Goal: Task Accomplishment & Management: Use online tool/utility

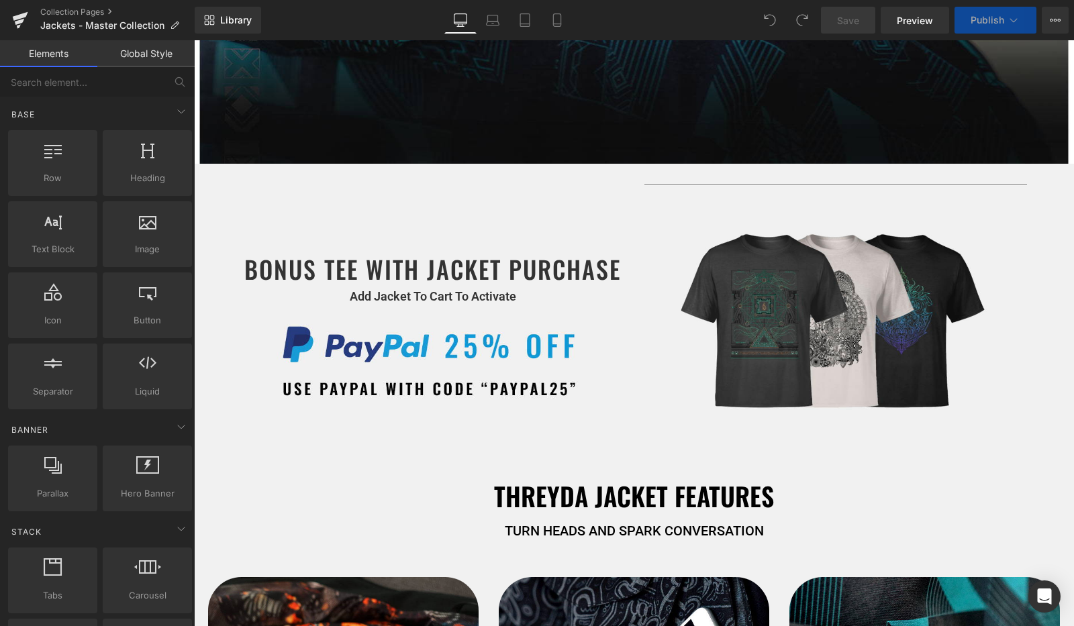
scroll to position [525, 0]
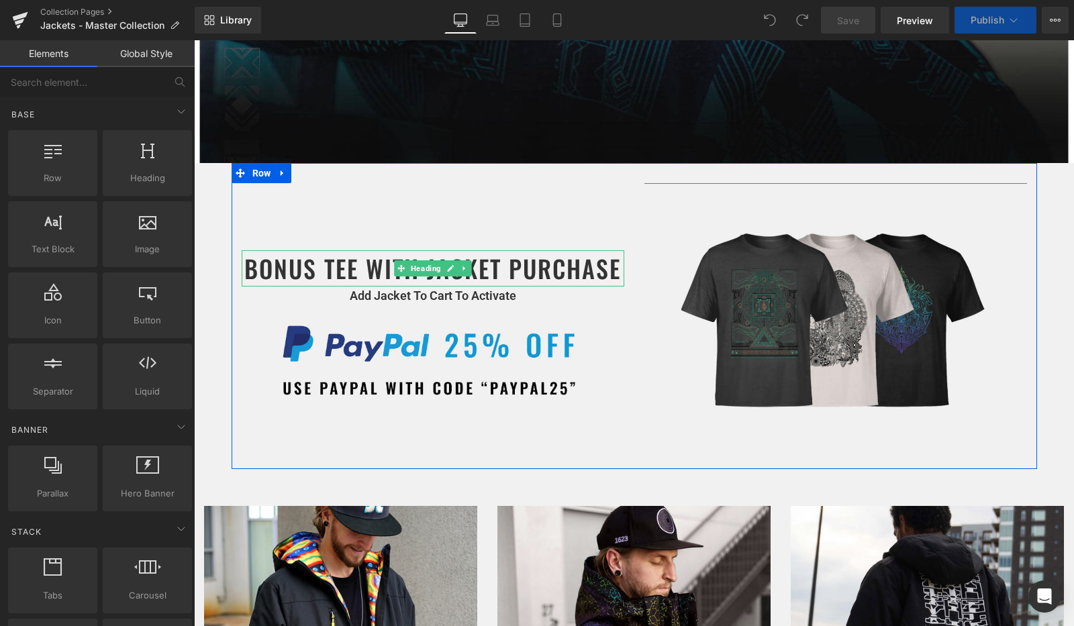
select select "Medium"
select select "Large"
click at [350, 274] on h1 "BONUS TEE WITH JACKET PURCHASE" at bounding box center [433, 268] width 382 height 36
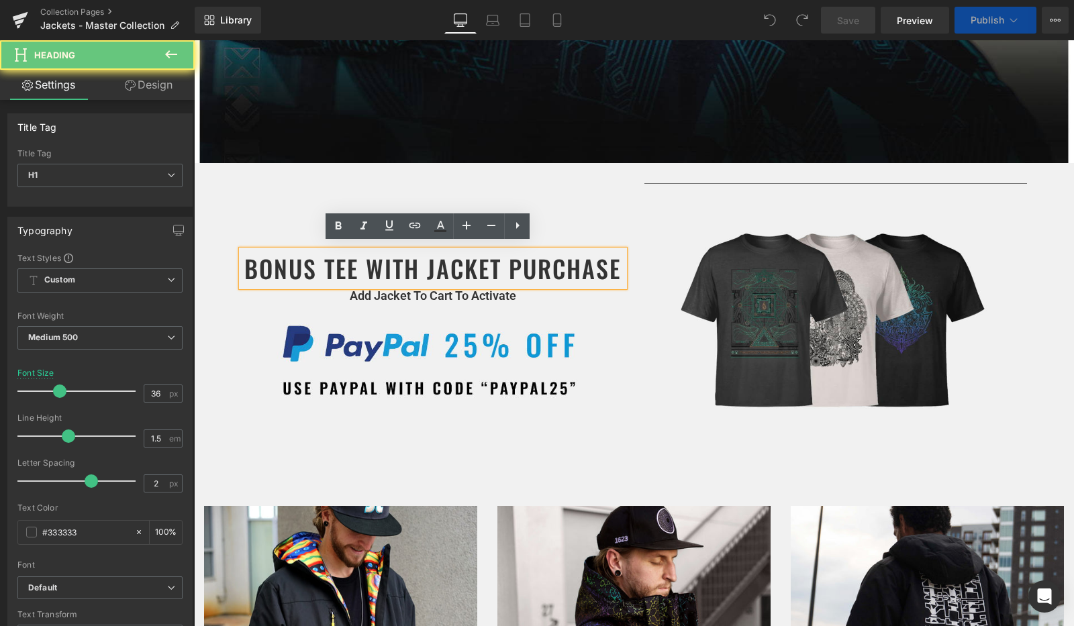
click at [350, 274] on h1 "BONUS TEE WITH JACKET PURCHASE" at bounding box center [433, 268] width 382 height 36
click at [335, 270] on h1 "BONUS TEE WITH JACKET PURCHASE" at bounding box center [433, 268] width 382 height 36
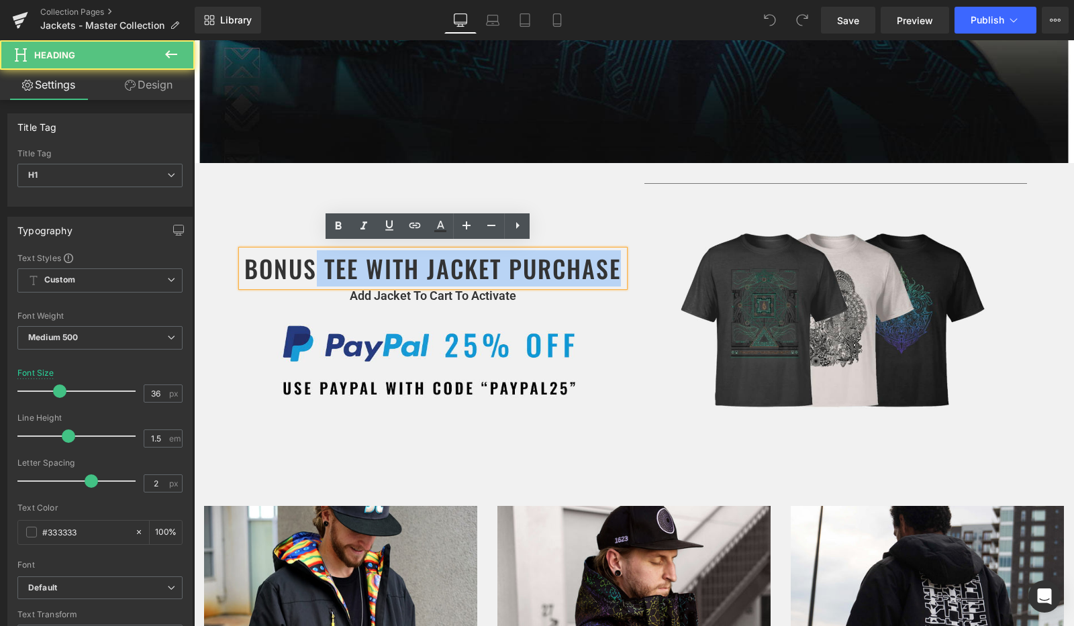
drag, startPoint x: 308, startPoint y: 268, endPoint x: 235, endPoint y: 269, distance: 73.1
click at [242, 269] on div "BONUS TEE WITH JACKET PURCHASE" at bounding box center [433, 268] width 382 height 36
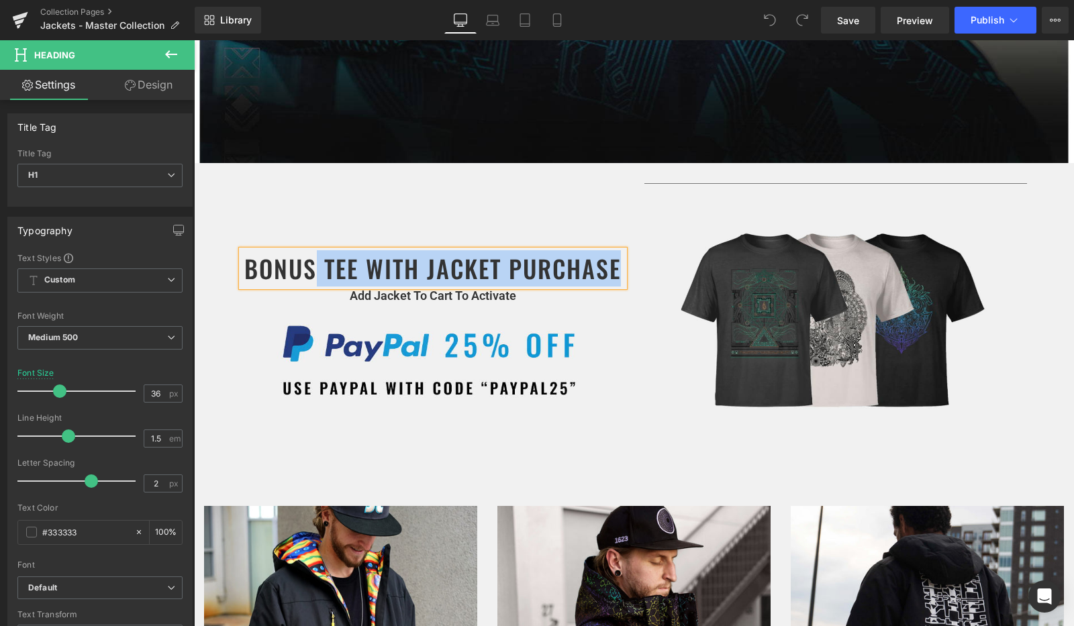
click at [318, 264] on h1 "BONUS TEE WITH JACKET PURCHASE" at bounding box center [433, 268] width 382 height 36
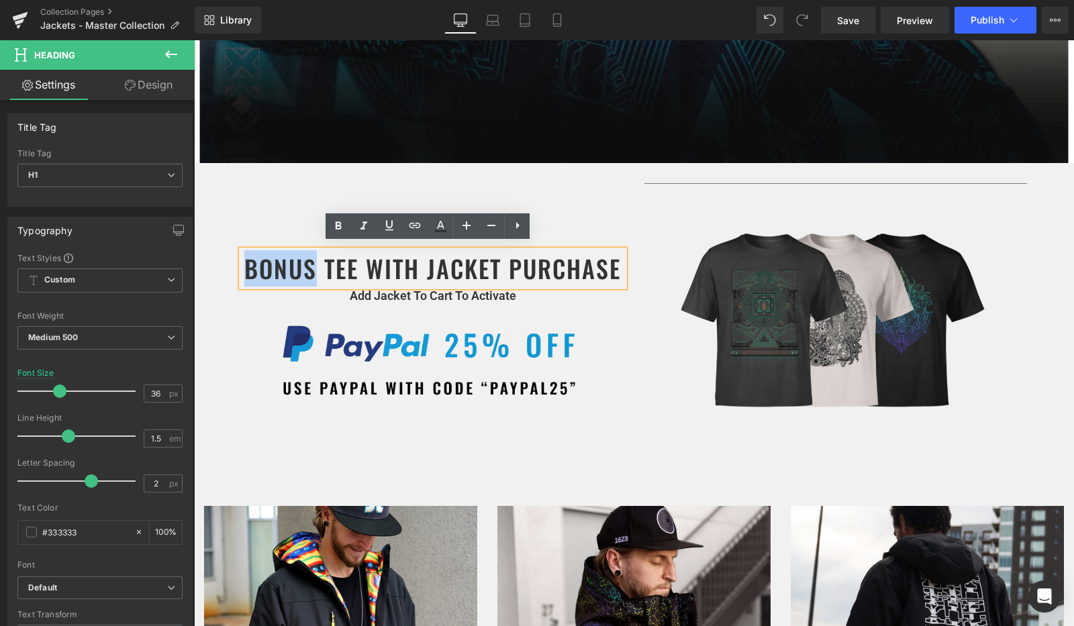
drag, startPoint x: 306, startPoint y: 264, endPoint x: 242, endPoint y: 264, distance: 64.4
click at [242, 264] on h1 "BONUS TEE WITH JACKET PURCHASE" at bounding box center [433, 268] width 382 height 36
click at [311, 261] on h1 "BONUS TEE WITH JACKET PURCHASE" at bounding box center [433, 268] width 382 height 36
drag, startPoint x: 311, startPoint y: 261, endPoint x: 299, endPoint y: 261, distance: 12.1
click at [299, 261] on h1 "BONUS TEE WITH JACKET PURCHASE" at bounding box center [433, 268] width 382 height 36
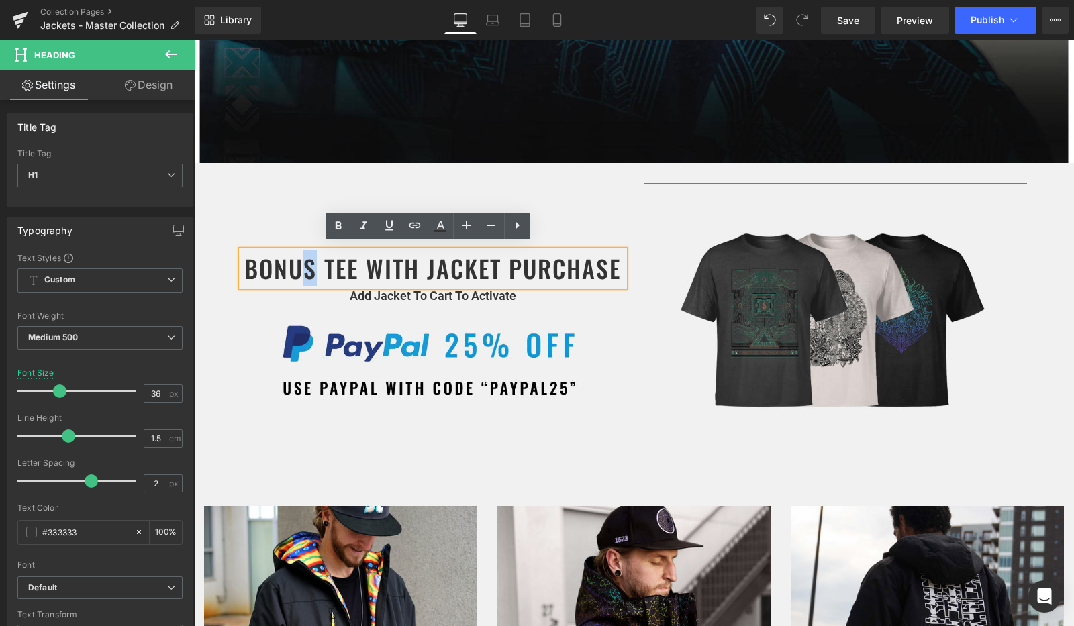
click at [311, 262] on h1 "BONUS TEE WITH JACKET PURCHASE" at bounding box center [433, 268] width 382 height 36
click at [411, 288] on span "Text Block" at bounding box center [426, 296] width 42 height 16
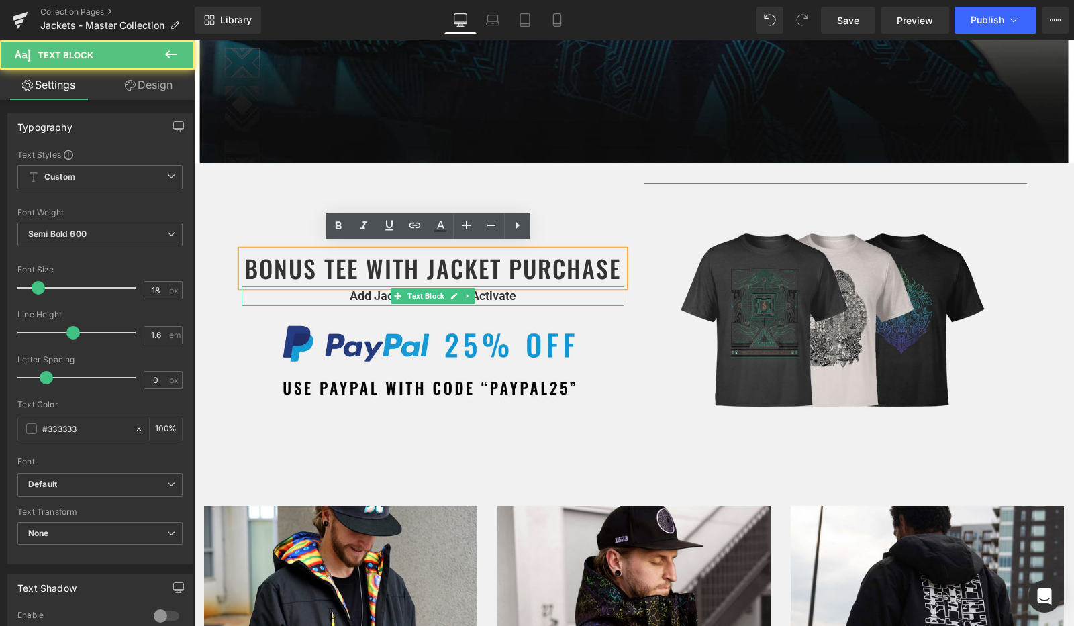
click at [370, 291] on p "Add Jacket To Cart To Activate" at bounding box center [433, 295] width 382 height 19
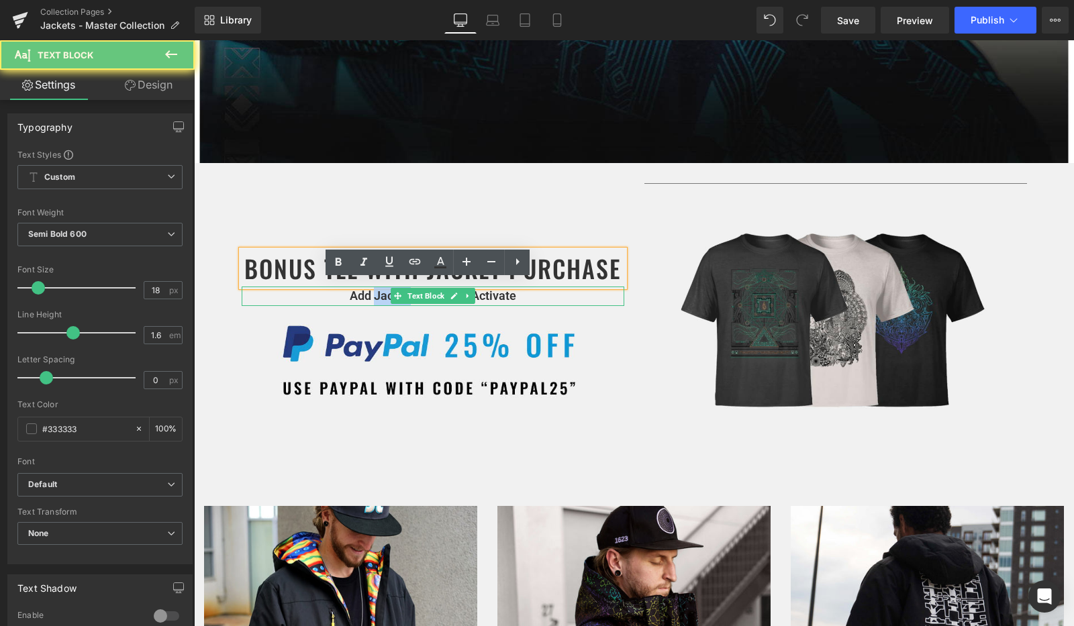
click at [370, 291] on p "Add Jacket To Cart To Activate" at bounding box center [433, 295] width 382 height 19
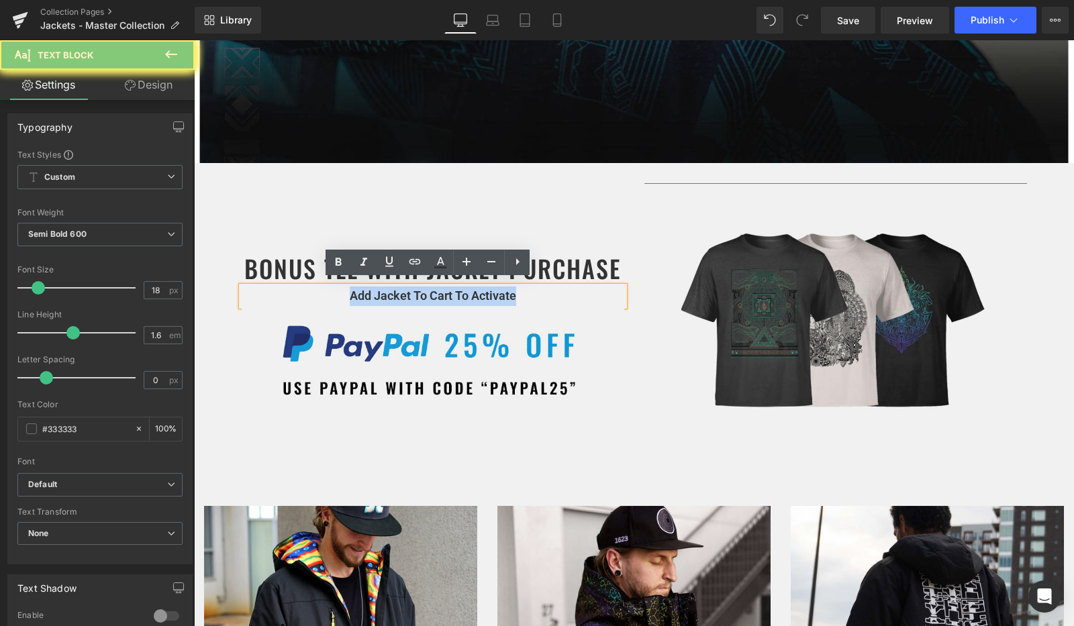
click at [370, 291] on p "Add Jacket To Cart To Activate" at bounding box center [433, 295] width 382 height 19
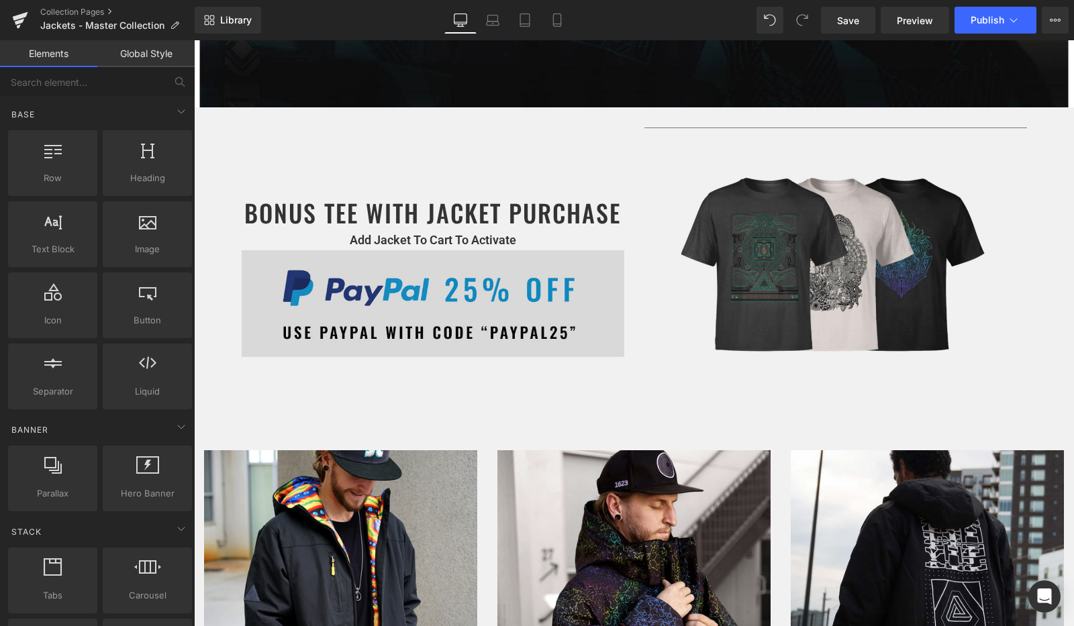
scroll to position [642, 0]
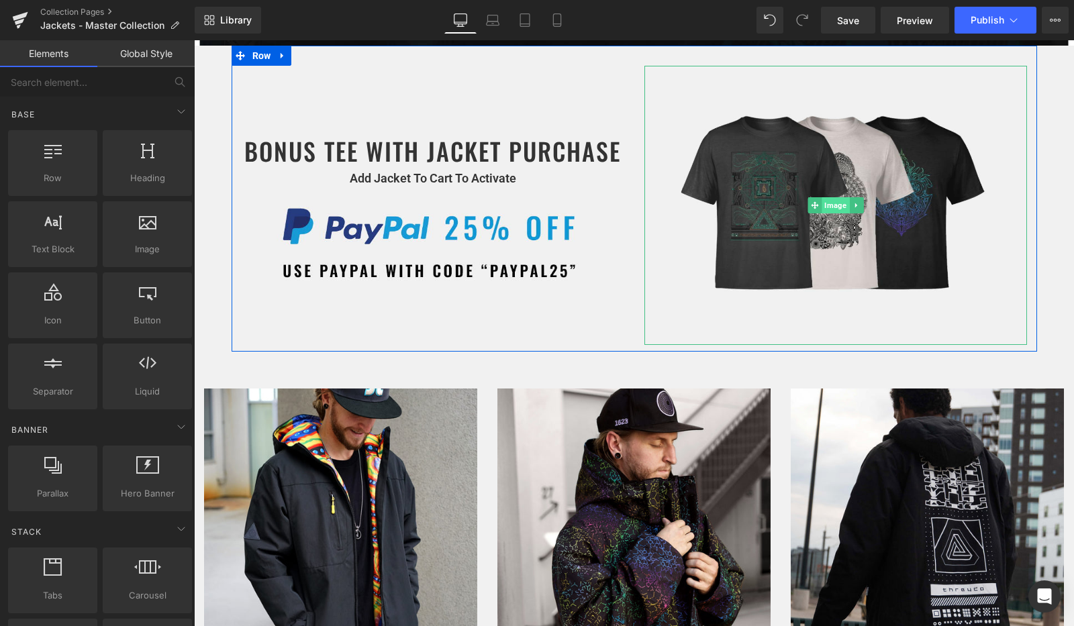
click at [832, 197] on span "Image" at bounding box center [835, 205] width 28 height 16
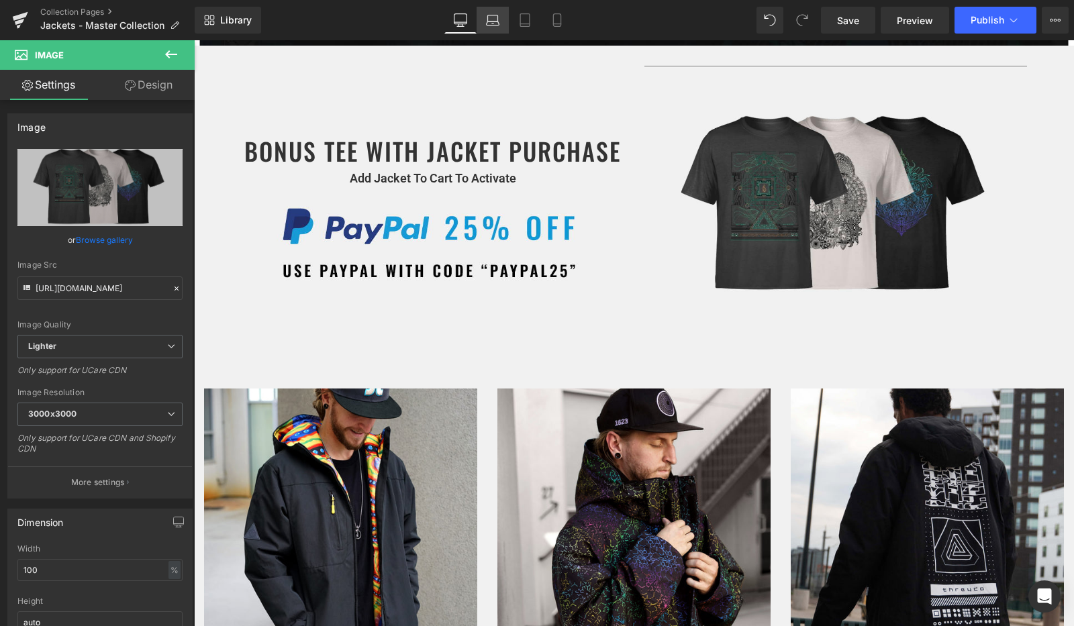
click at [487, 23] on icon at bounding box center [492, 23] width 13 height 4
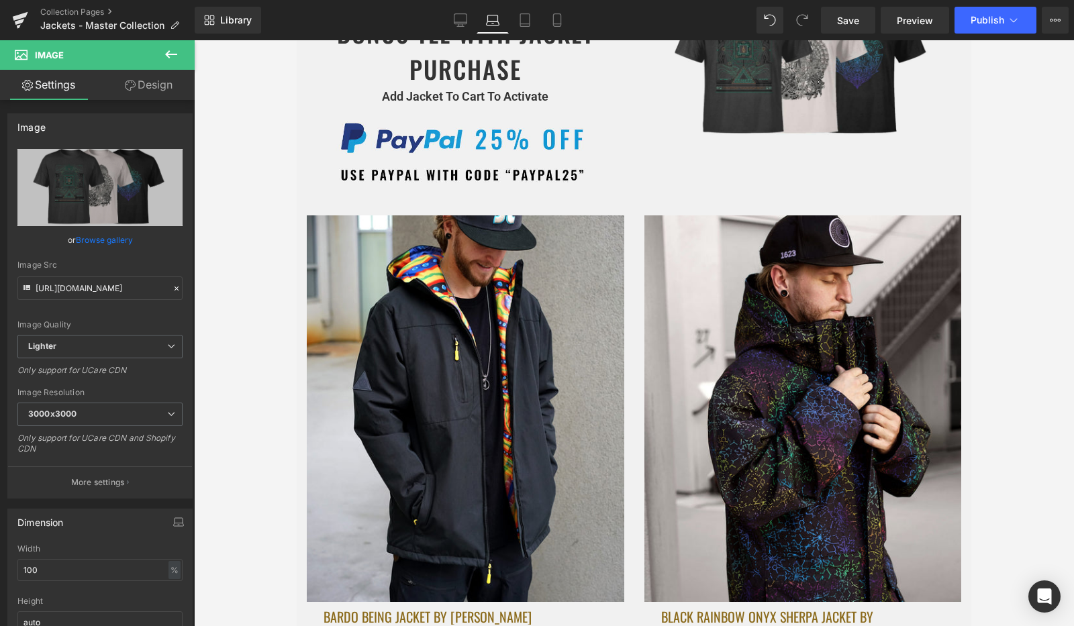
scroll to position [346, 0]
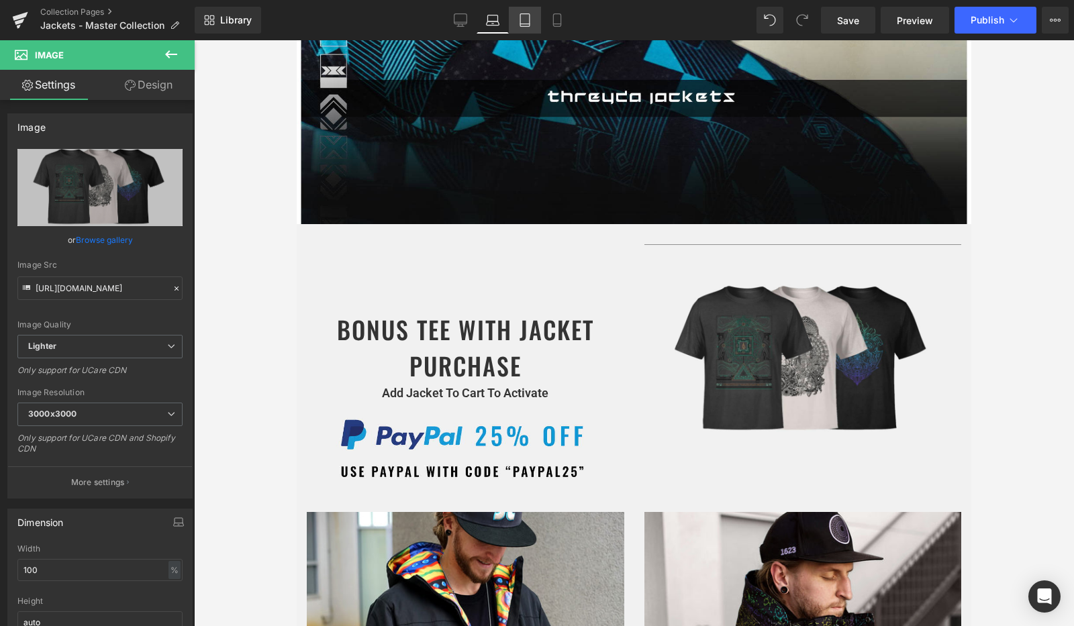
click at [526, 21] on icon at bounding box center [524, 19] width 13 height 13
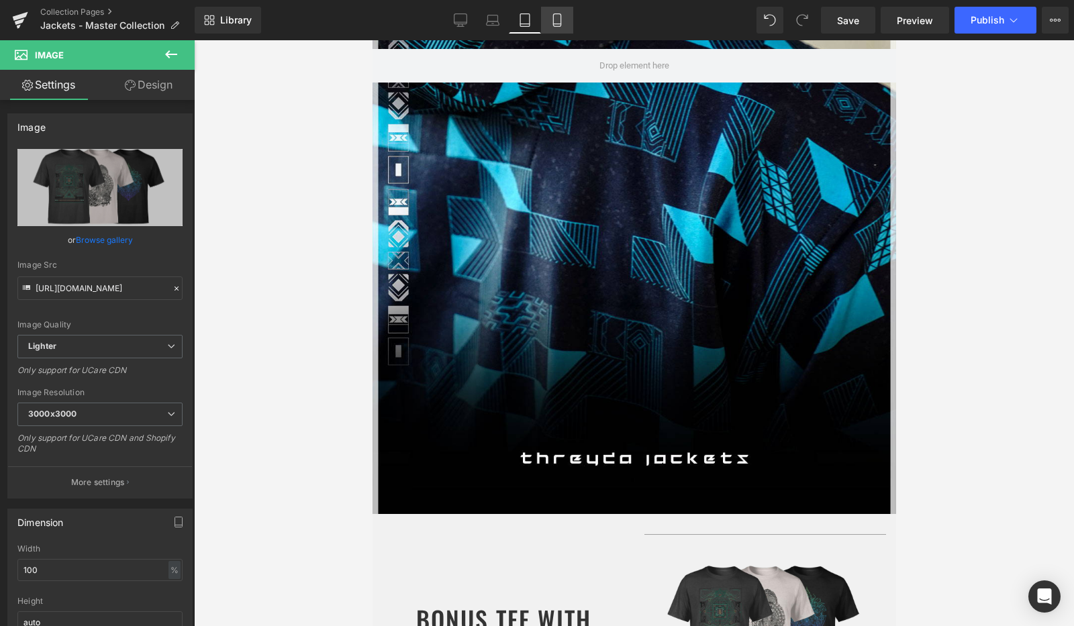
click at [554, 21] on icon at bounding box center [556, 20] width 7 height 13
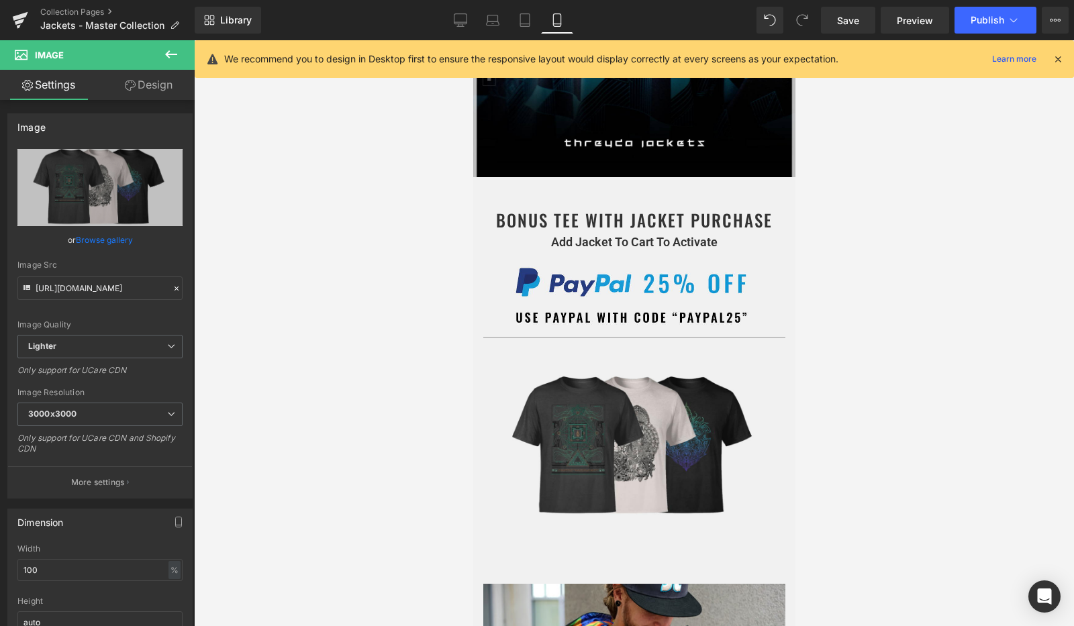
scroll to position [428, 0]
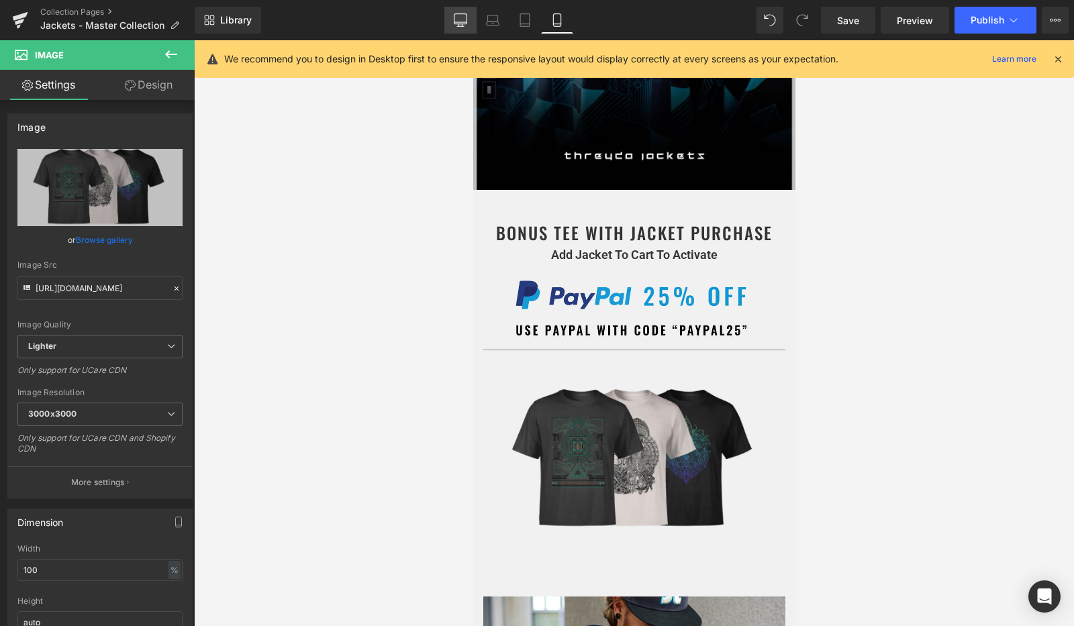
click at [462, 17] on icon at bounding box center [460, 19] width 13 height 13
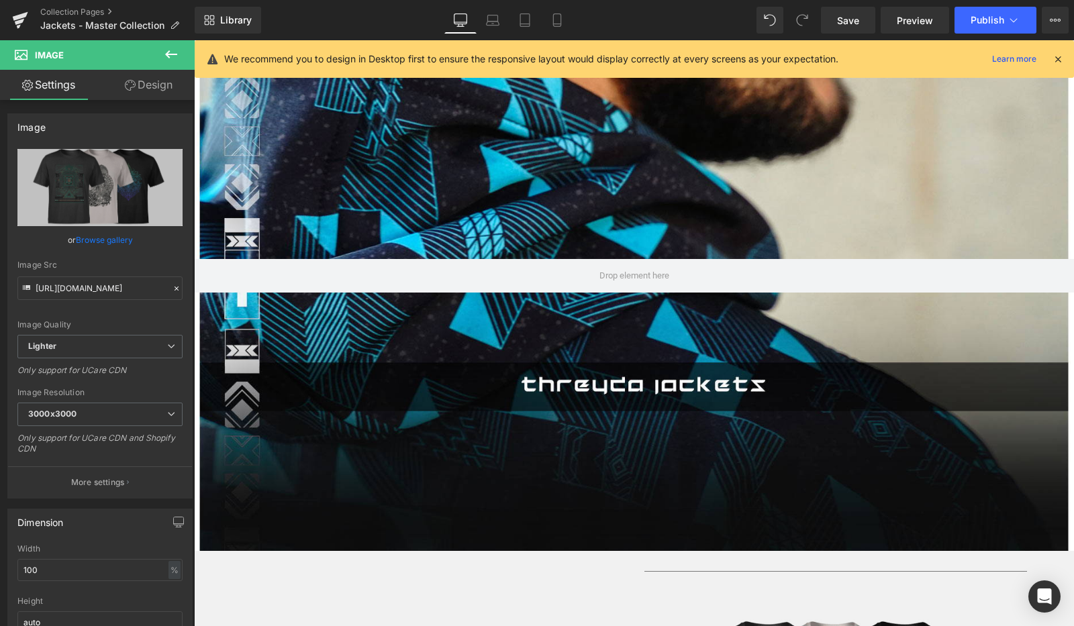
scroll to position [482, 0]
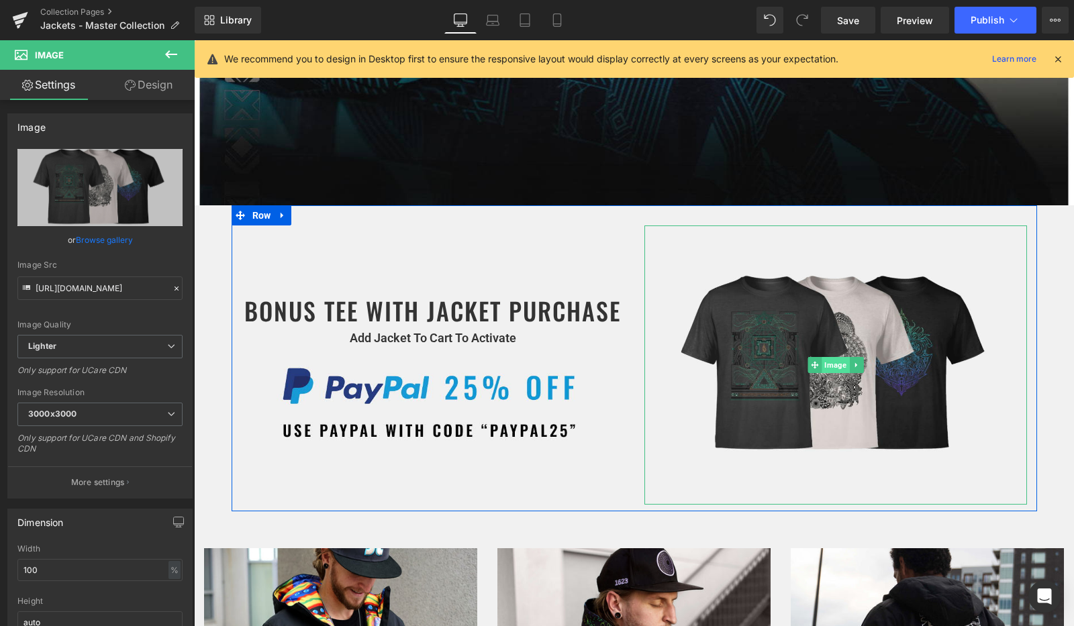
click at [831, 357] on span "Image" at bounding box center [835, 365] width 28 height 16
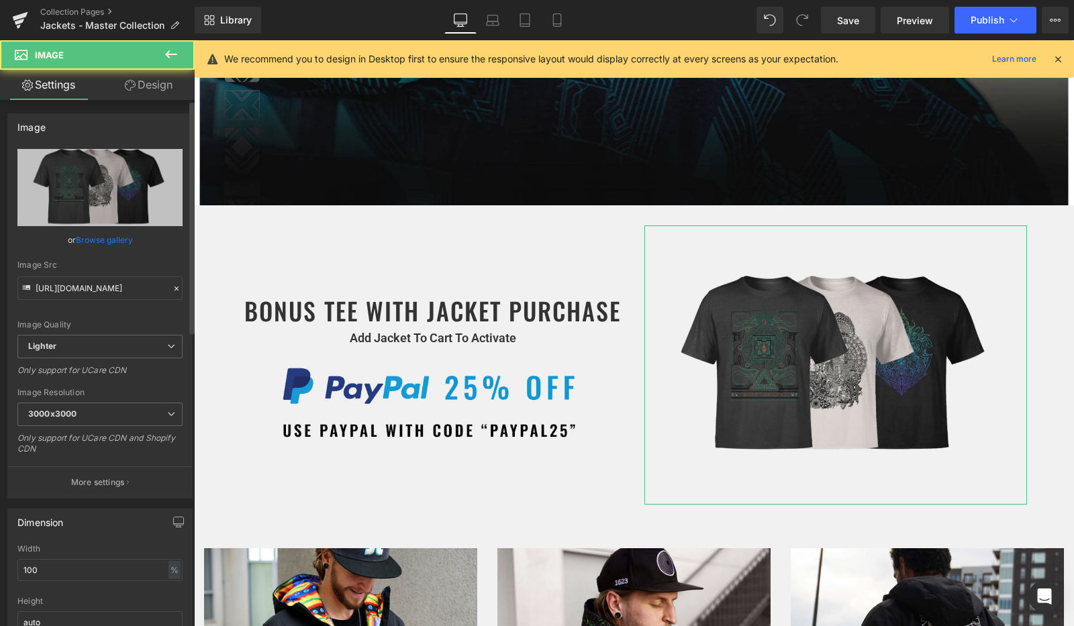
click at [99, 241] on link "Browse gallery" at bounding box center [104, 239] width 57 height 23
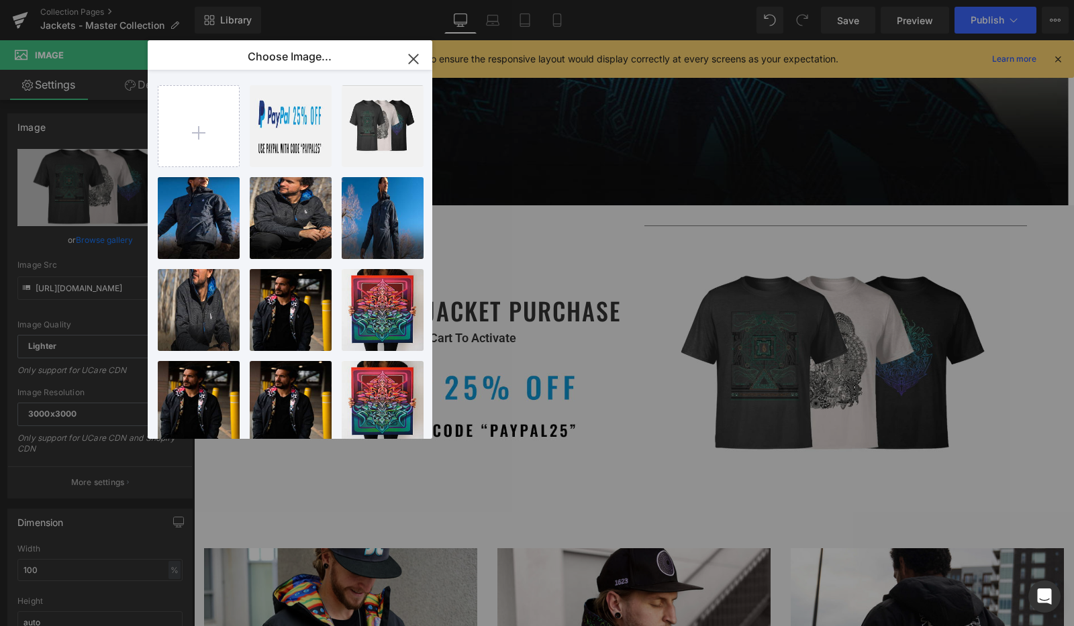
click at [219, 137] on input "file" at bounding box center [198, 126] width 81 height 81
type input "C:\fakepath\tee.jpg"
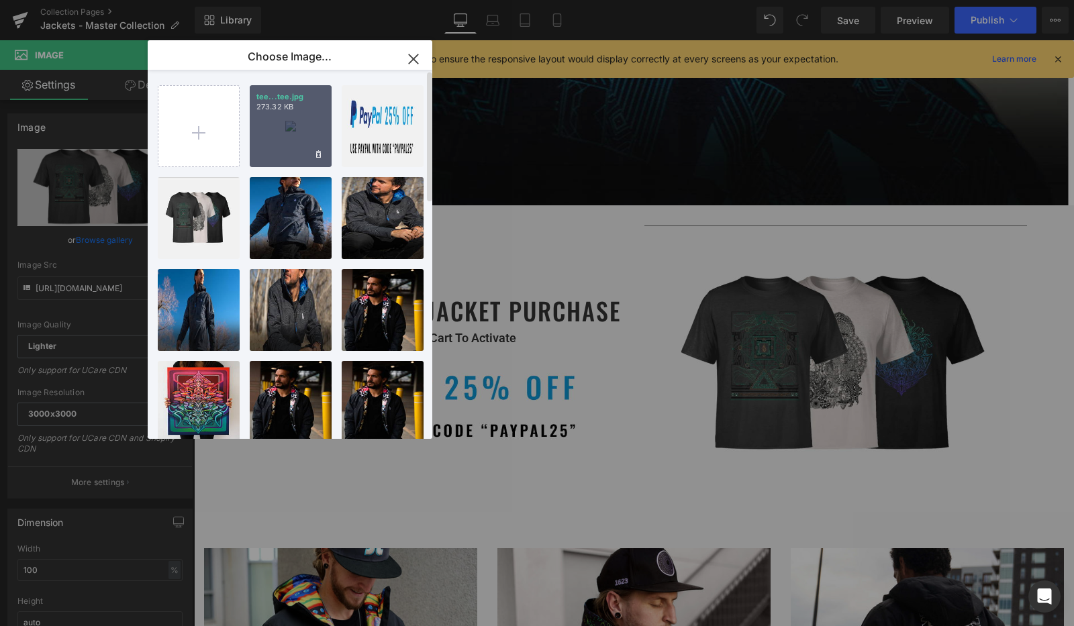
click at [284, 122] on div "tee...tee.jpg 273.32 KB" at bounding box center [291, 126] width 82 height 82
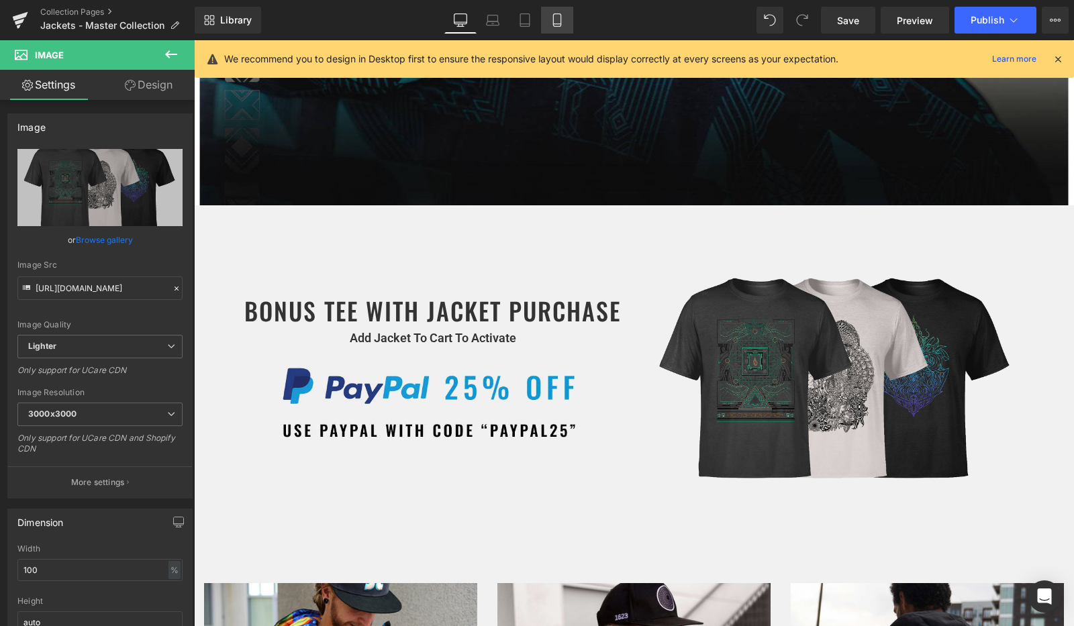
click at [557, 16] on icon at bounding box center [556, 19] width 13 height 13
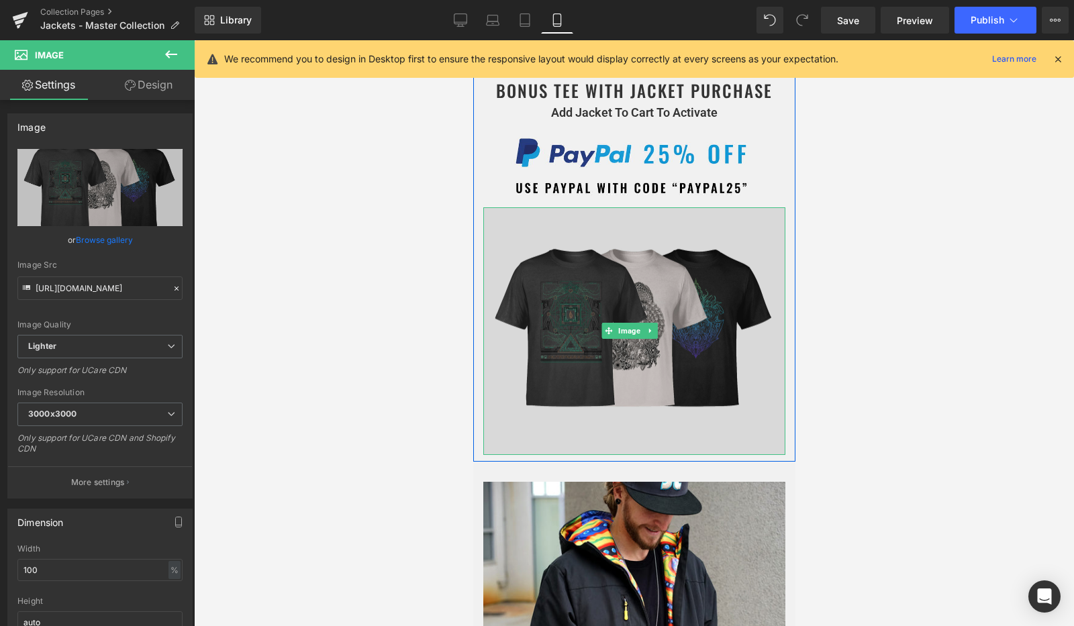
scroll to position [514, 0]
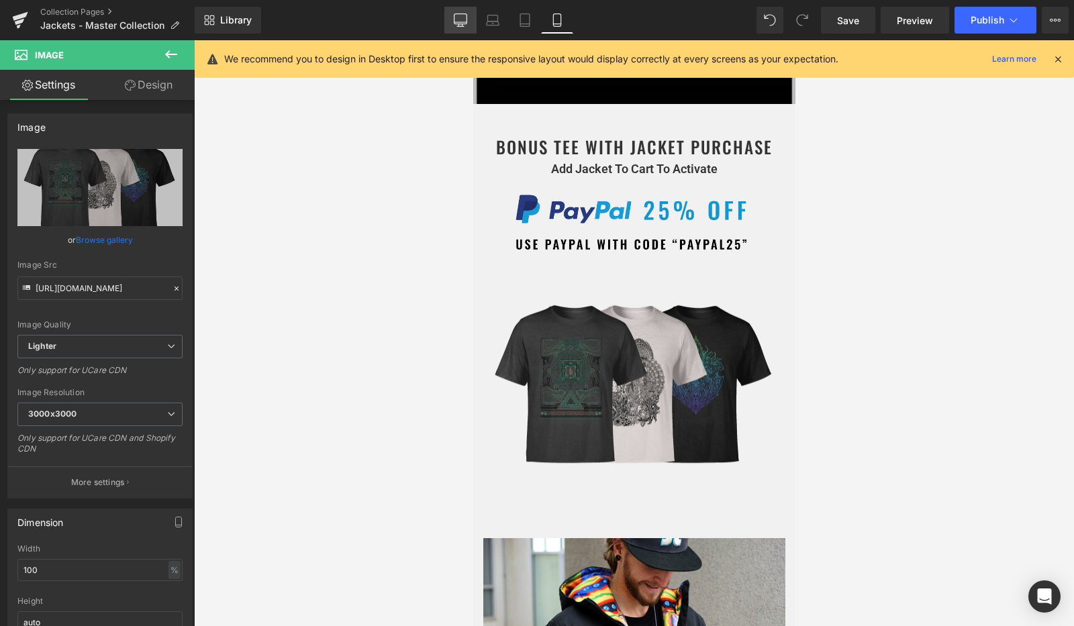
click at [456, 17] on icon at bounding box center [460, 19] width 13 height 13
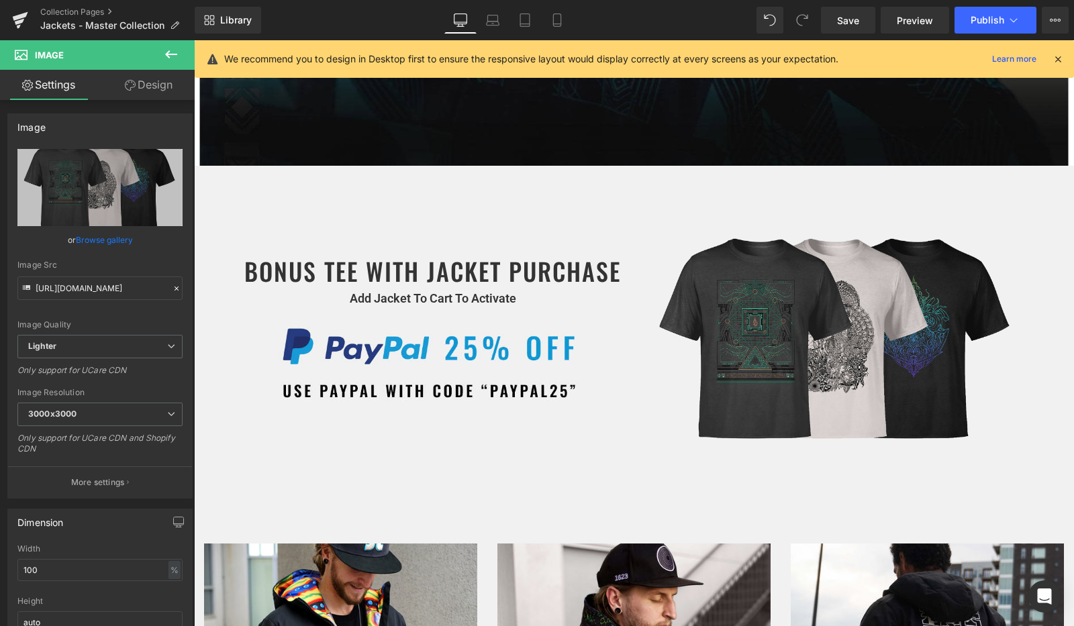
scroll to position [580, 0]
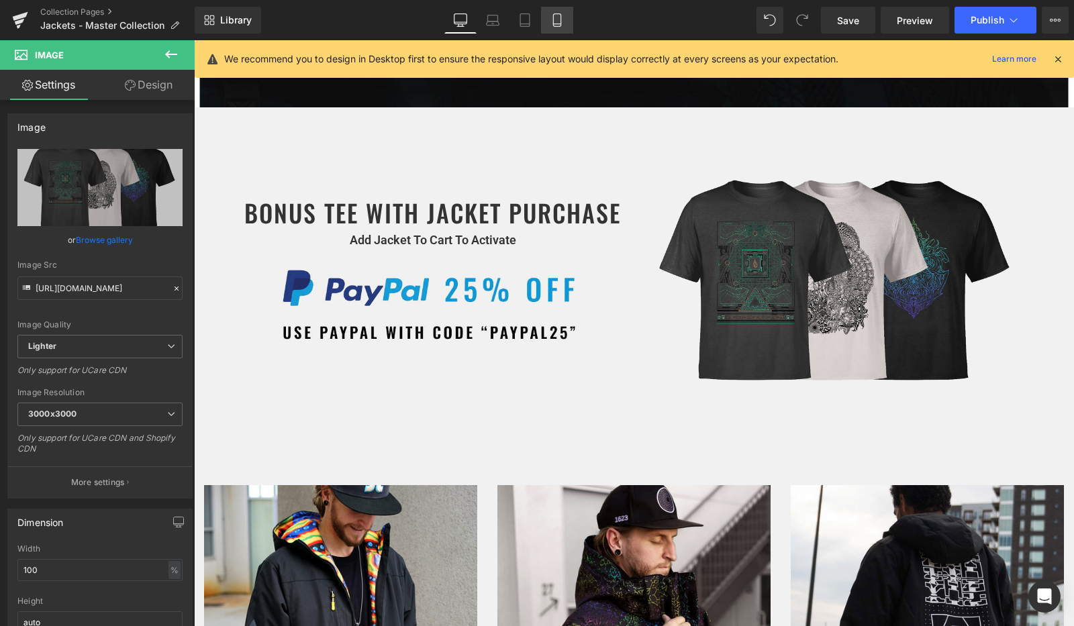
click at [554, 13] on icon at bounding box center [556, 19] width 13 height 13
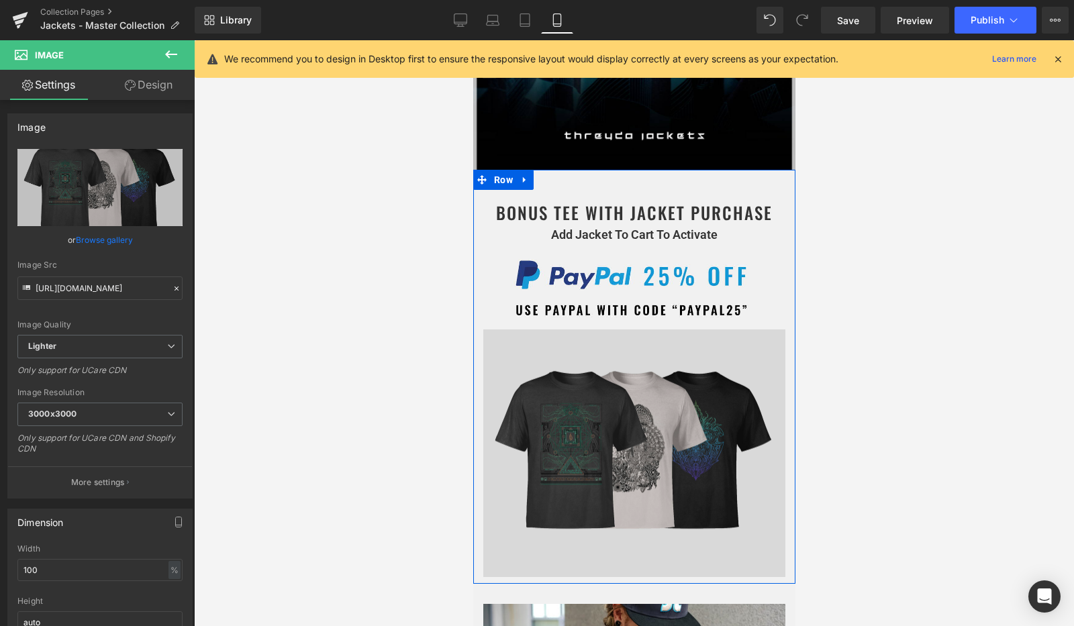
scroll to position [448, 0]
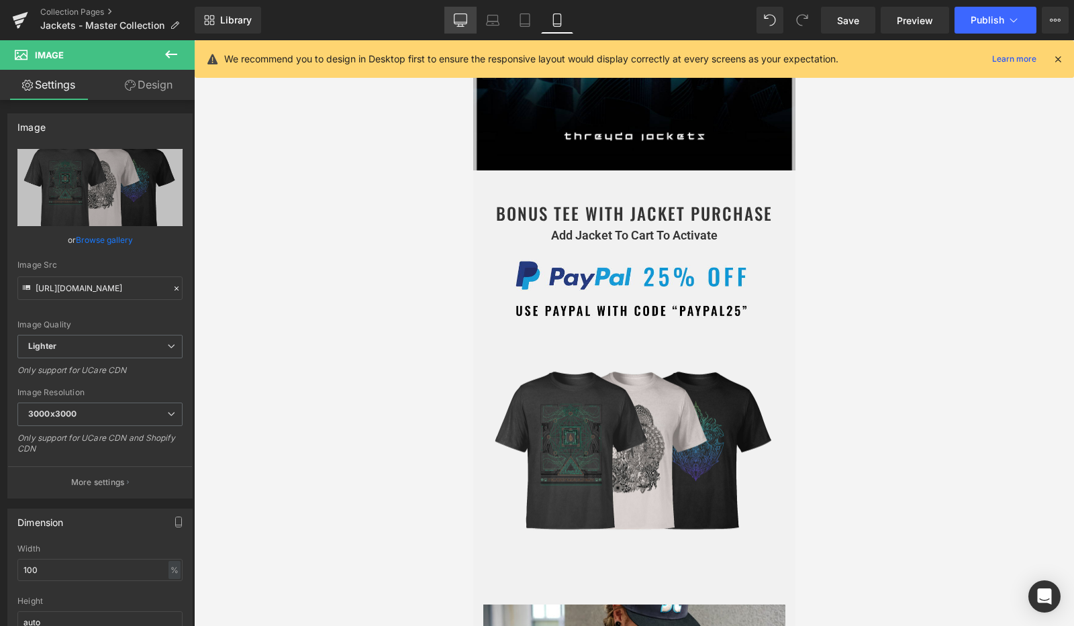
click at [464, 21] on icon at bounding box center [460, 19] width 13 height 13
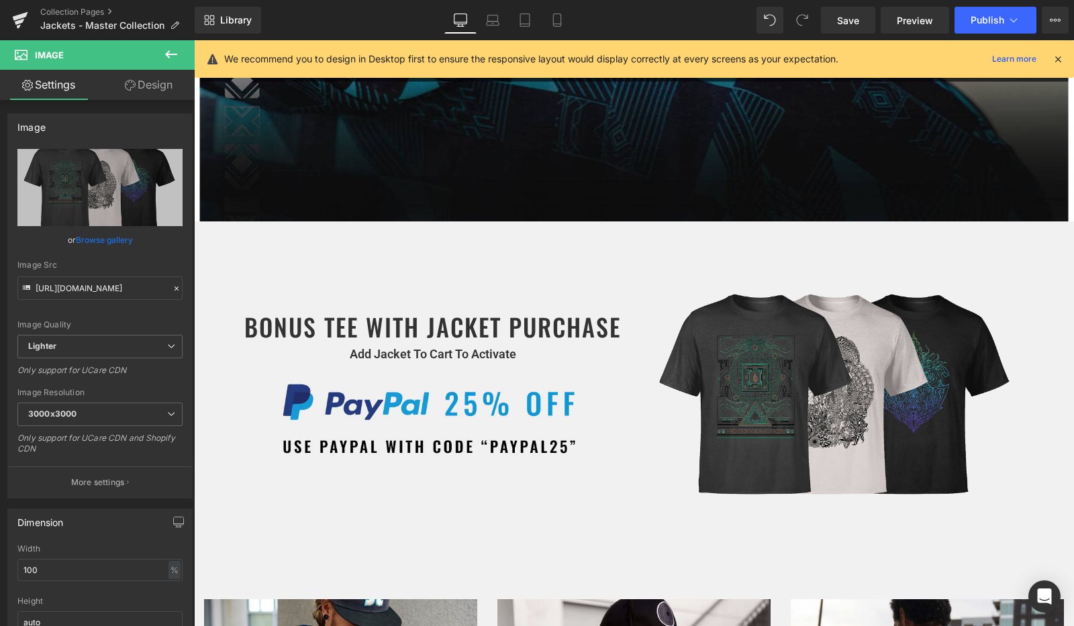
scroll to position [466, 0]
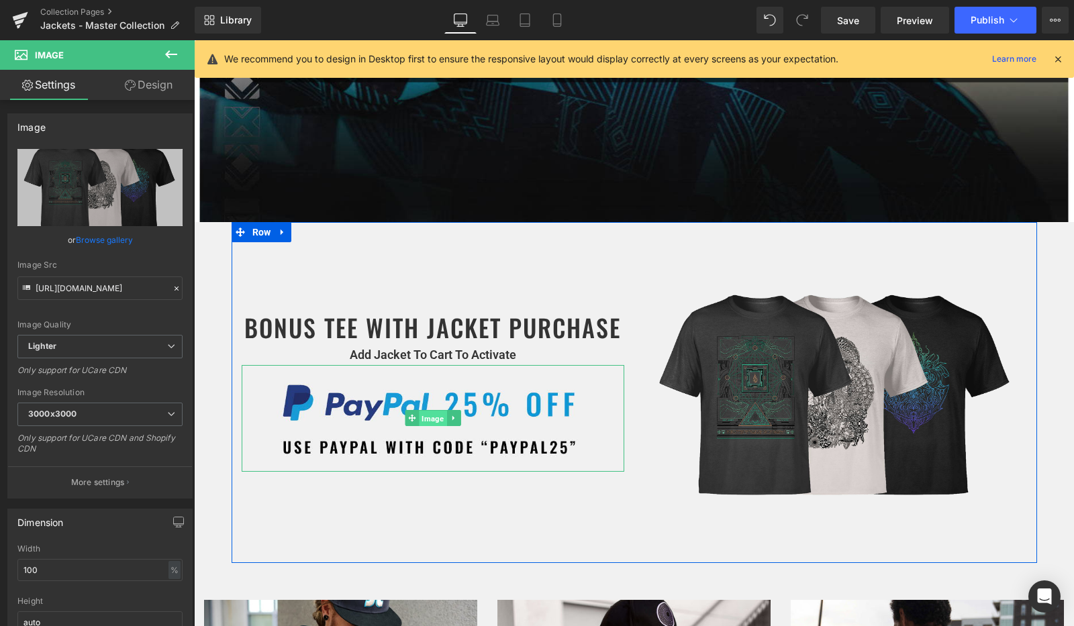
click at [433, 411] on span "Image" at bounding box center [433, 419] width 28 height 16
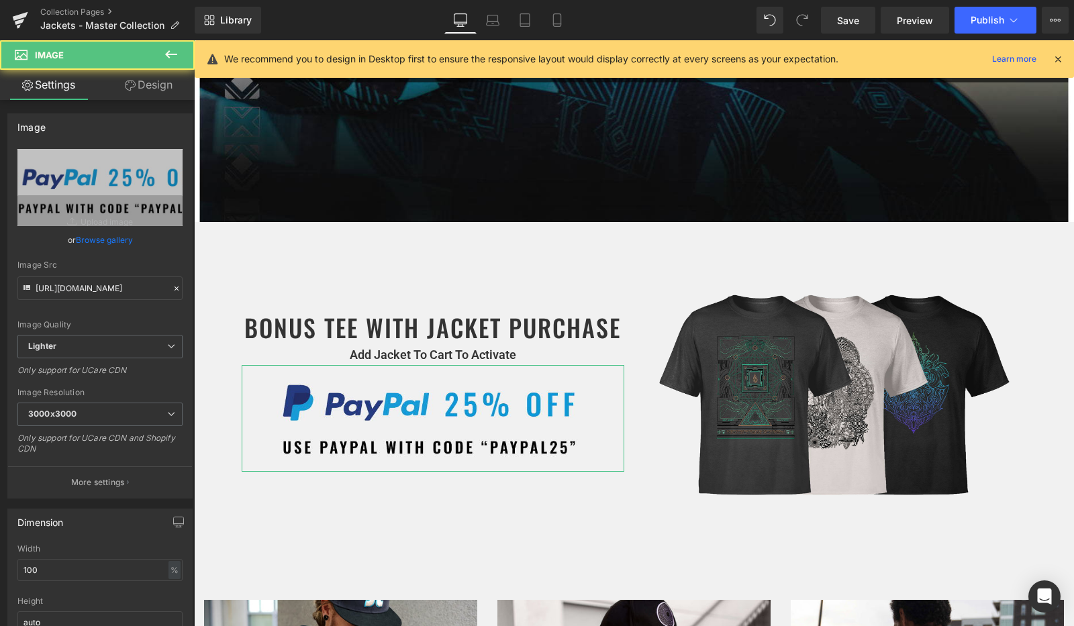
click at [168, 87] on link "Design" at bounding box center [148, 85] width 97 height 30
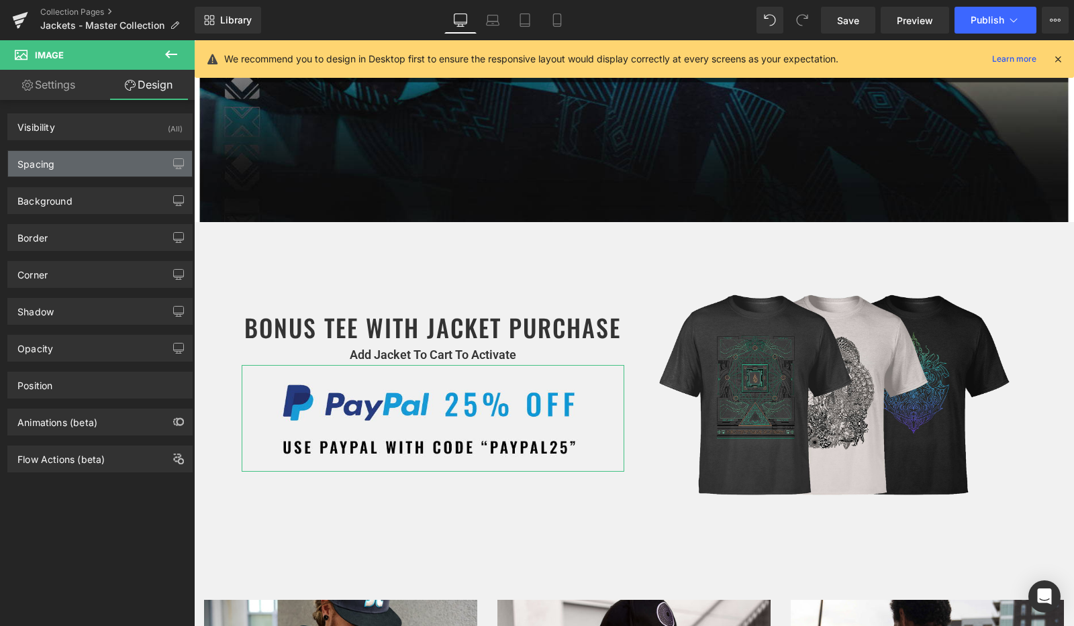
click at [133, 160] on div "Spacing" at bounding box center [100, 163] width 184 height 25
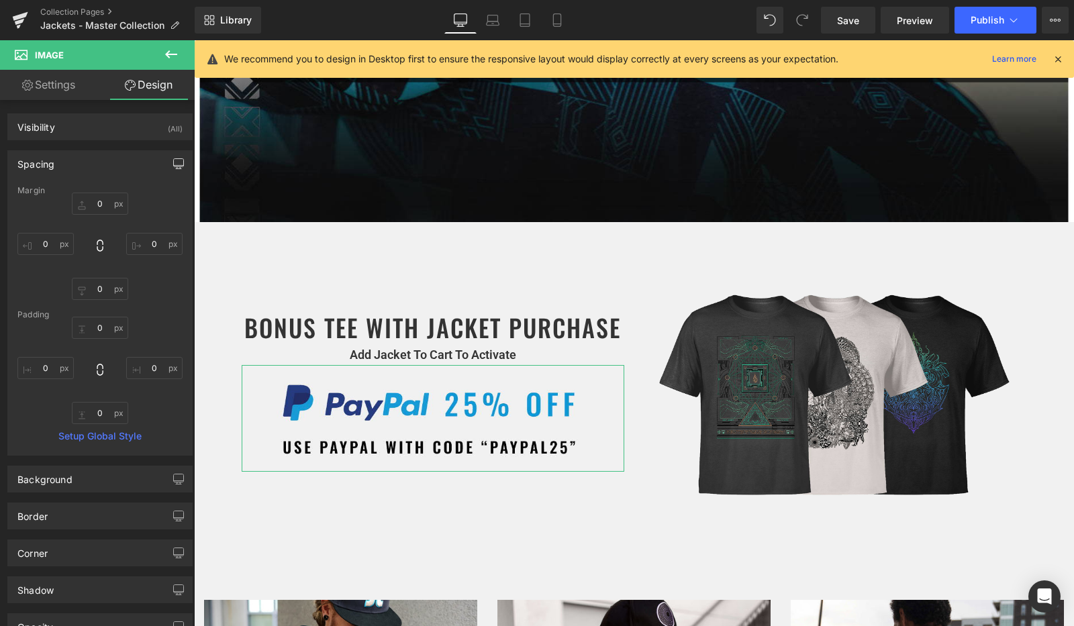
click at [168, 164] on button "button" at bounding box center [178, 163] width 21 height 25
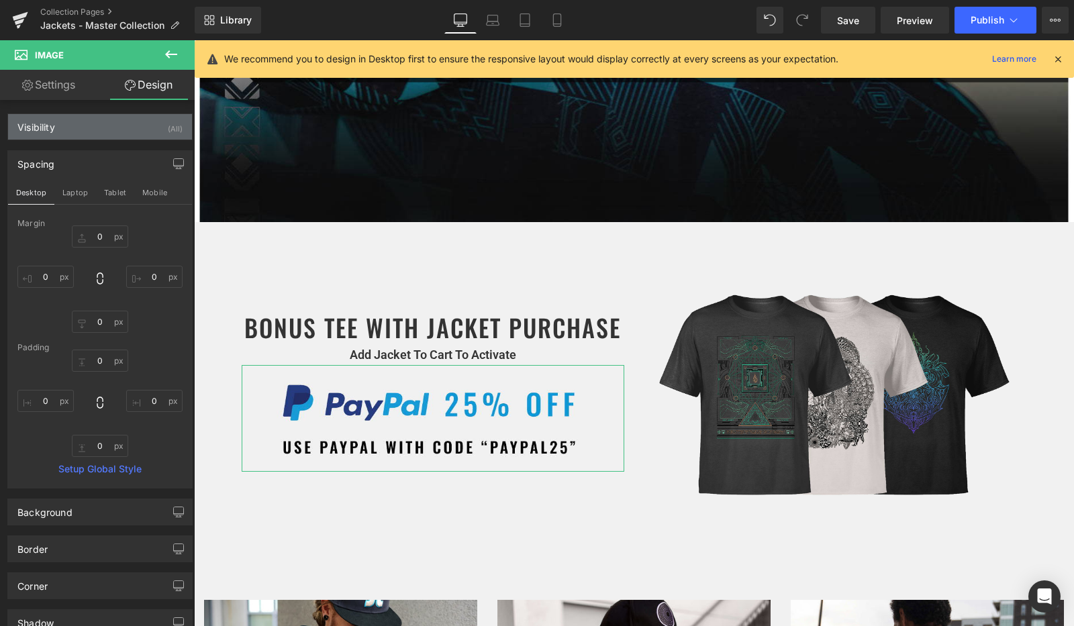
click at [109, 129] on div "Visibility (All)" at bounding box center [100, 126] width 184 height 25
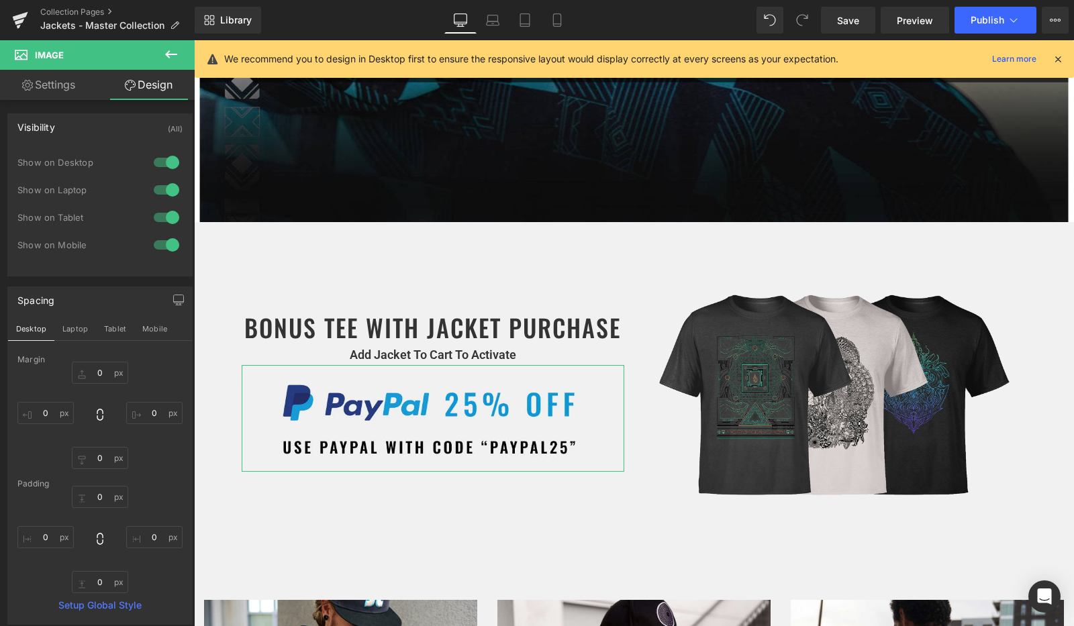
click at [160, 215] on div at bounding box center [166, 217] width 32 height 21
click at [158, 218] on div at bounding box center [166, 217] width 32 height 21
click at [535, 14] on link "Tablet" at bounding box center [525, 20] width 32 height 27
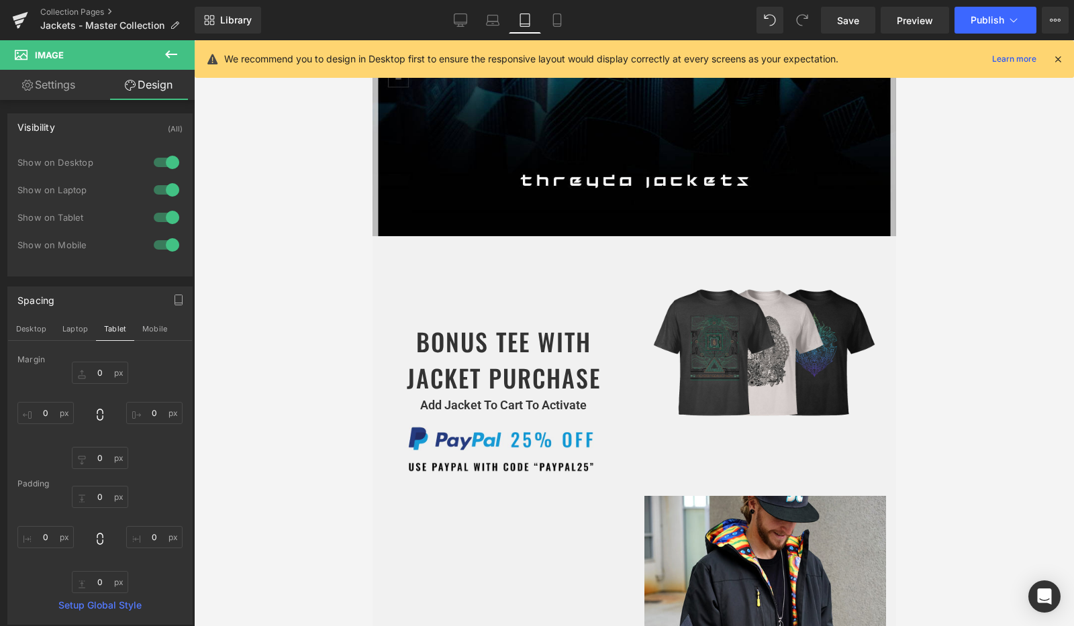
scroll to position [698, 0]
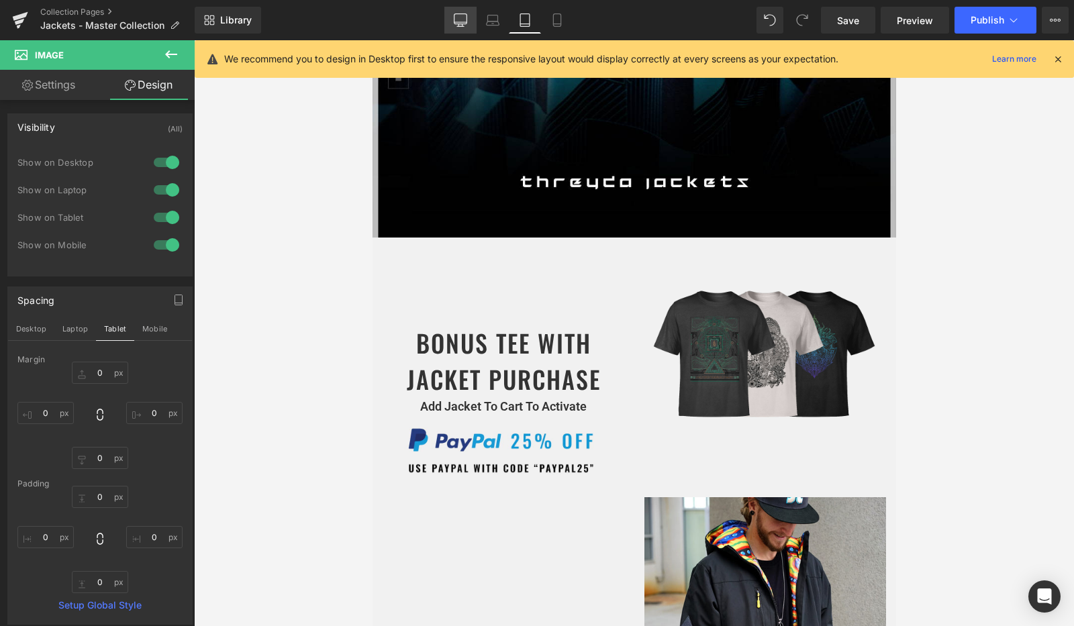
click at [456, 24] on icon at bounding box center [460, 19] width 13 height 10
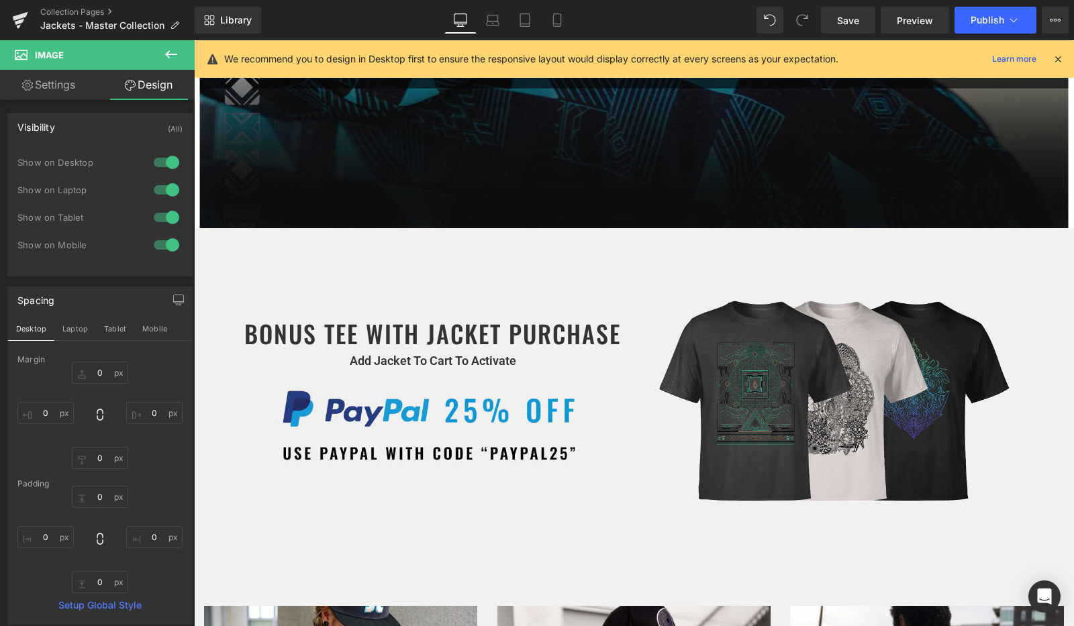
scroll to position [458, 0]
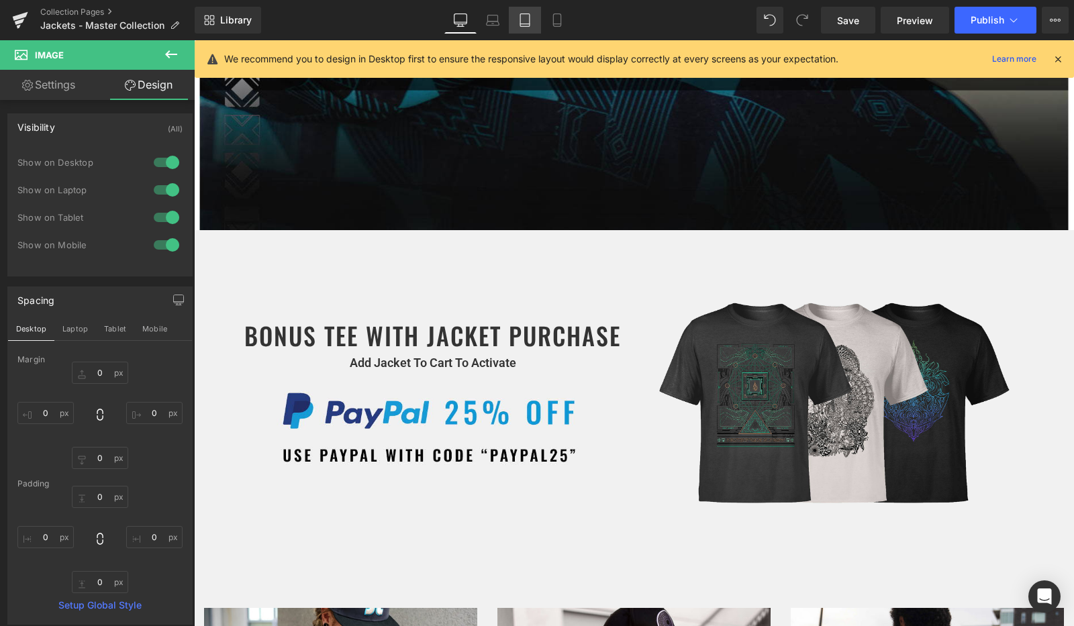
click at [527, 20] on icon at bounding box center [524, 19] width 13 height 13
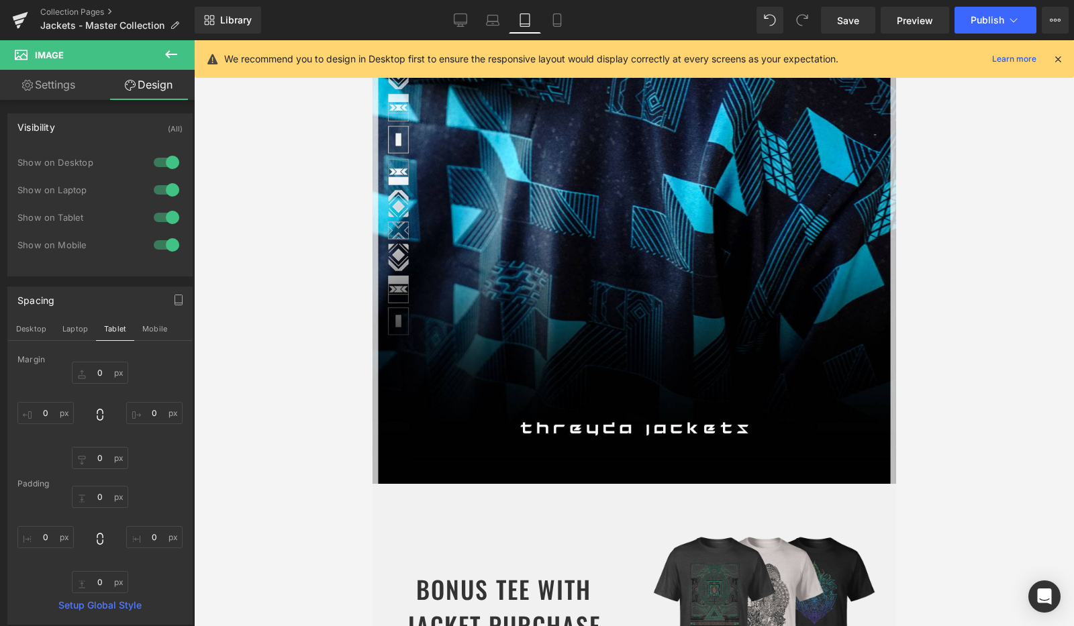
scroll to position [580, 0]
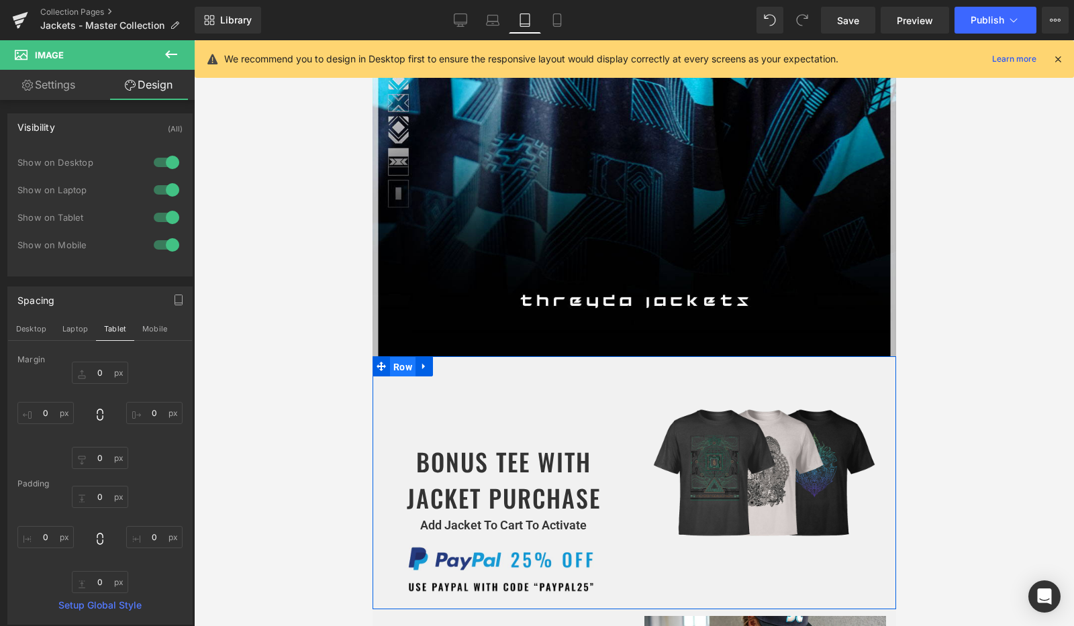
click at [410, 357] on span "Row" at bounding box center [401, 367] width 25 height 20
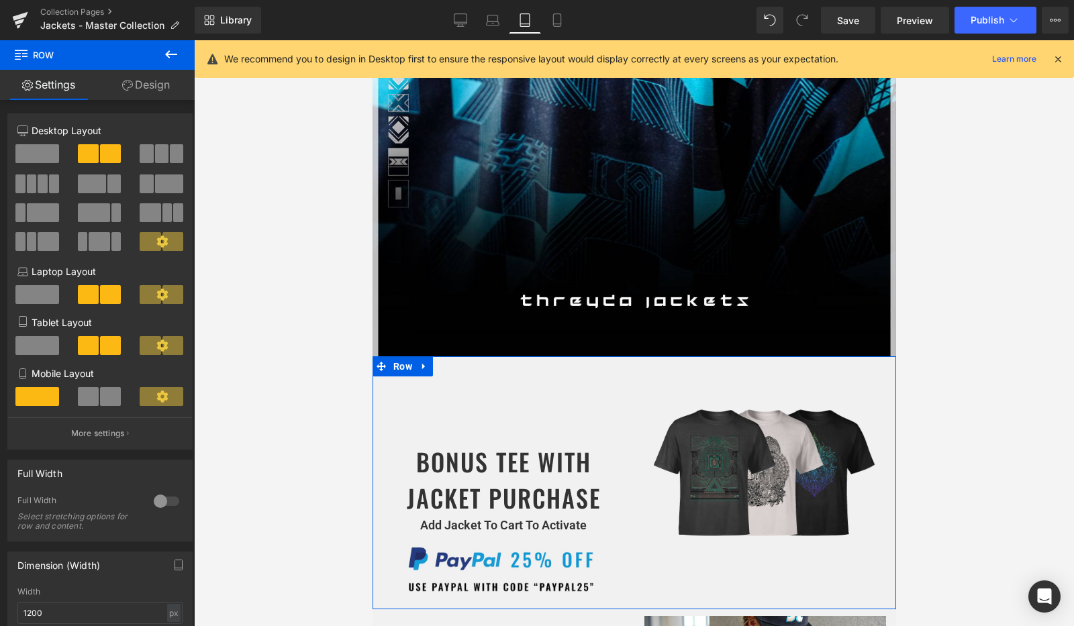
click at [49, 344] on span at bounding box center [37, 345] width 44 height 19
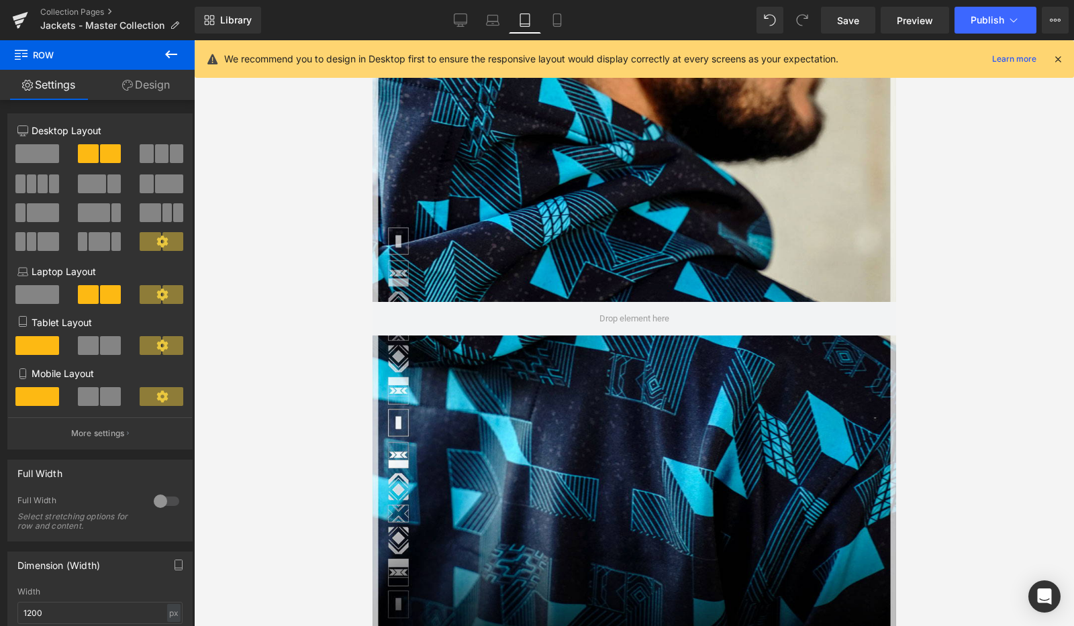
scroll to position [0, 0]
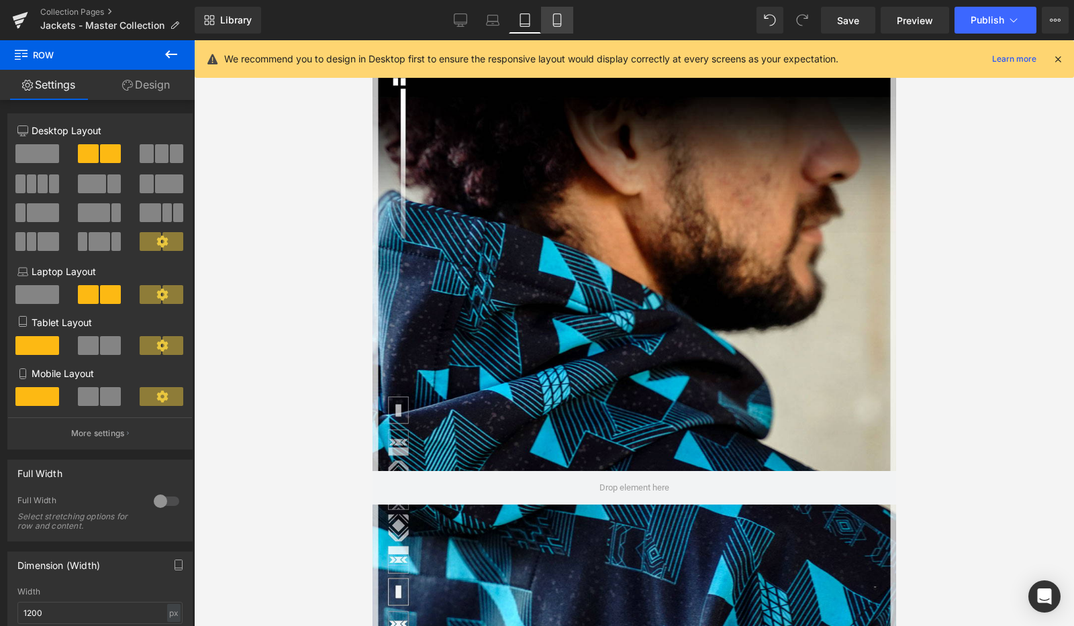
click at [566, 13] on link "Mobile" at bounding box center [557, 20] width 32 height 27
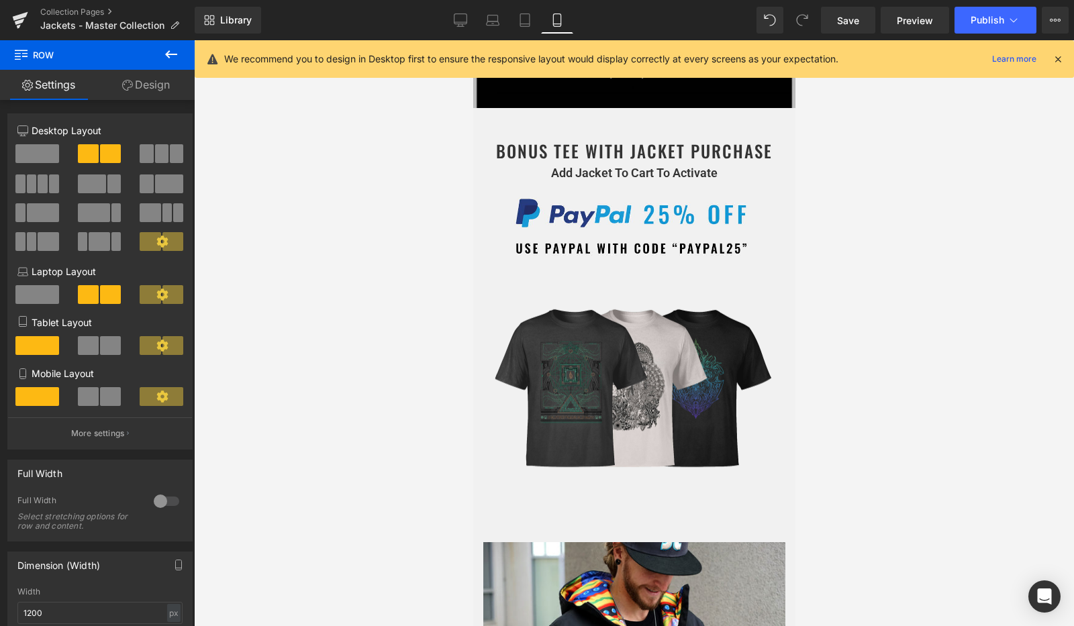
scroll to position [513, 0]
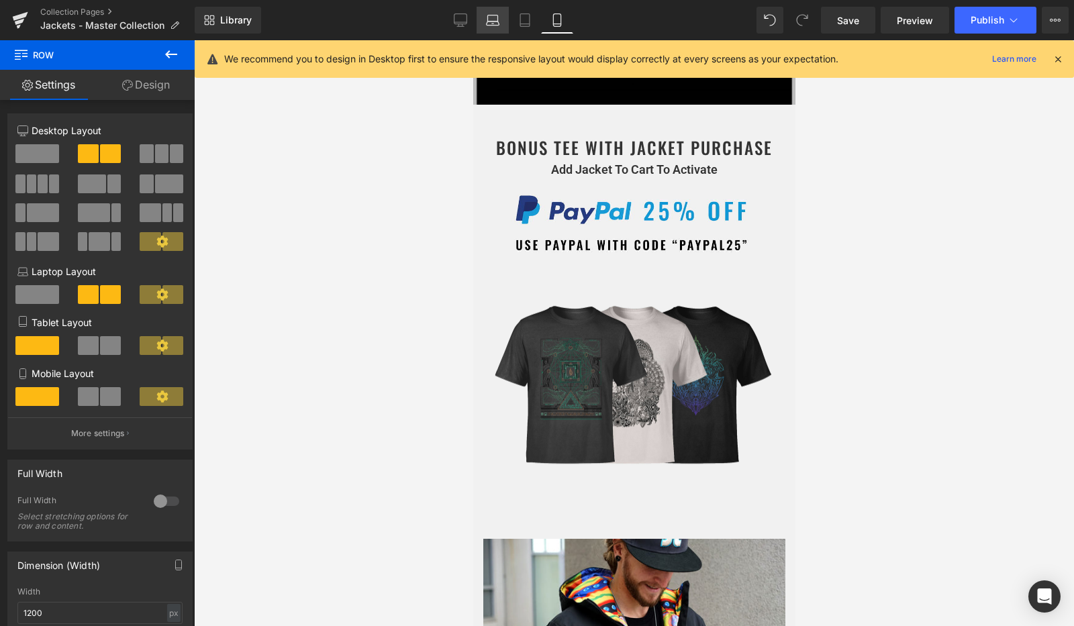
click at [492, 19] on icon at bounding box center [492, 19] width 13 height 13
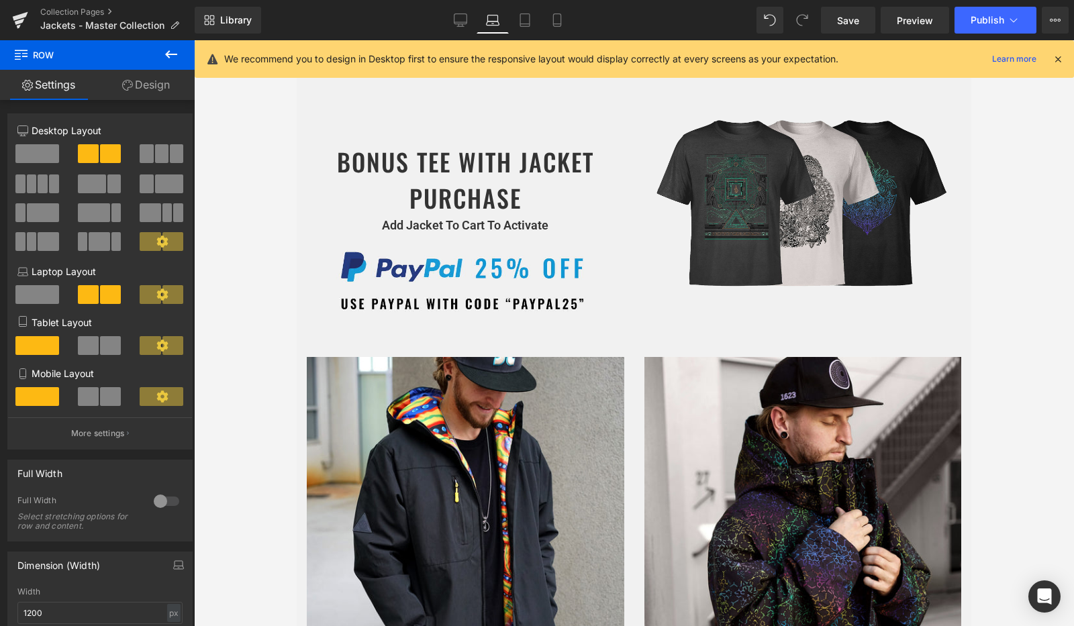
scroll to position [1196, 0]
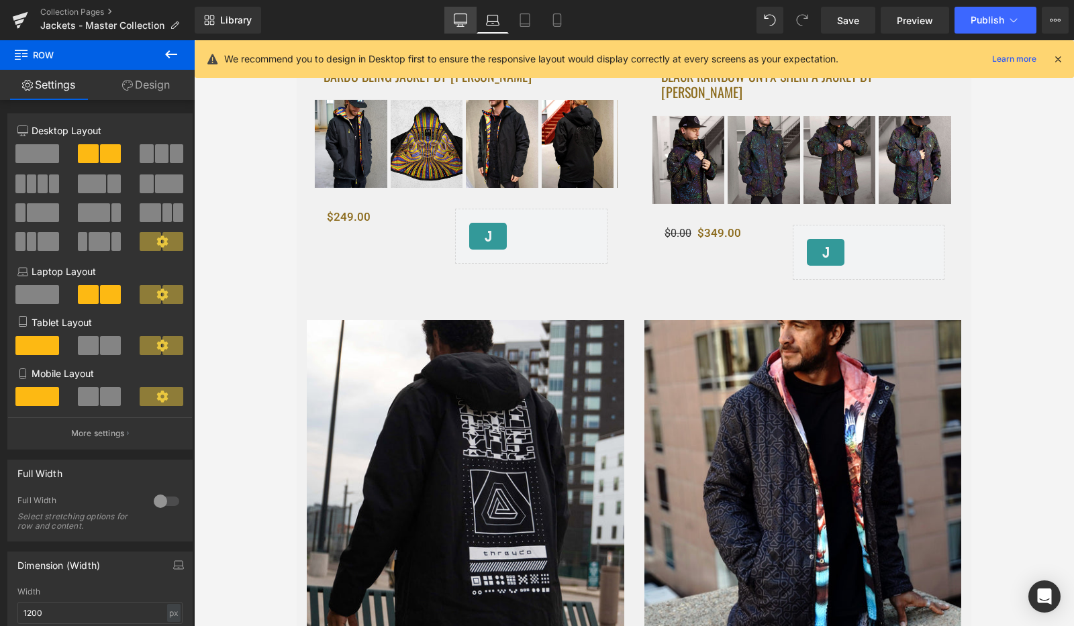
click at [468, 17] on link "Desktop" at bounding box center [460, 20] width 32 height 27
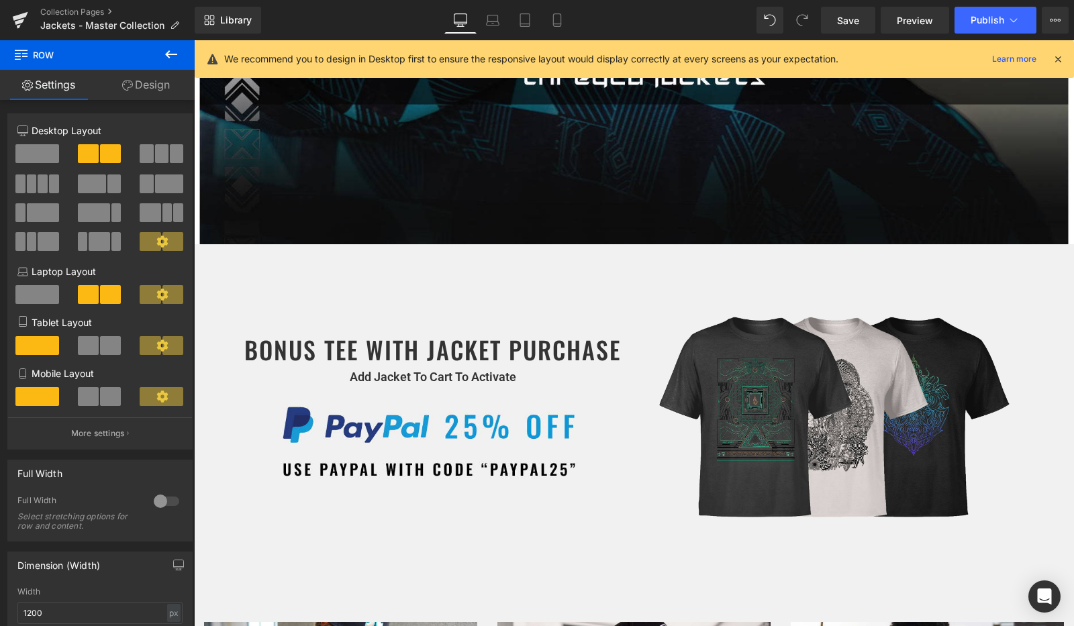
scroll to position [492, 0]
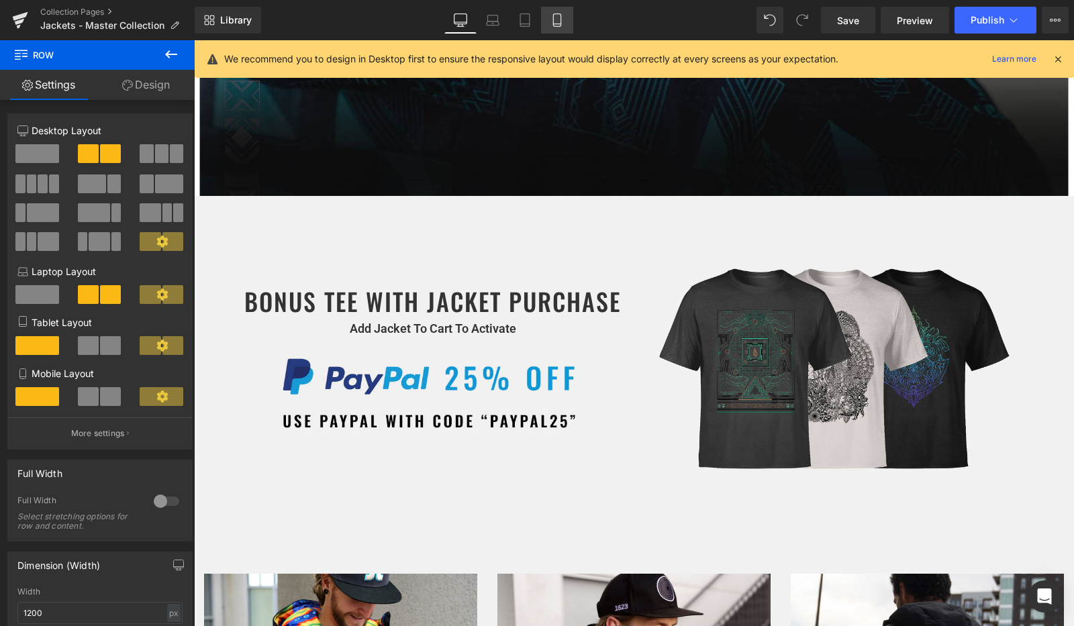
click at [556, 11] on link "Mobile" at bounding box center [557, 20] width 32 height 27
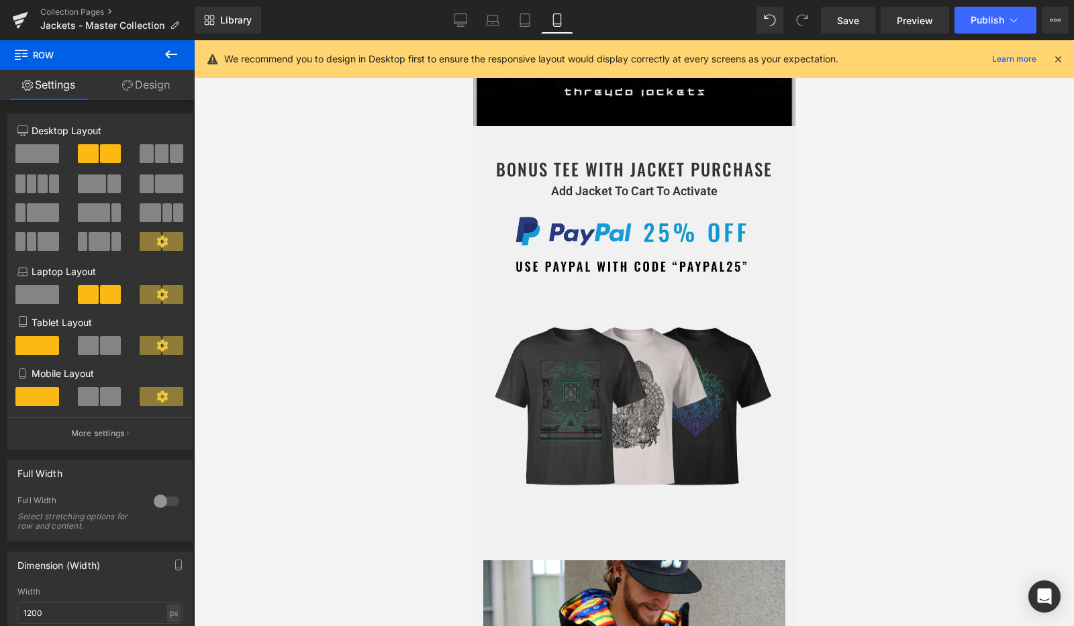
scroll to position [242, 0]
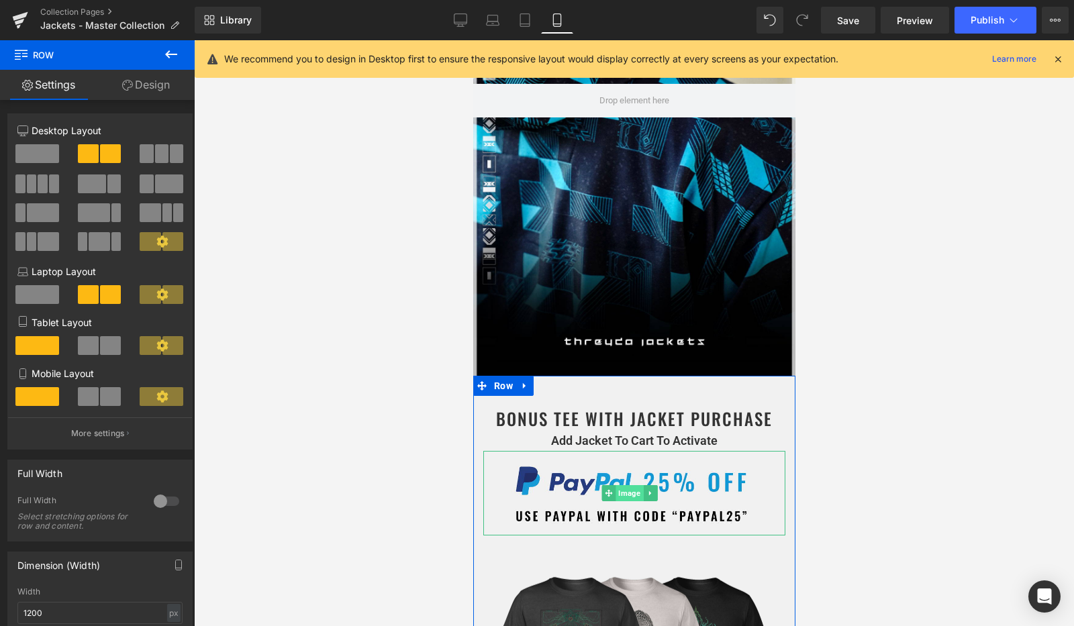
click at [619, 485] on span "Image" at bounding box center [629, 493] width 28 height 16
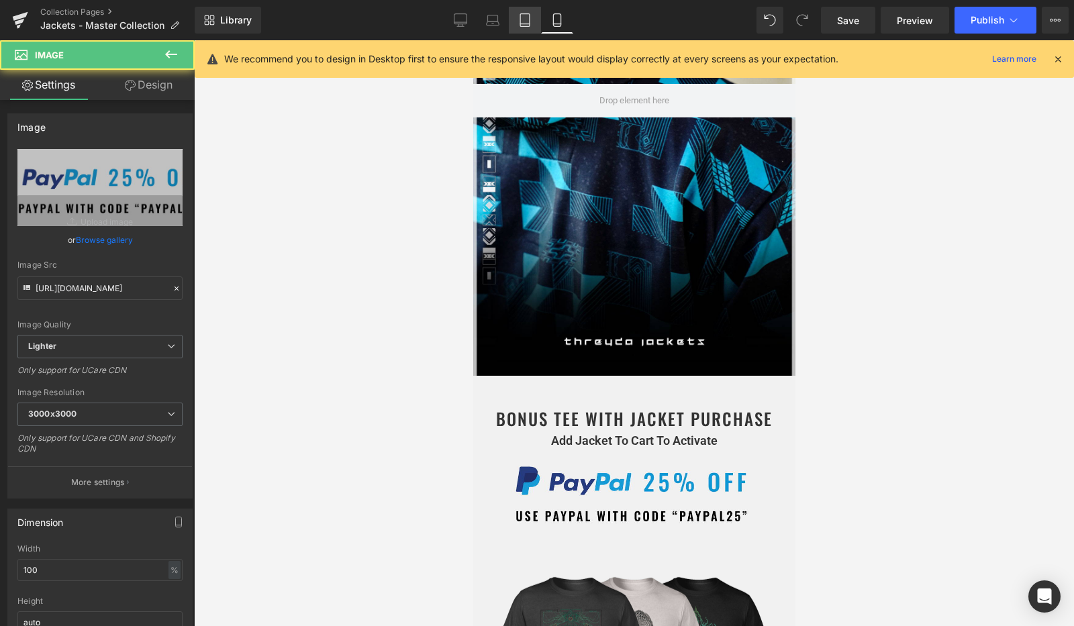
click at [519, 21] on icon at bounding box center [524, 19] width 13 height 13
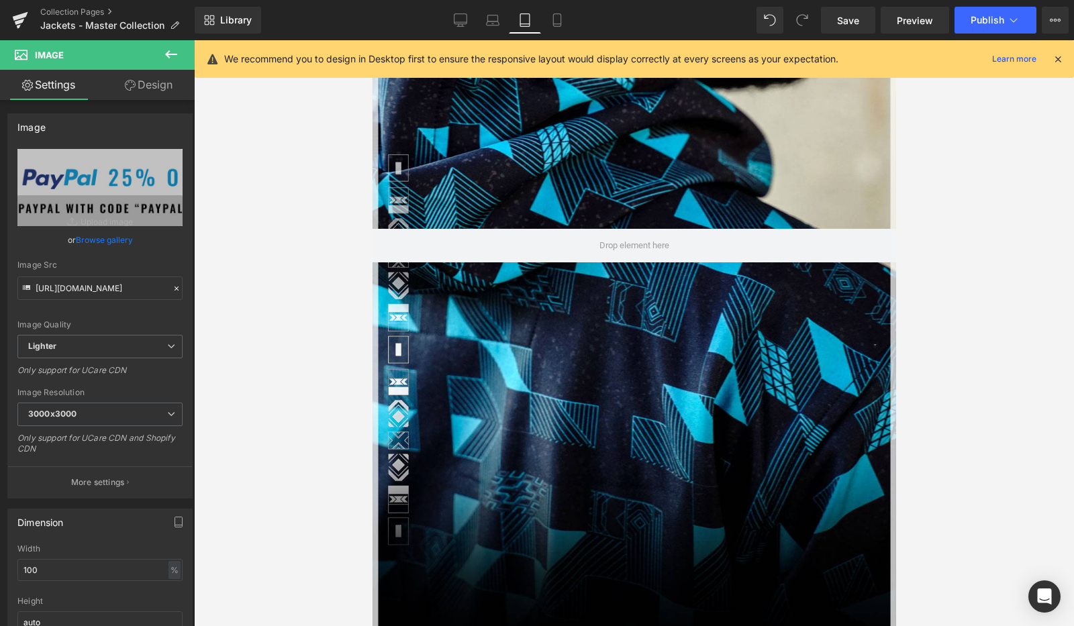
scroll to position [628, 0]
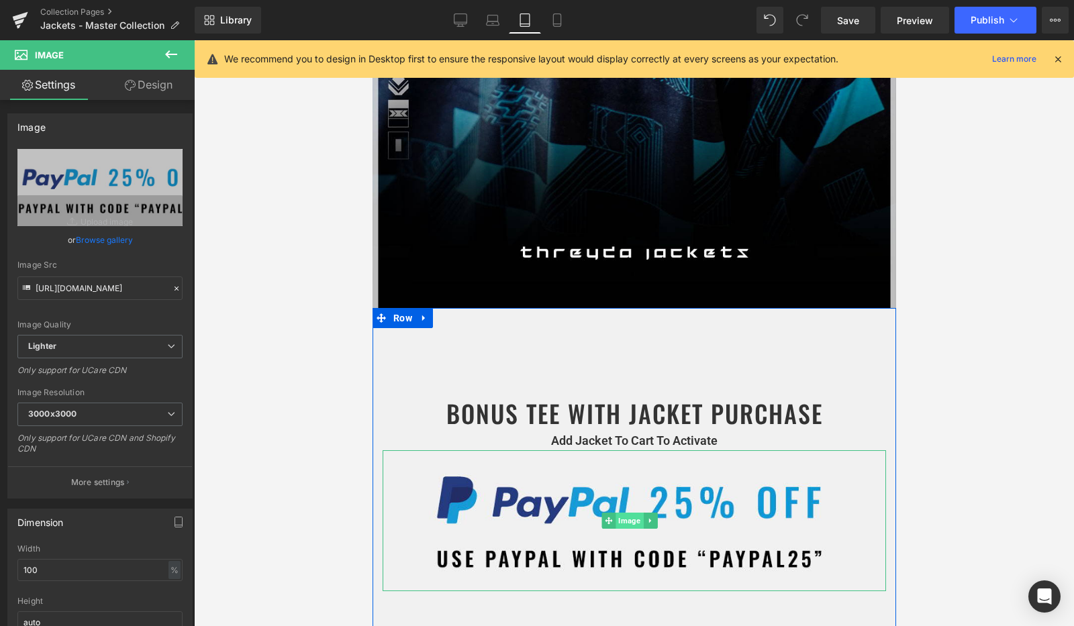
click at [619, 513] on span "Image" at bounding box center [629, 521] width 28 height 16
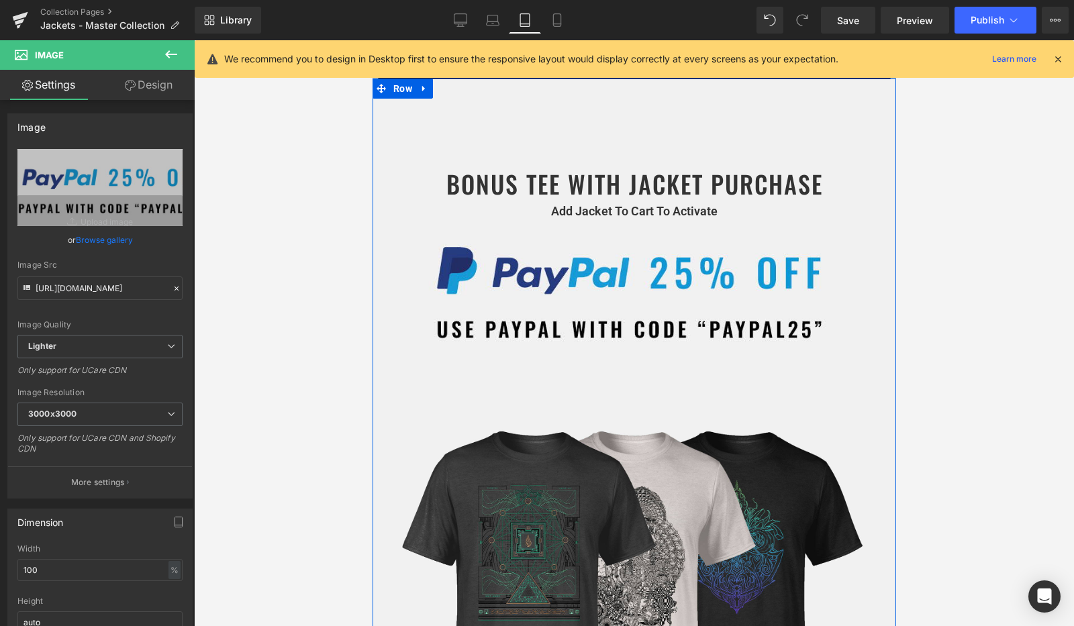
scroll to position [838, 0]
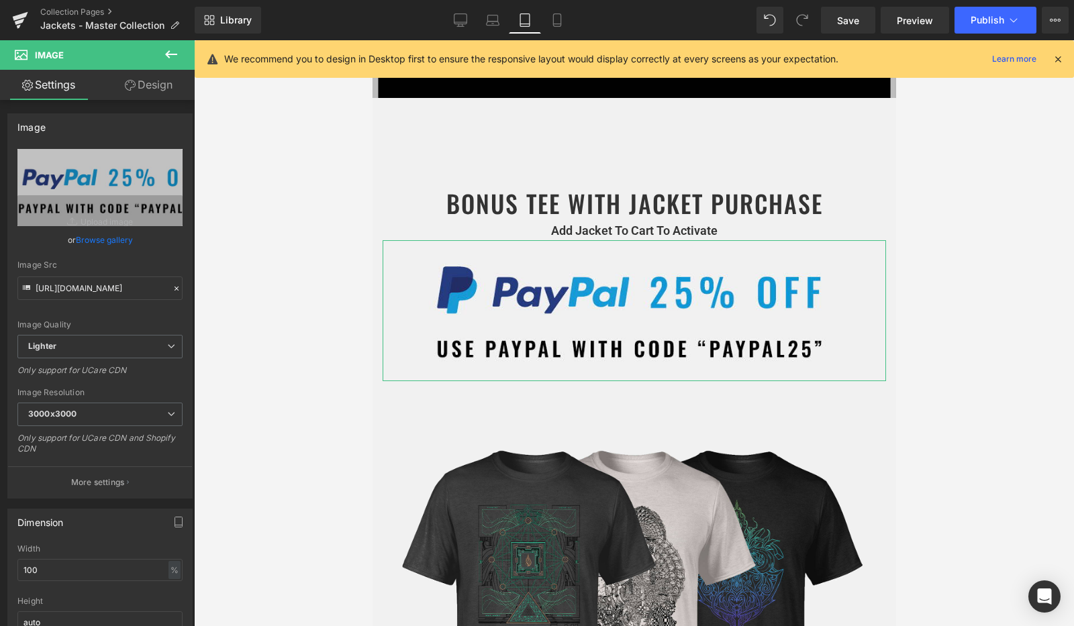
click at [136, 91] on link "Design" at bounding box center [148, 85] width 97 height 30
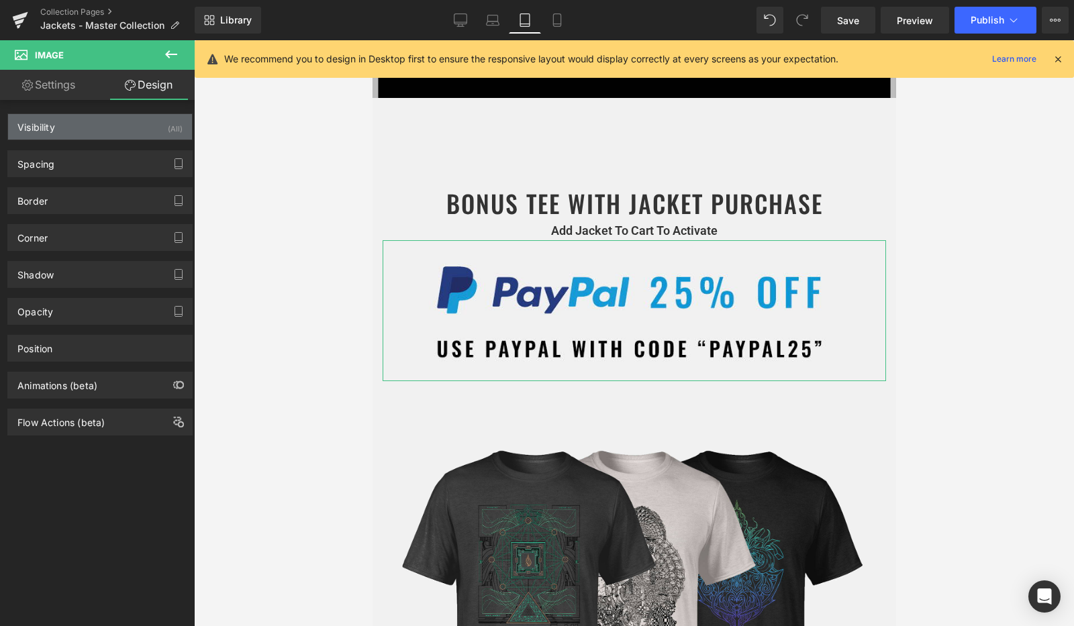
click at [131, 121] on div "Visibility (All)" at bounding box center [100, 126] width 184 height 25
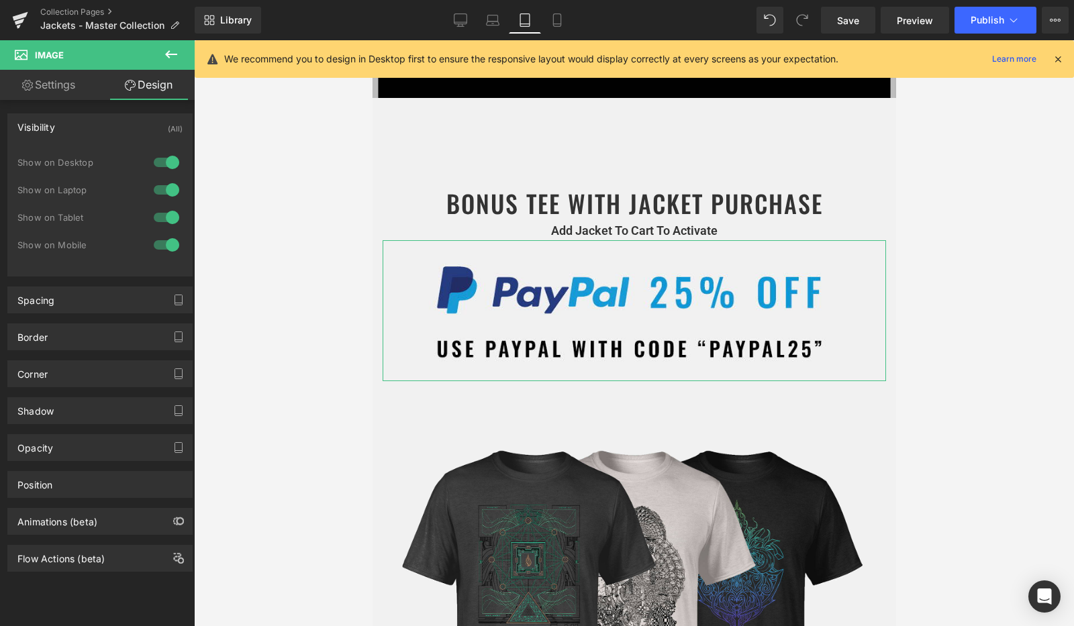
click at [164, 215] on div at bounding box center [166, 217] width 32 height 21
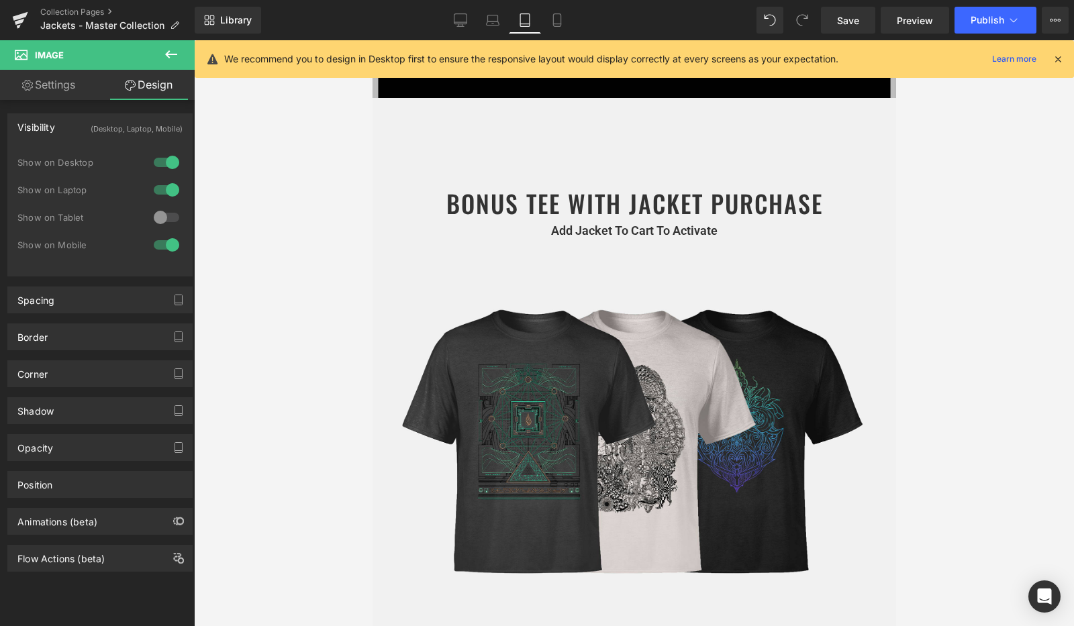
click at [163, 239] on div at bounding box center [166, 244] width 32 height 21
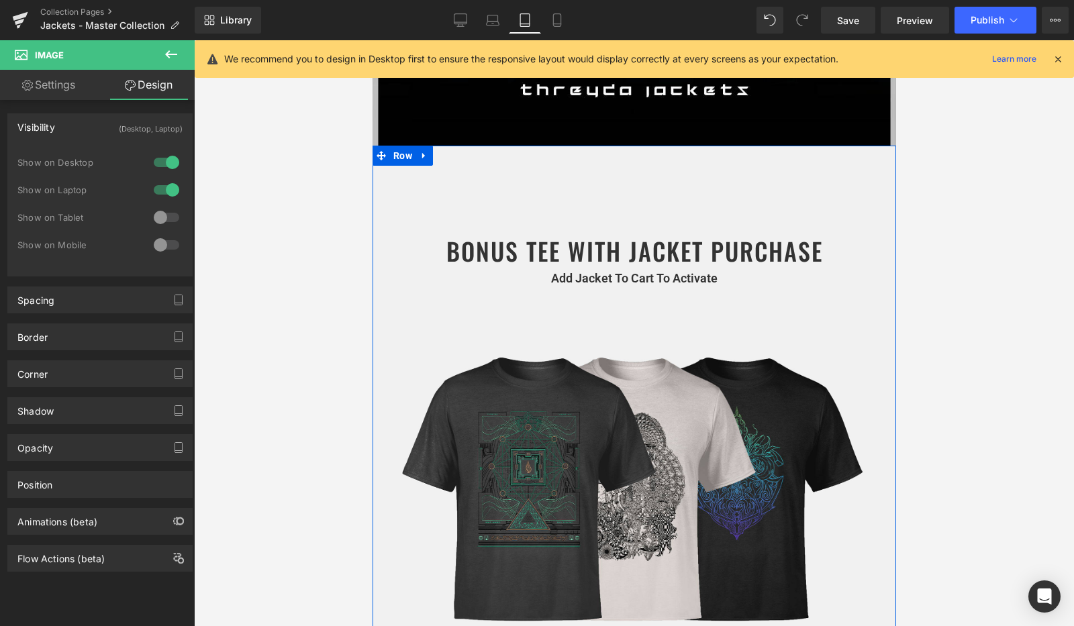
scroll to position [993, 0]
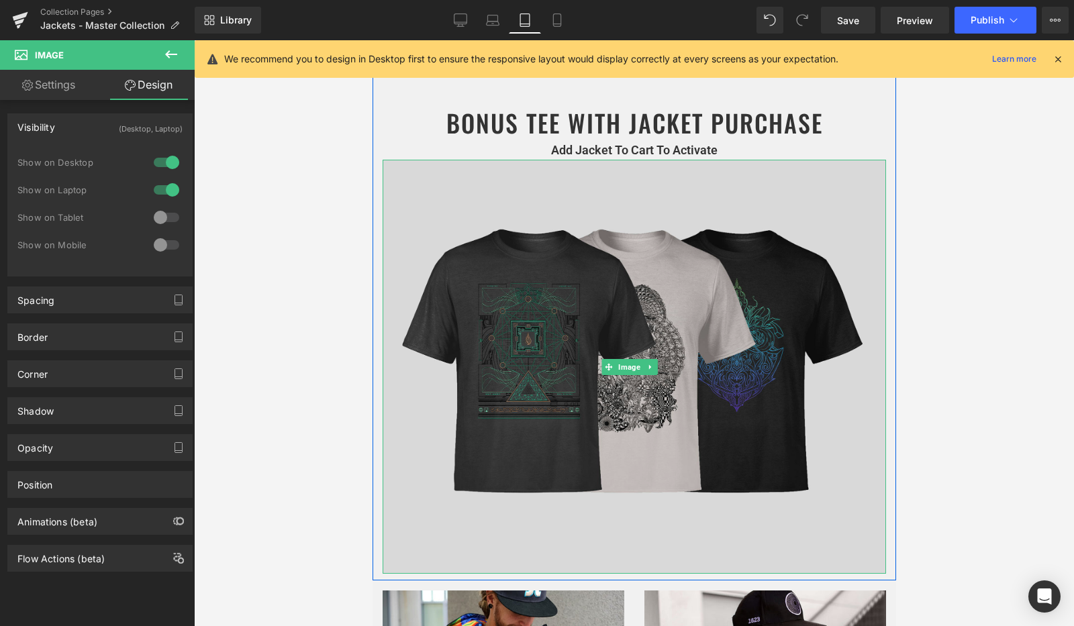
click at [541, 257] on img at bounding box center [633, 366] width 503 height 413
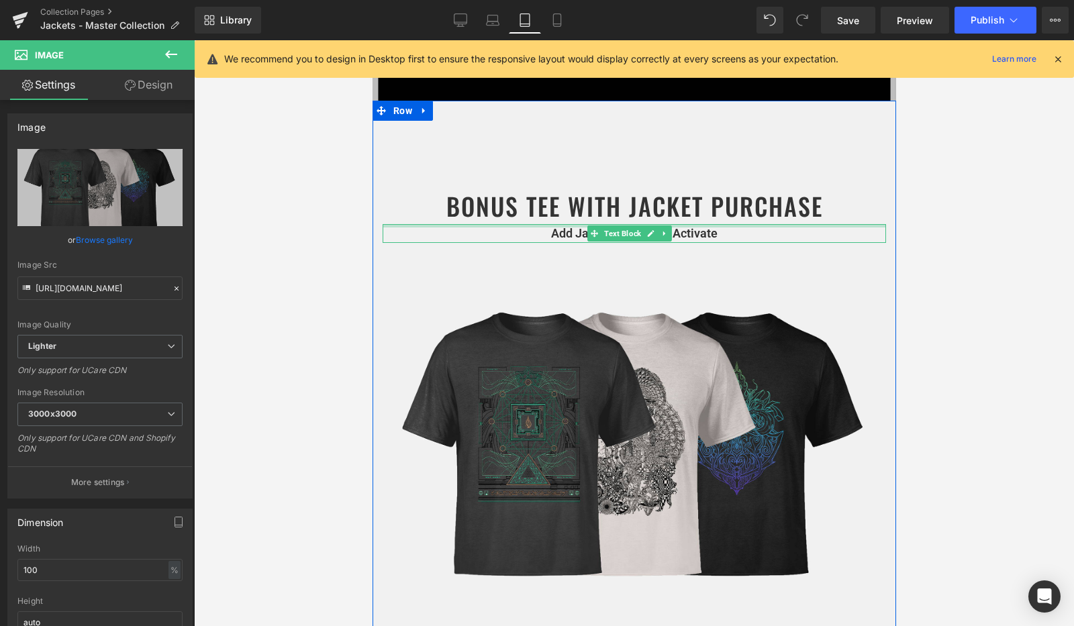
scroll to position [845, 0]
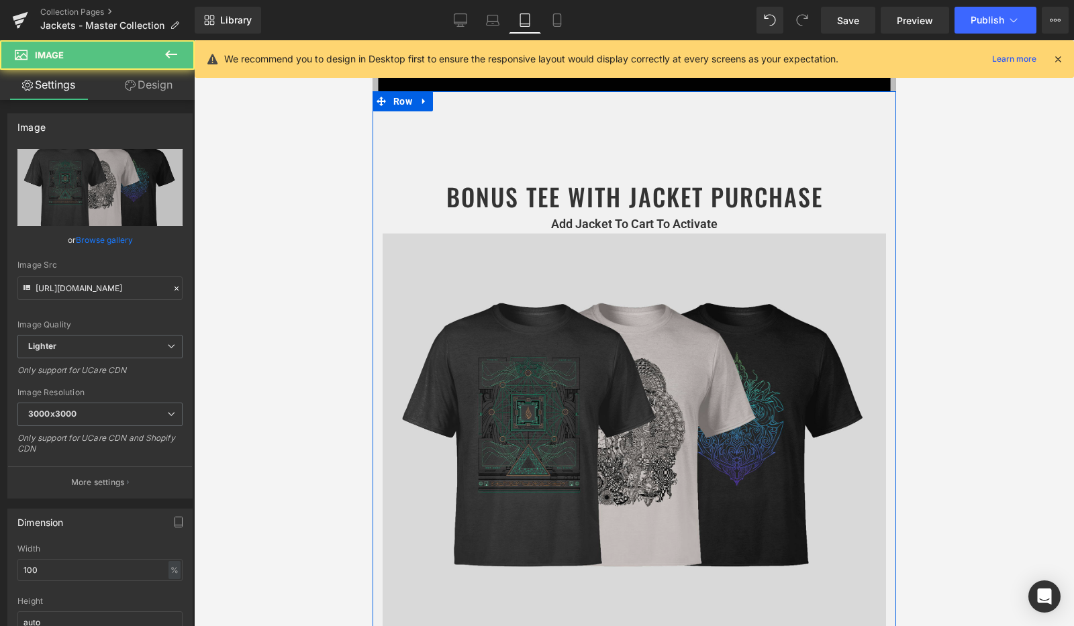
click at [635, 249] on img at bounding box center [633, 439] width 503 height 413
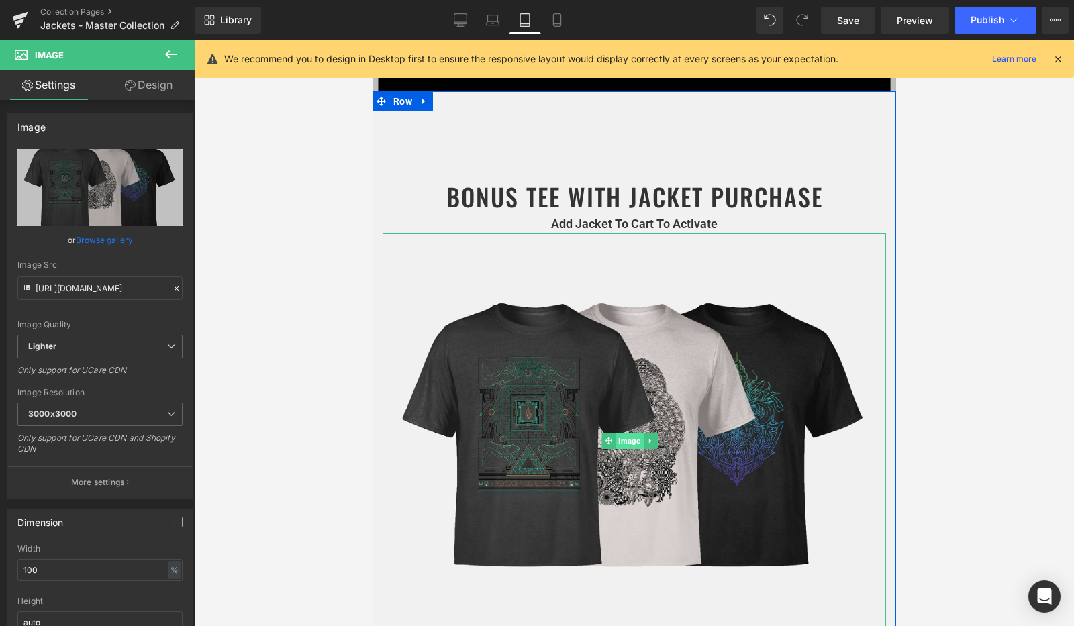
click at [623, 433] on span "Image" at bounding box center [629, 441] width 28 height 16
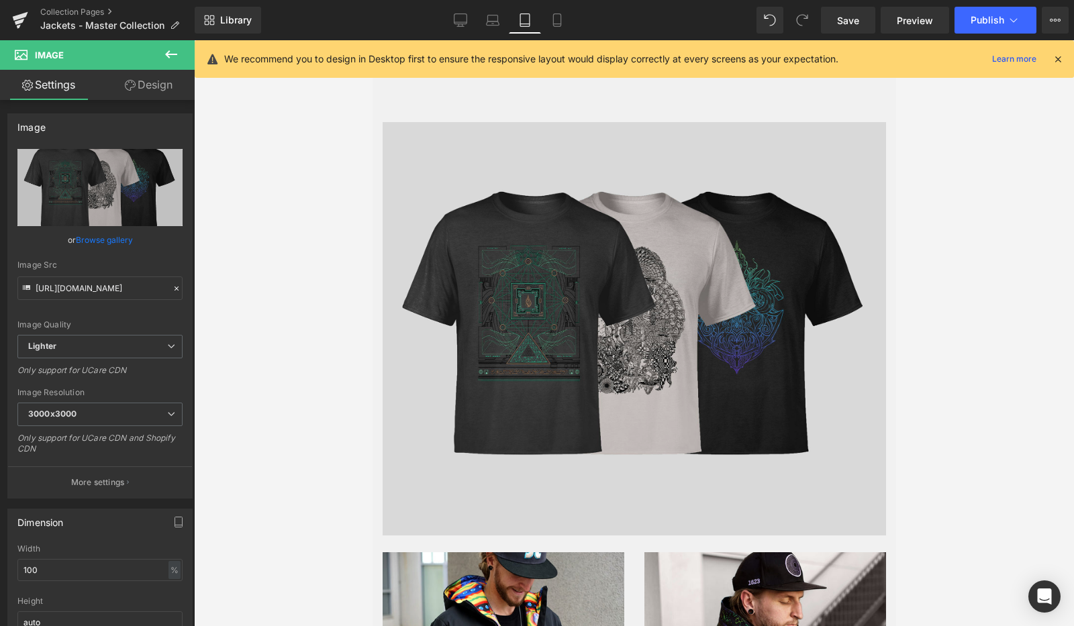
scroll to position [1372, 0]
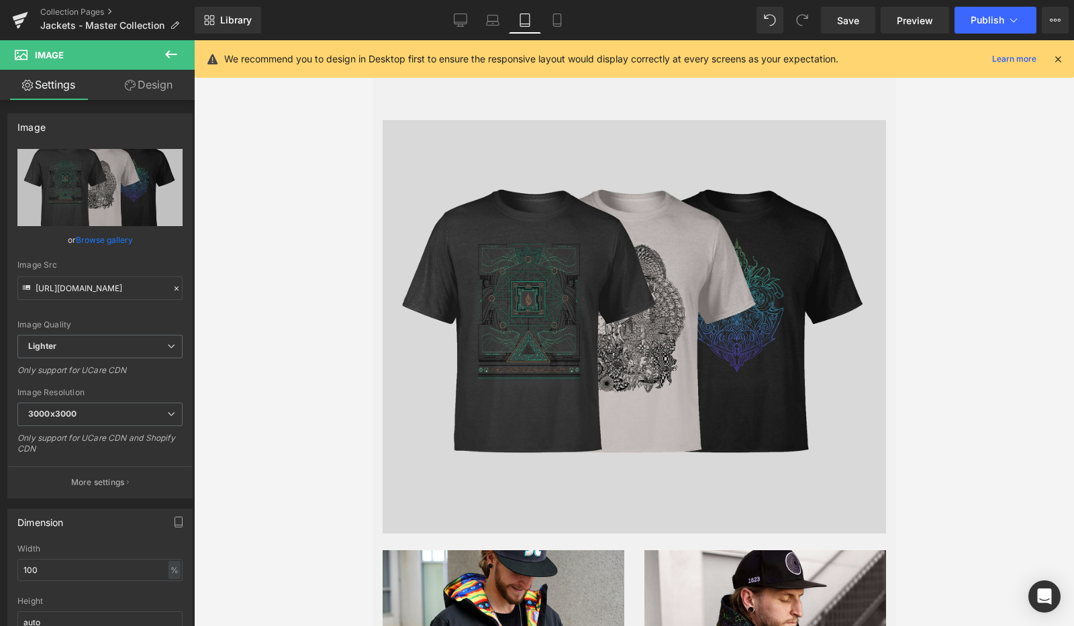
click at [633, 274] on img at bounding box center [633, 326] width 503 height 413
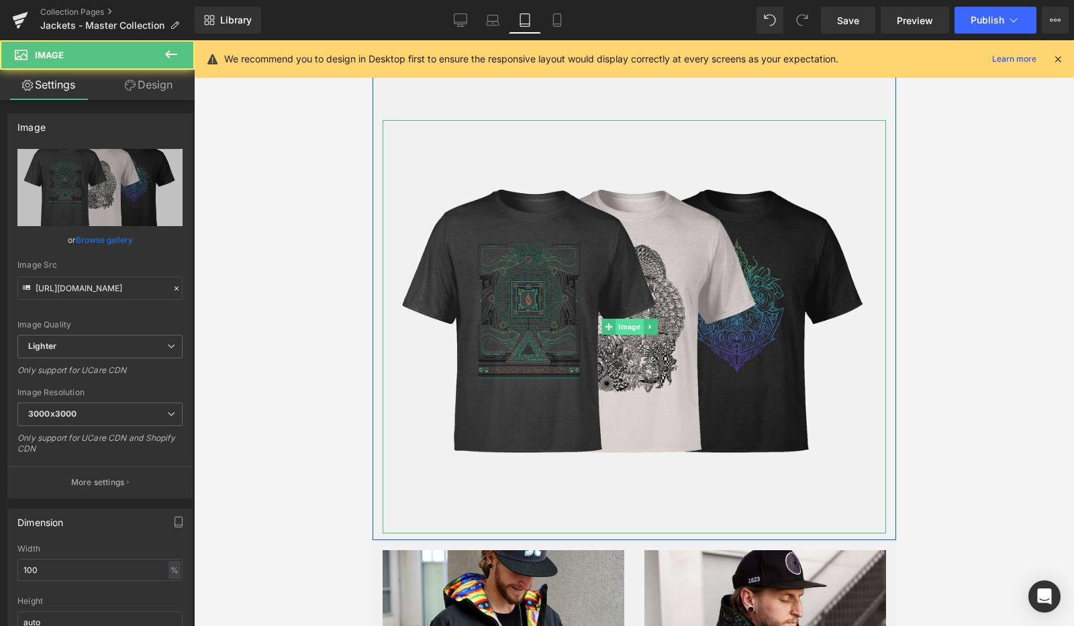
click at [631, 319] on span "Image" at bounding box center [629, 327] width 28 height 16
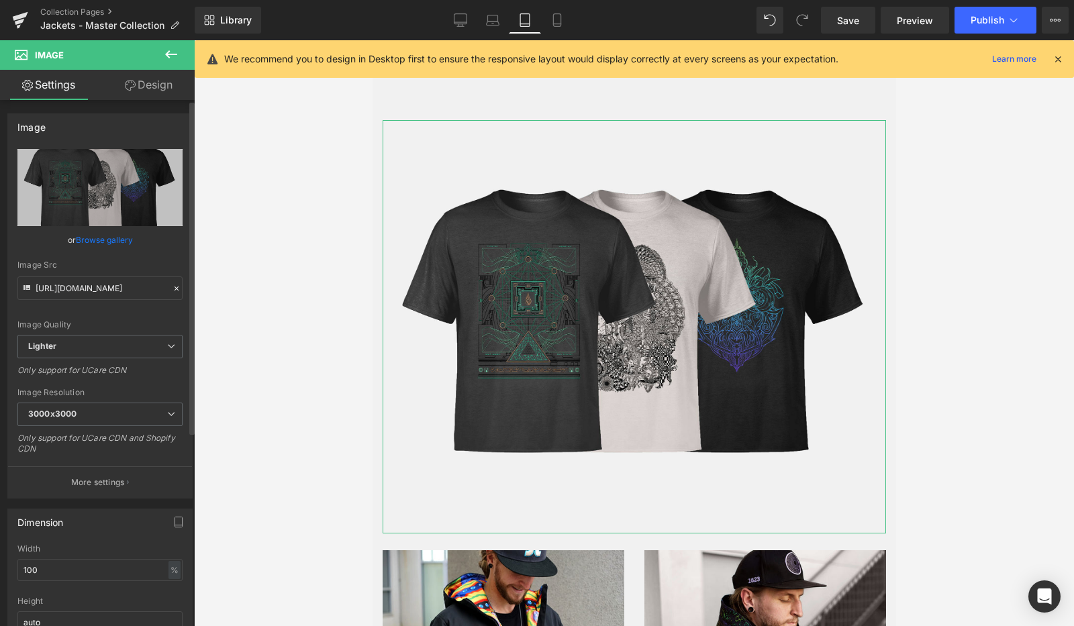
click at [107, 233] on link "Browse gallery" at bounding box center [104, 239] width 57 height 23
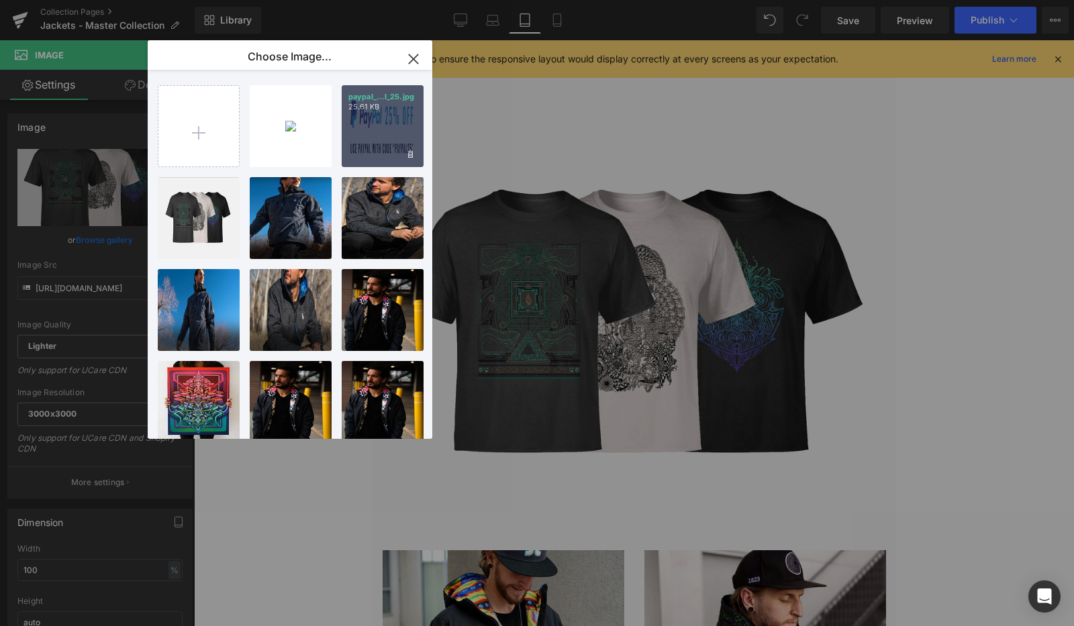
click at [352, 126] on div "paypal_...l_25.jpg 25.61 KB" at bounding box center [383, 126] width 82 height 82
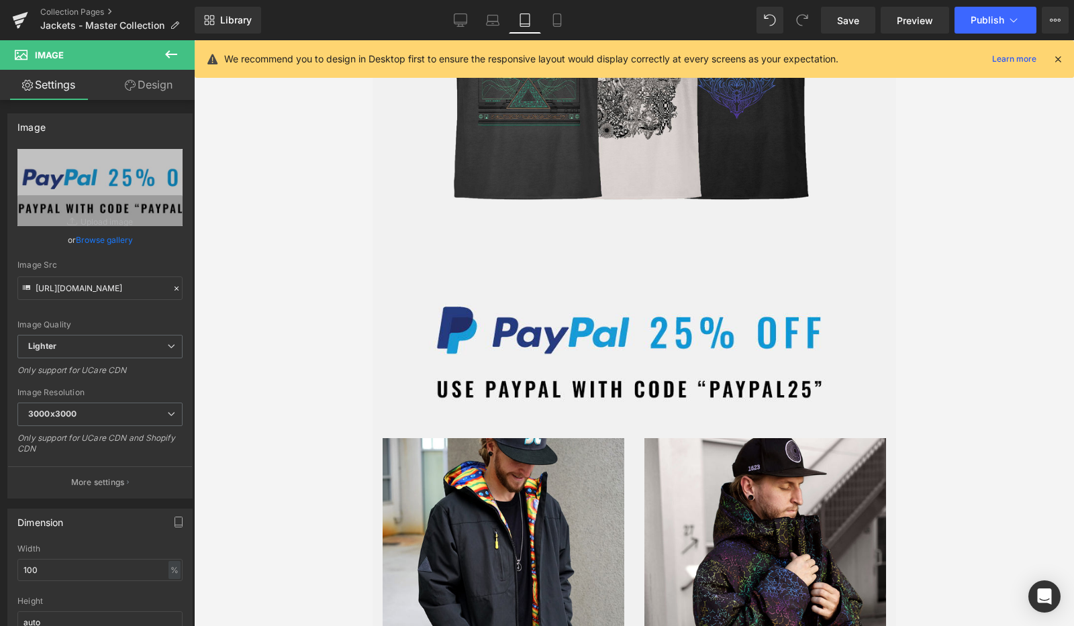
scroll to position [1265, 0]
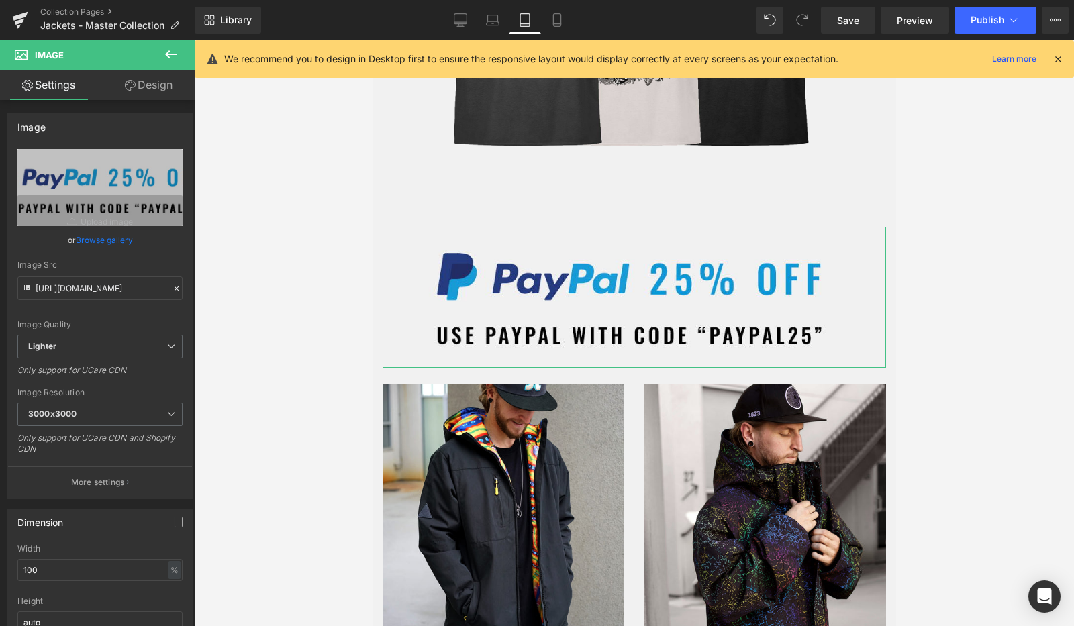
click at [143, 87] on link "Design" at bounding box center [148, 85] width 97 height 30
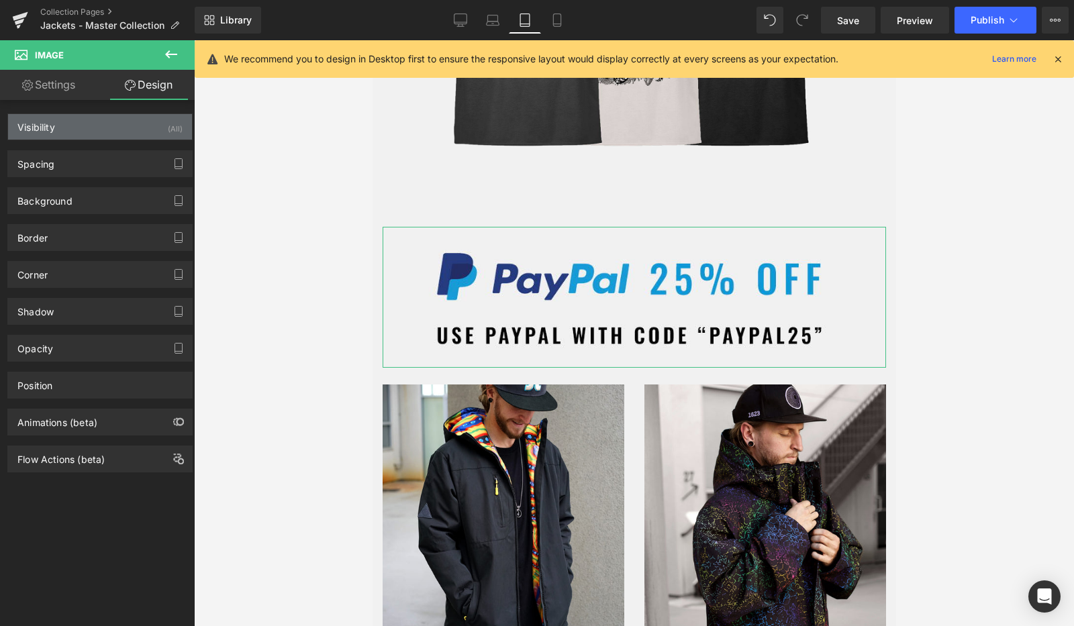
click at [104, 135] on div "Visibility (All)" at bounding box center [100, 126] width 184 height 25
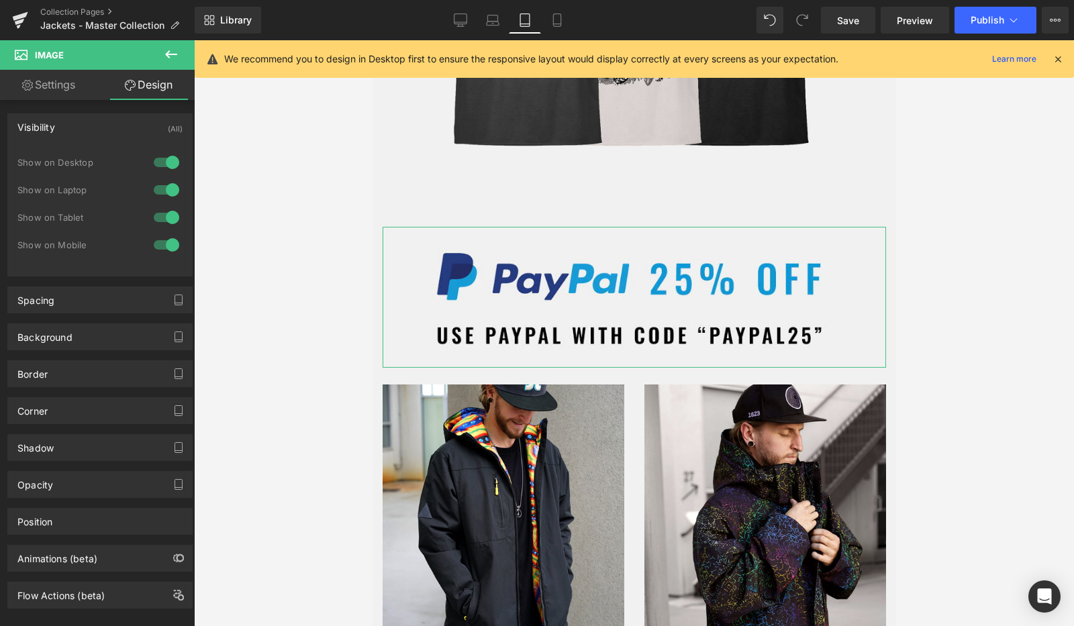
click at [158, 182] on div at bounding box center [166, 189] width 32 height 21
click at [158, 162] on div at bounding box center [166, 162] width 32 height 21
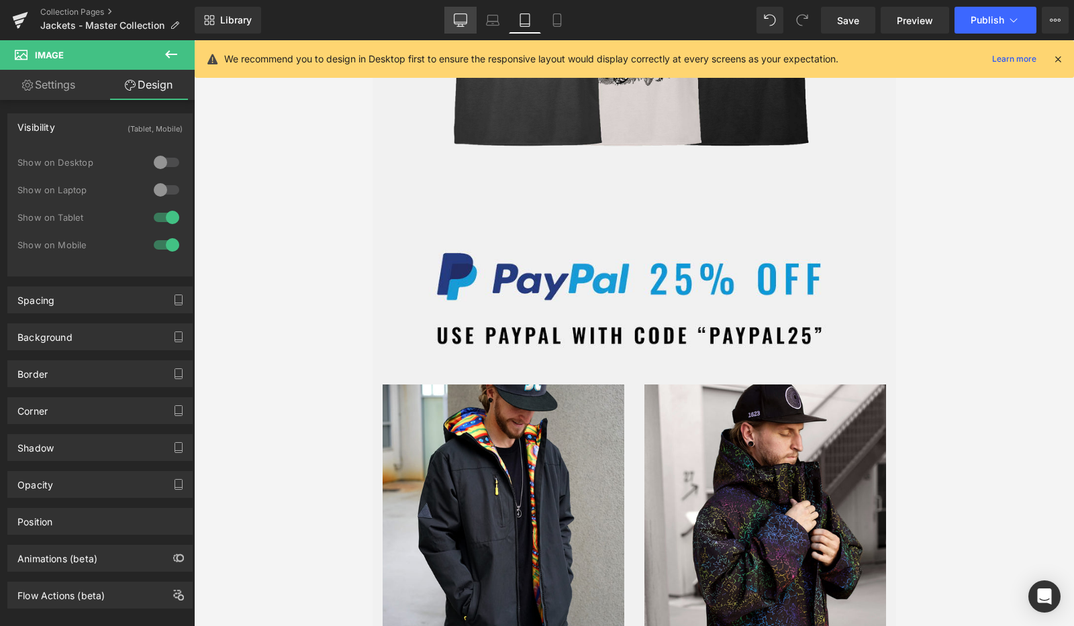
click at [461, 25] on icon at bounding box center [460, 19] width 13 height 13
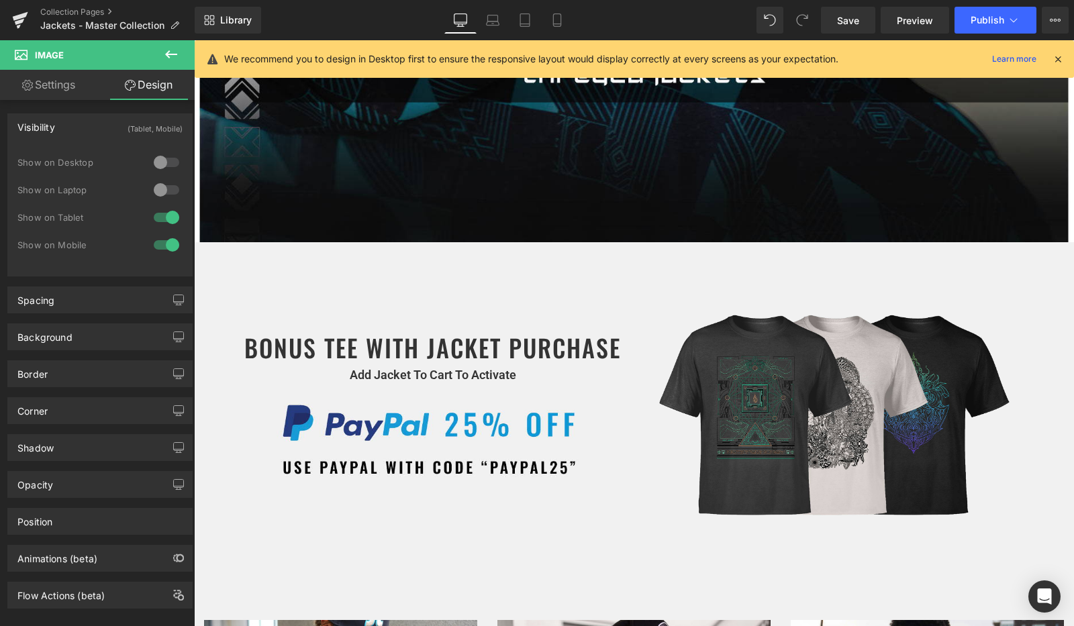
scroll to position [563, 0]
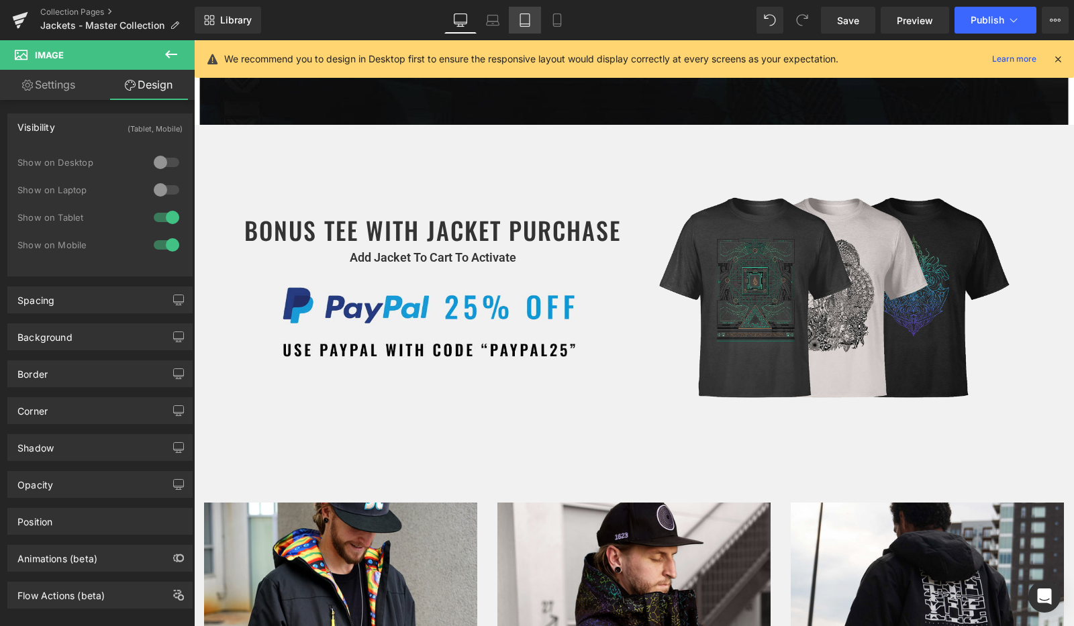
click at [521, 19] on icon at bounding box center [524, 19] width 13 height 13
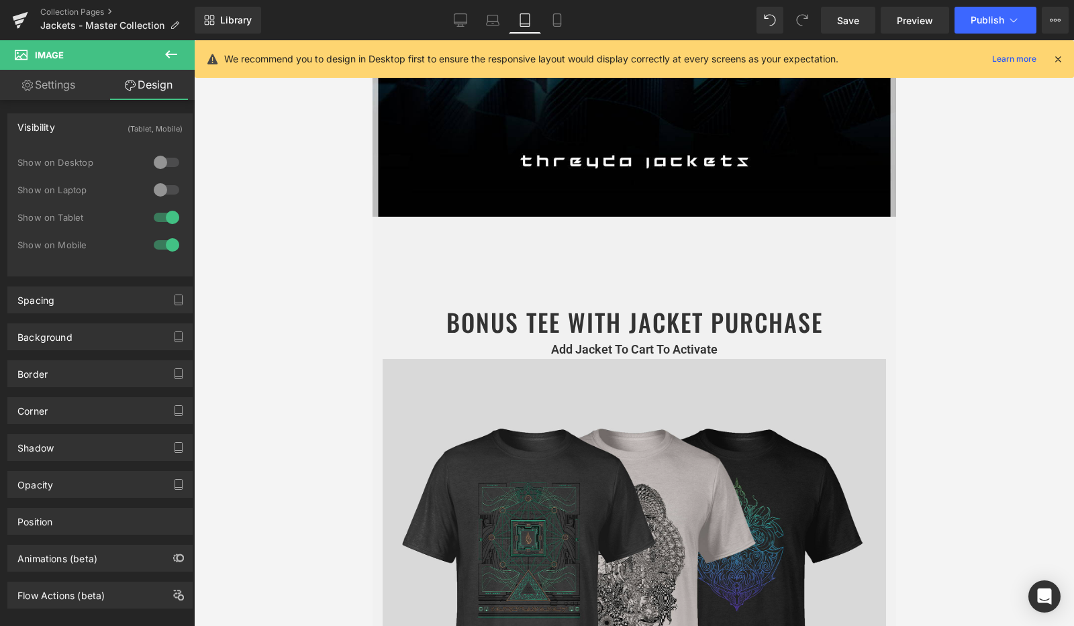
scroll to position [683, 0]
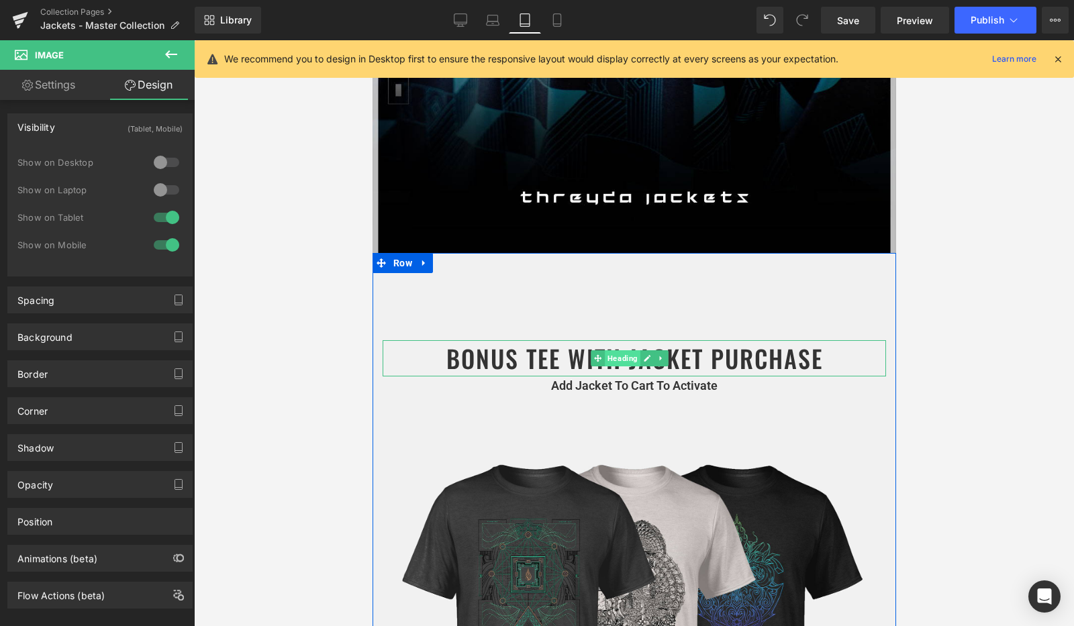
click at [616, 350] on span "Heading" at bounding box center [622, 358] width 36 height 16
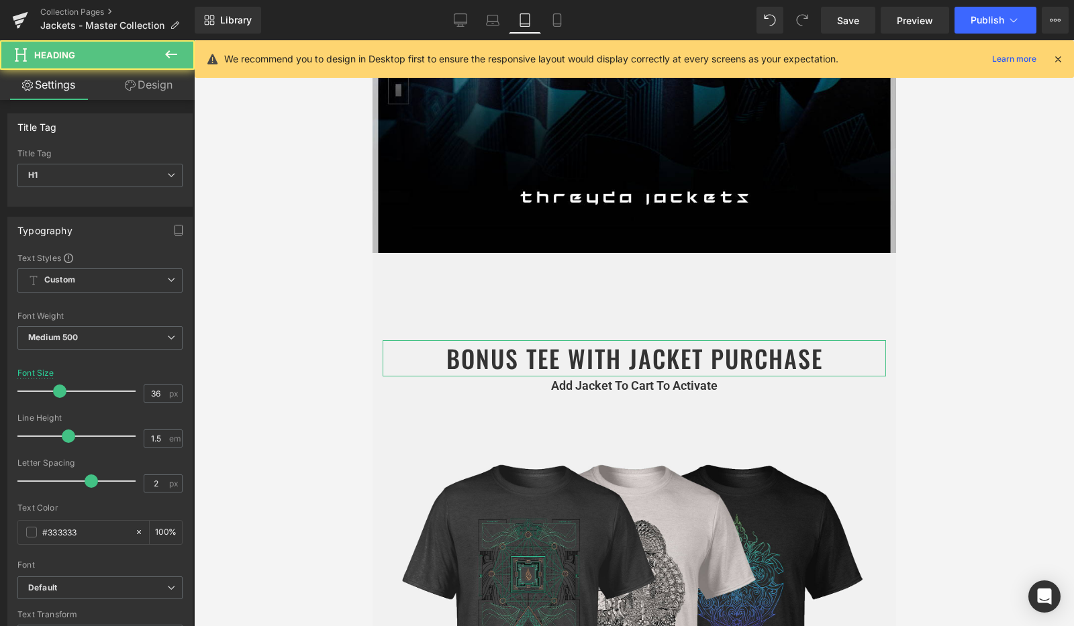
click at [144, 95] on link "Design" at bounding box center [148, 85] width 97 height 30
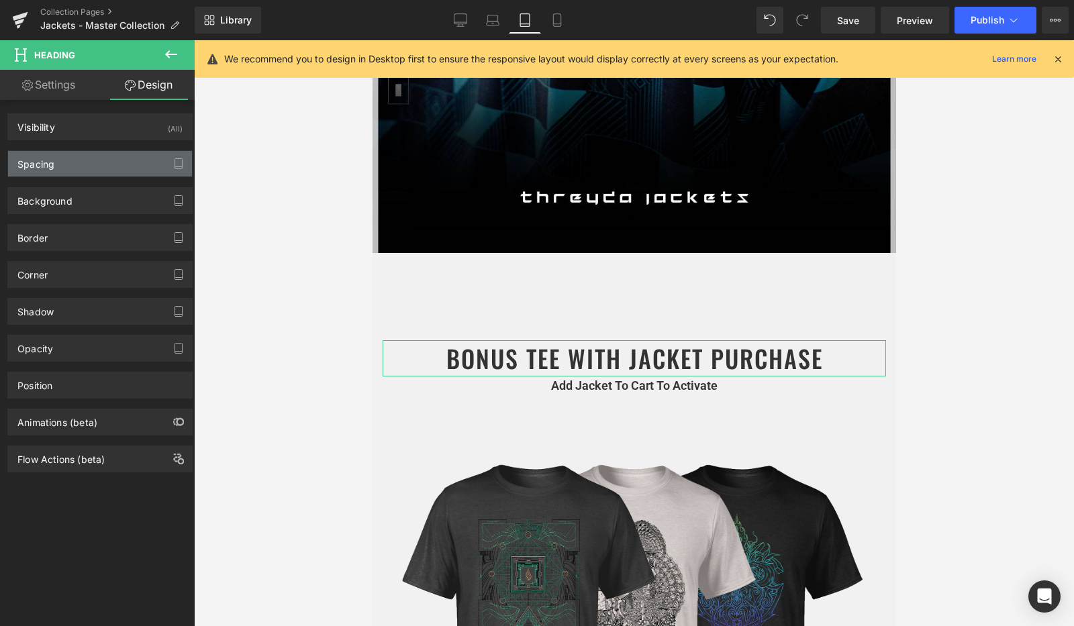
click at [102, 156] on div "Spacing" at bounding box center [100, 163] width 184 height 25
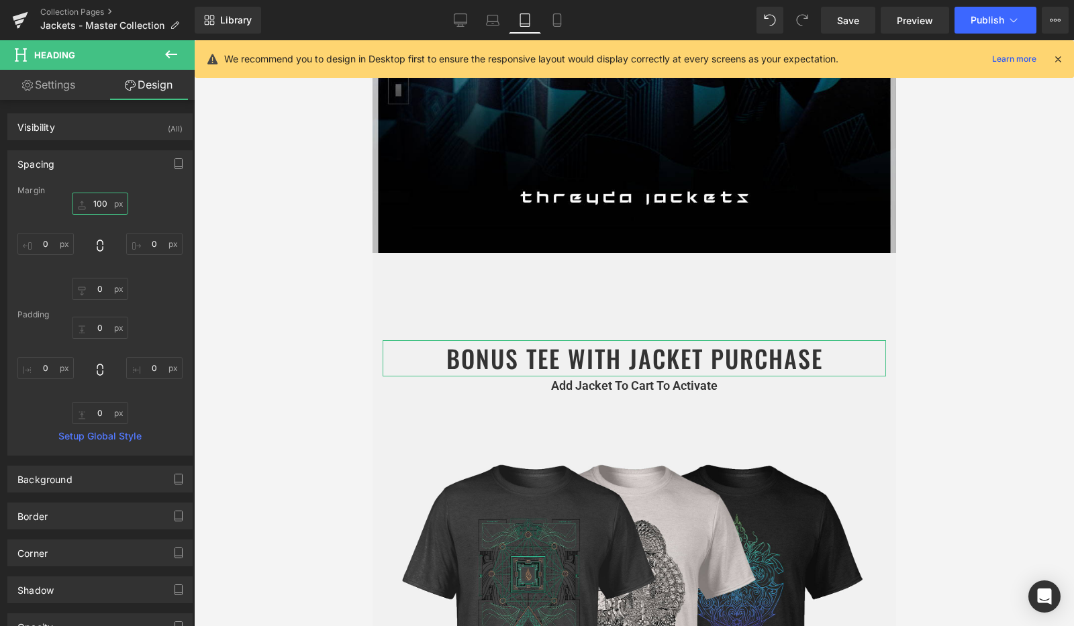
click at [101, 201] on input "text" at bounding box center [100, 204] width 56 height 22
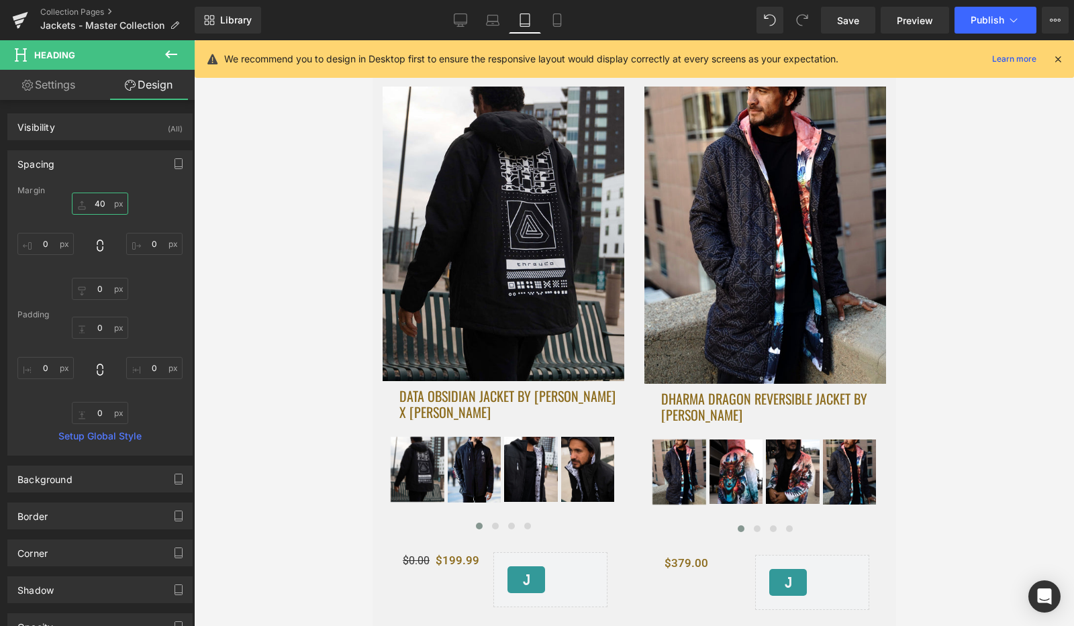
scroll to position [2222, 0]
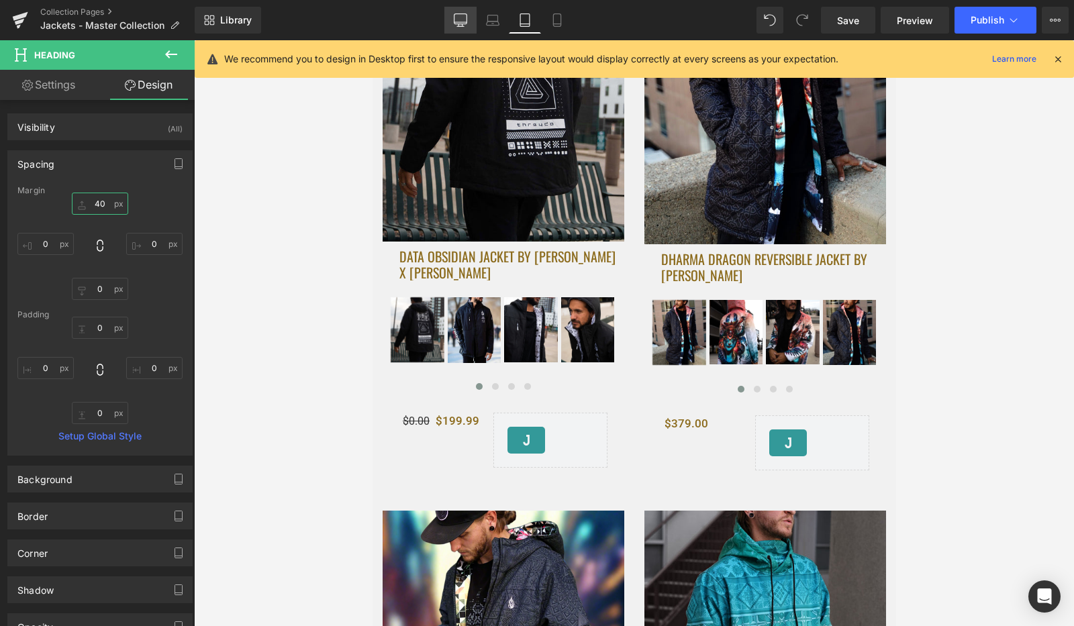
type input "40"
click at [459, 24] on icon at bounding box center [460, 25] width 4 height 3
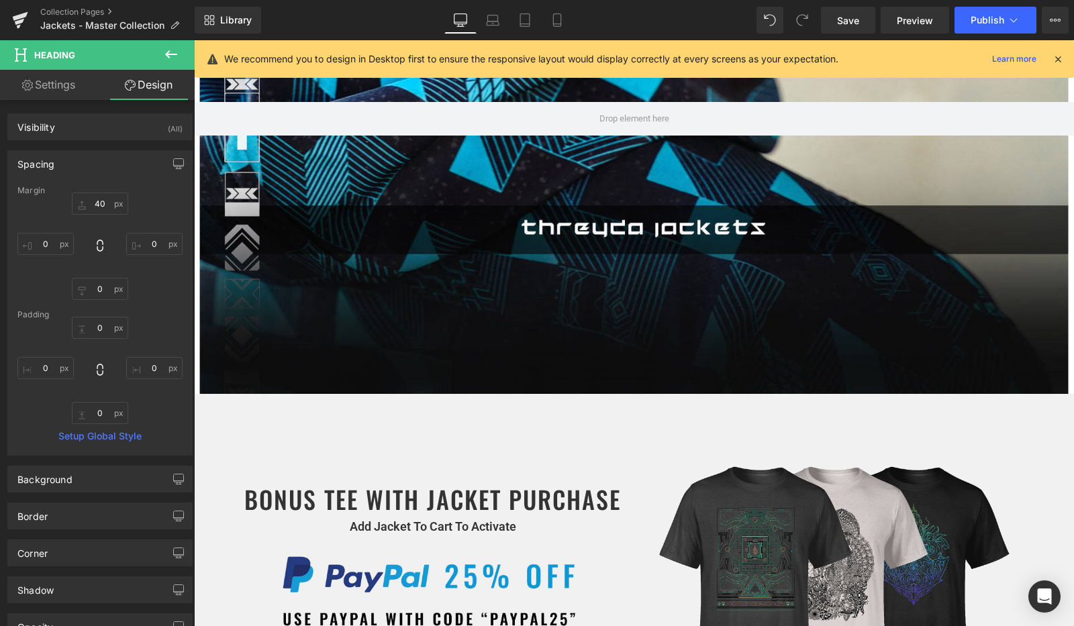
scroll to position [0, 0]
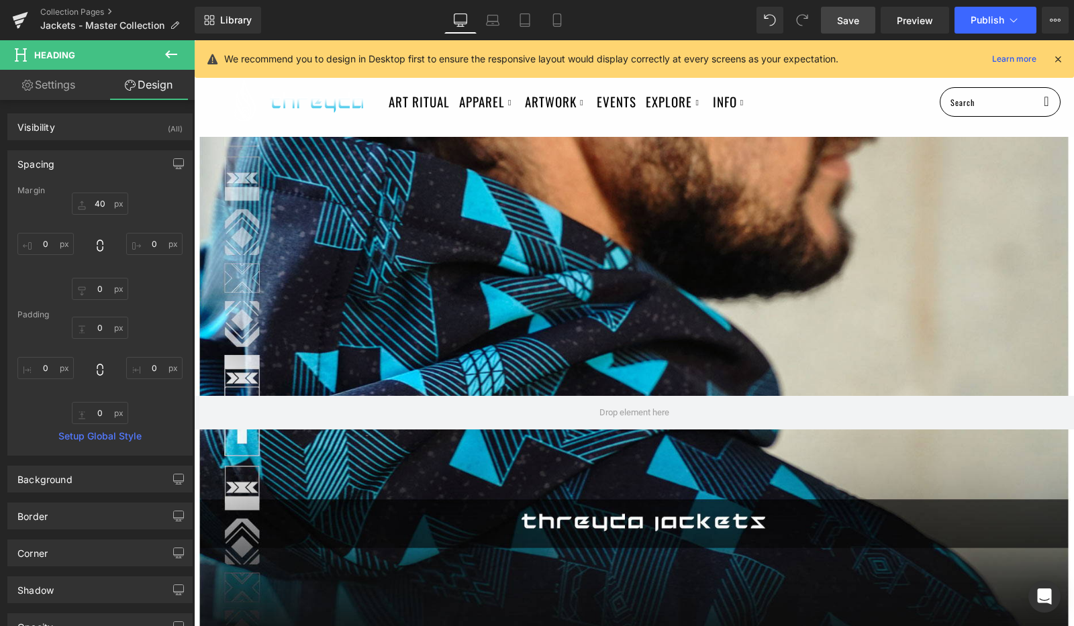
click at [861, 22] on link "Save" at bounding box center [848, 20] width 54 height 27
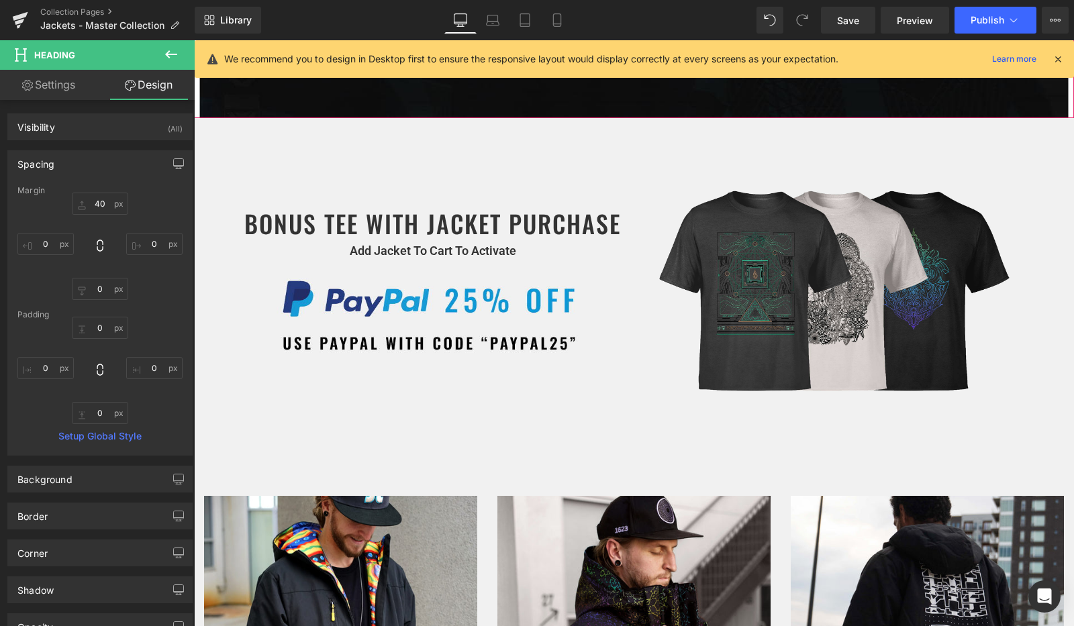
scroll to position [580, 0]
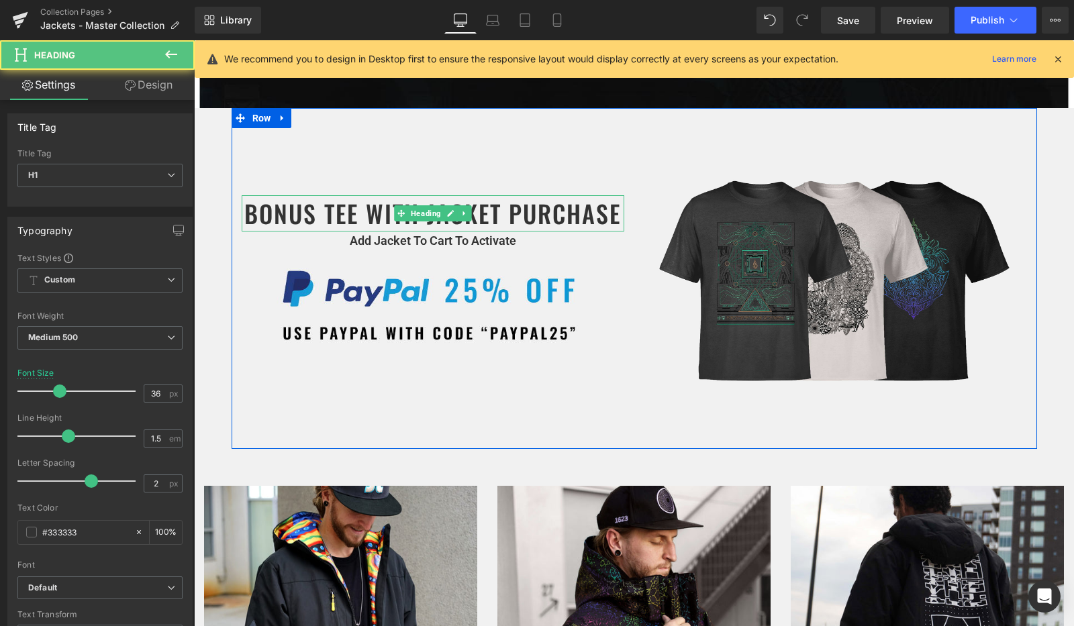
click at [333, 208] on h1 "BONUS TEE WITH JACKET PURCHASE" at bounding box center [433, 213] width 382 height 36
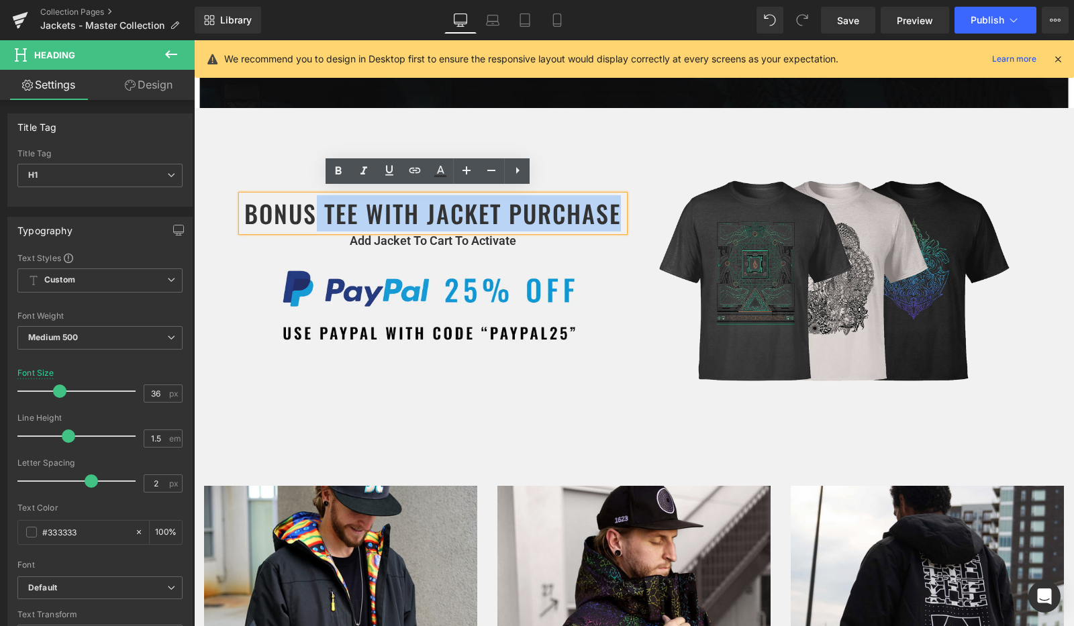
drag, startPoint x: 313, startPoint y: 211, endPoint x: 235, endPoint y: 212, distance: 77.8
click at [242, 212] on div "BONUS TEE WITH JACKET PURCHASE" at bounding box center [433, 213] width 382 height 36
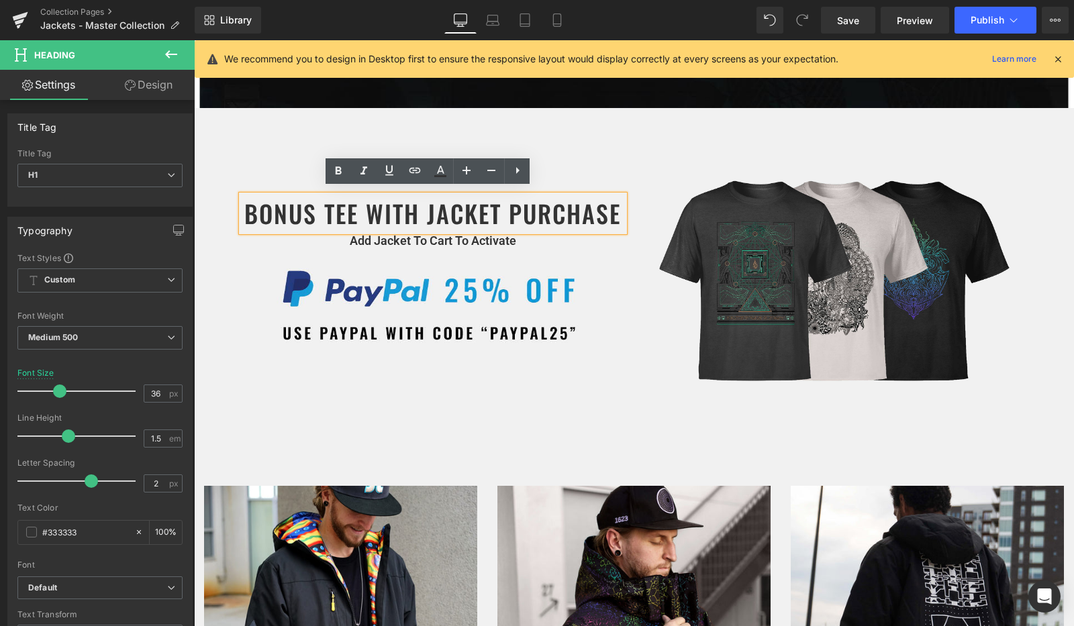
click at [274, 207] on h1 "BONUS TEE WITH JACKET PURCHASE" at bounding box center [433, 213] width 382 height 36
drag, startPoint x: 307, startPoint y: 203, endPoint x: 240, endPoint y: 211, distance: 68.2
click at [242, 211] on h1 "BONUS TEE WITH JACKET PURCHASE" at bounding box center [433, 213] width 382 height 36
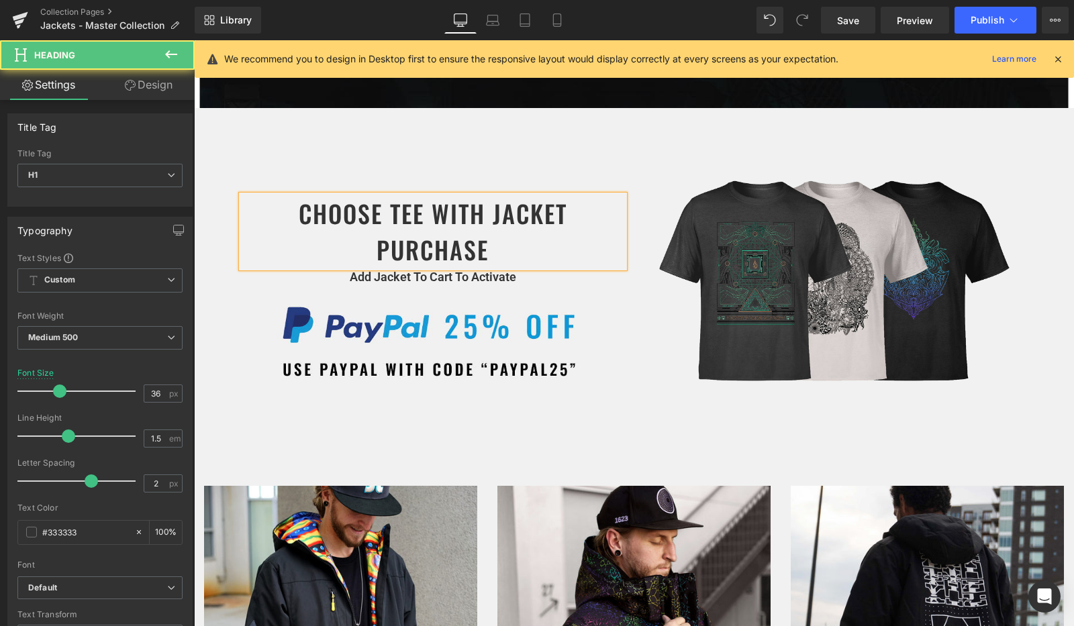
click at [488, 241] on h1 "CHOOSE TEE WITH JACKET PURCHASE" at bounding box center [433, 231] width 382 height 72
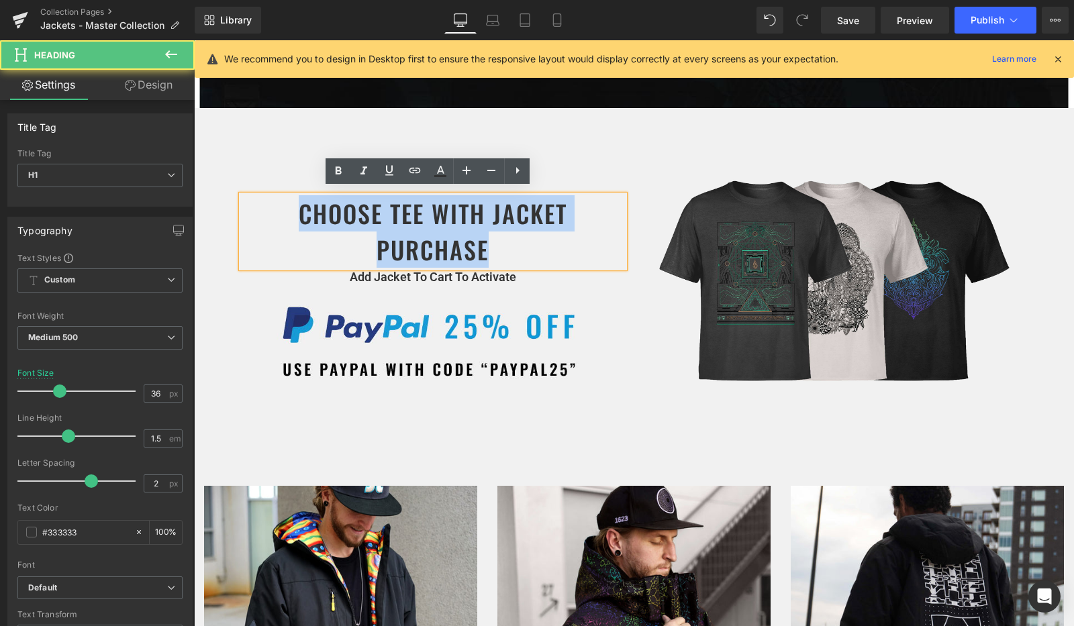
drag, startPoint x: 497, startPoint y: 239, endPoint x: 280, endPoint y: 207, distance: 219.0
click at [280, 207] on h1 "CHOOSE TEE WITH JACKET PURCHASE" at bounding box center [433, 231] width 382 height 72
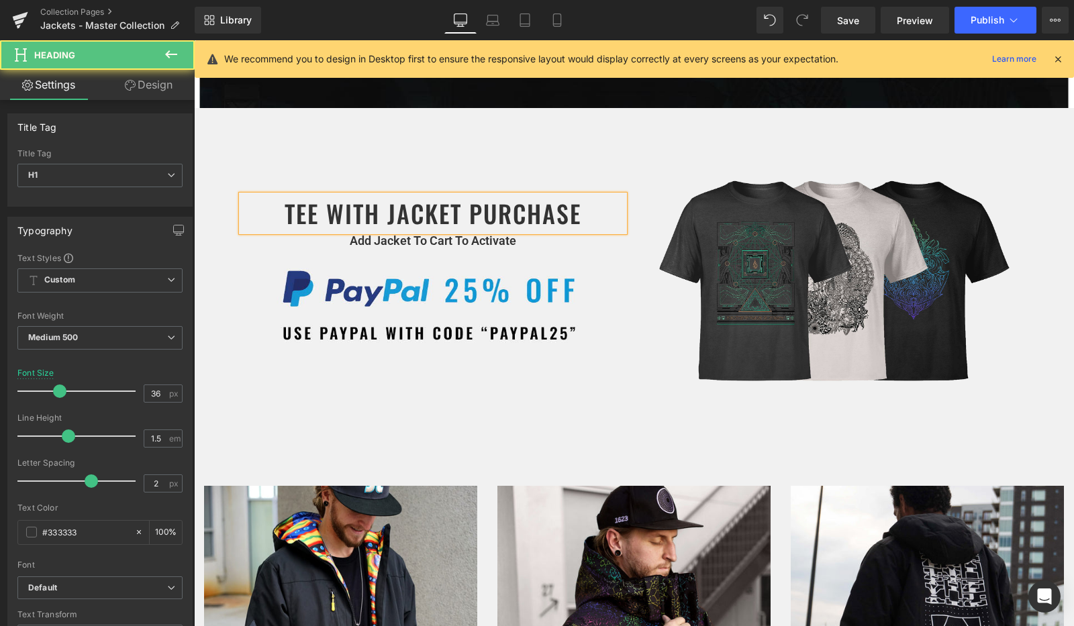
click at [276, 215] on h1 "TEE WITH JACKET PURCHASE" at bounding box center [433, 213] width 382 height 36
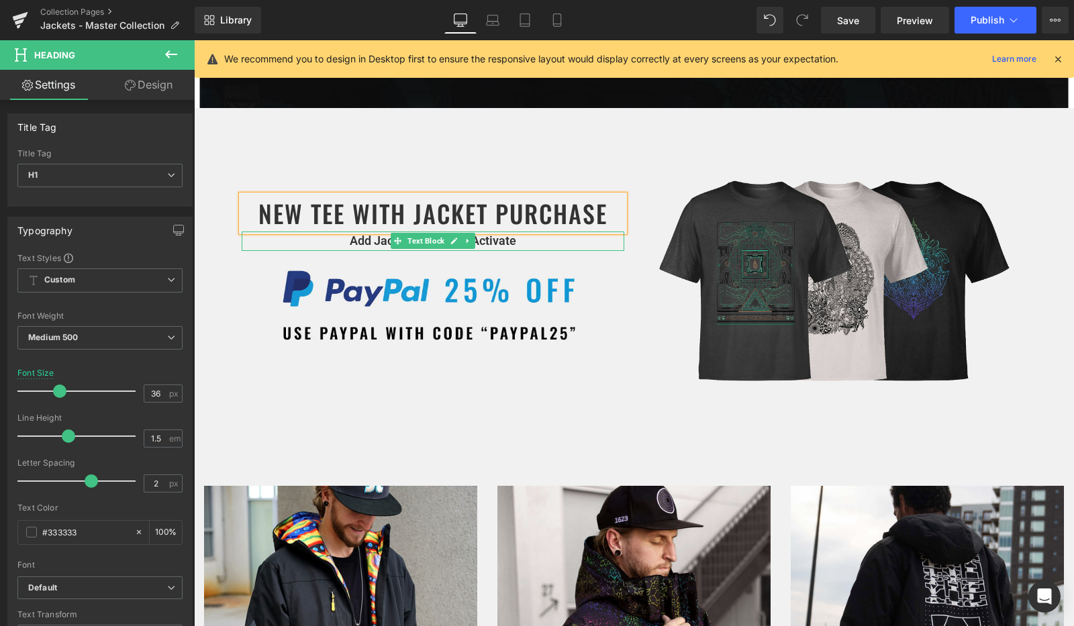
click at [370, 236] on p "Add Jacket To Cart To Activate" at bounding box center [433, 240] width 382 height 19
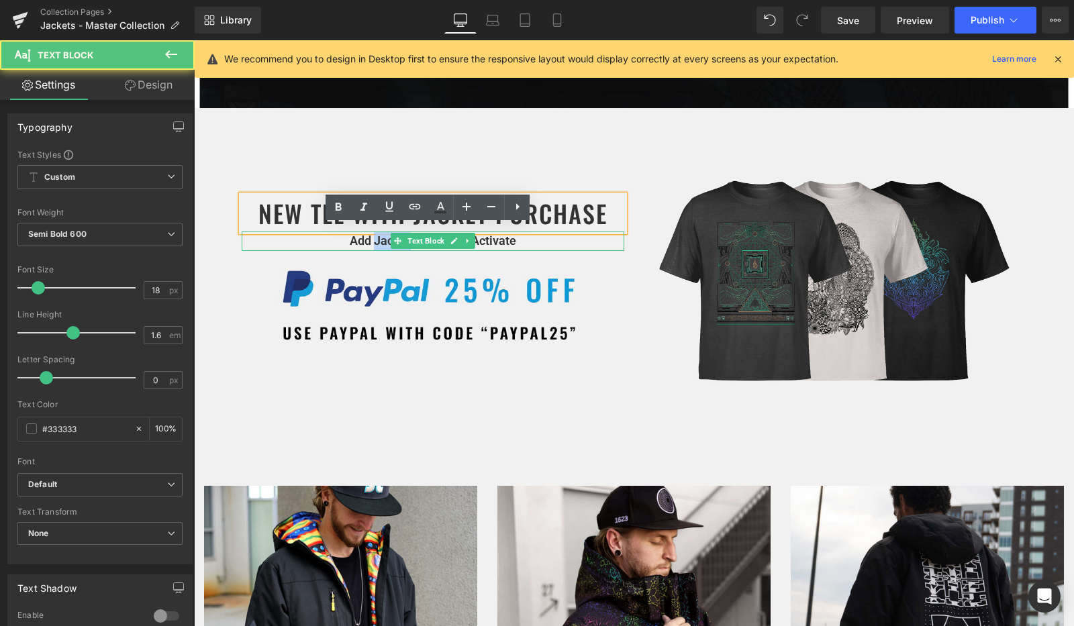
click at [370, 236] on p "Add Jacket To Cart To Activate" at bounding box center [433, 240] width 382 height 19
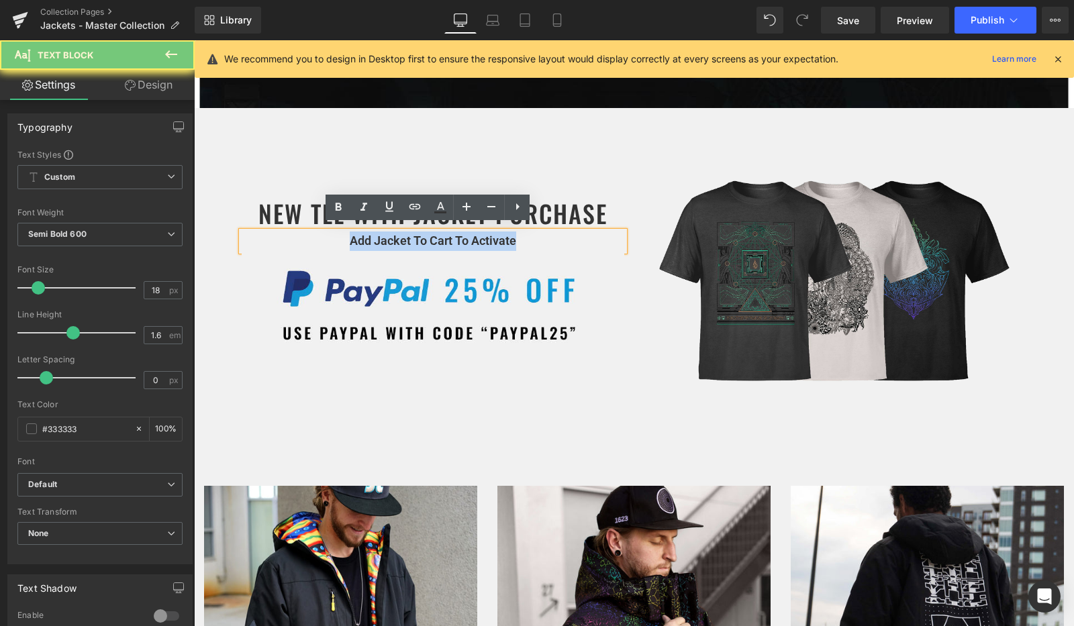
click at [370, 236] on p "Add Jacket To Cart To Activate" at bounding box center [433, 240] width 382 height 19
click at [400, 241] on p "Add Jacket To Cart To Activate" at bounding box center [433, 240] width 382 height 19
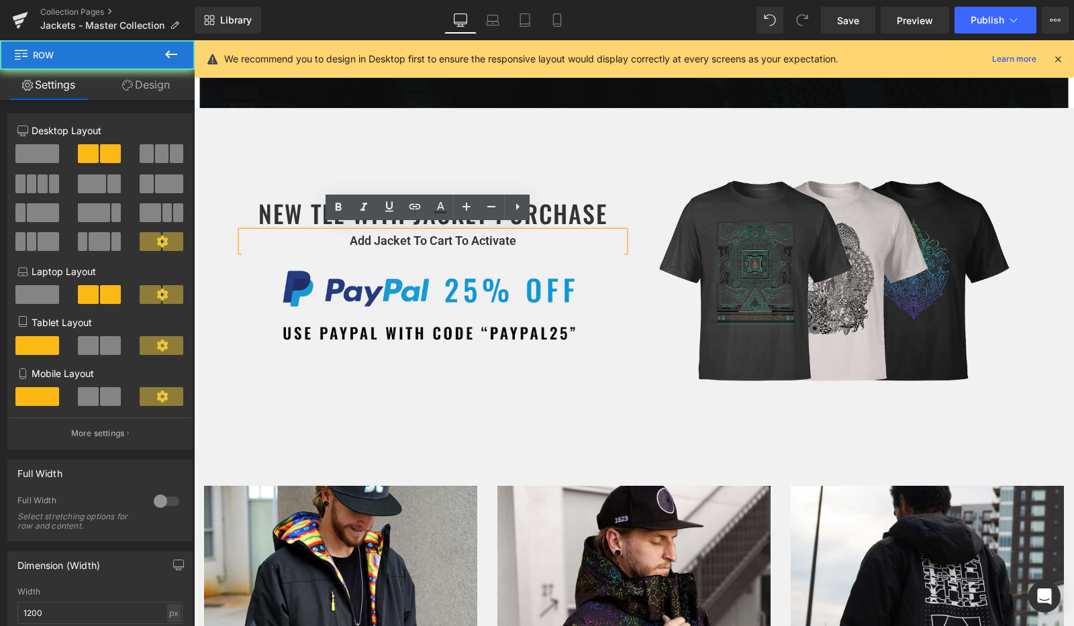
click at [504, 410] on div "NEW TEE WITH JACKET PURCHASE Heading Add Jacket To Cart To Activate Text Block …" at bounding box center [633, 278] width 805 height 341
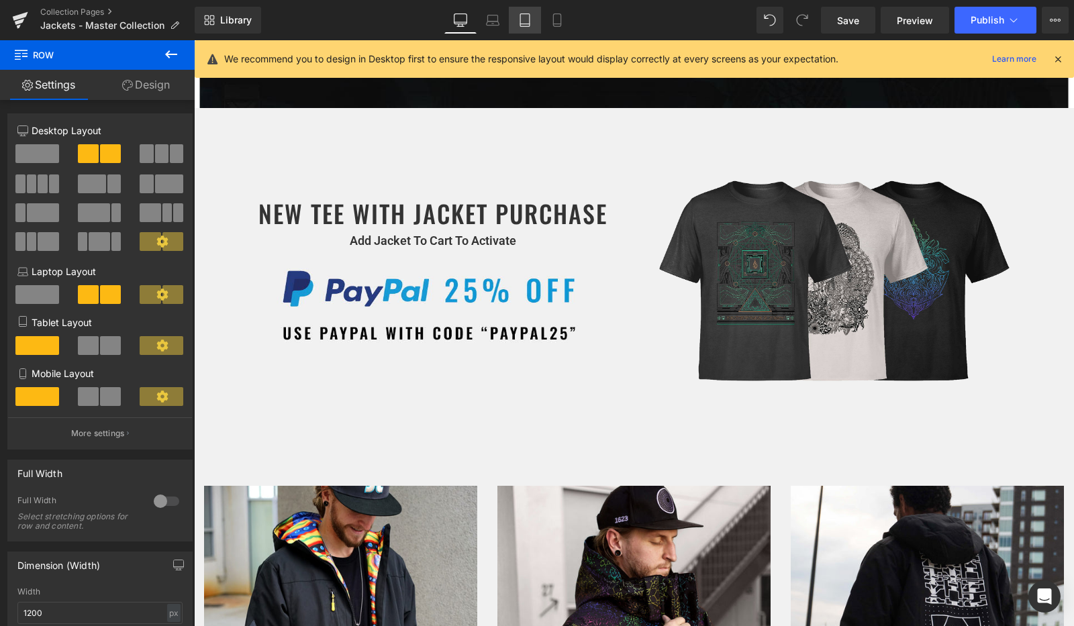
click at [529, 17] on icon at bounding box center [524, 20] width 9 height 13
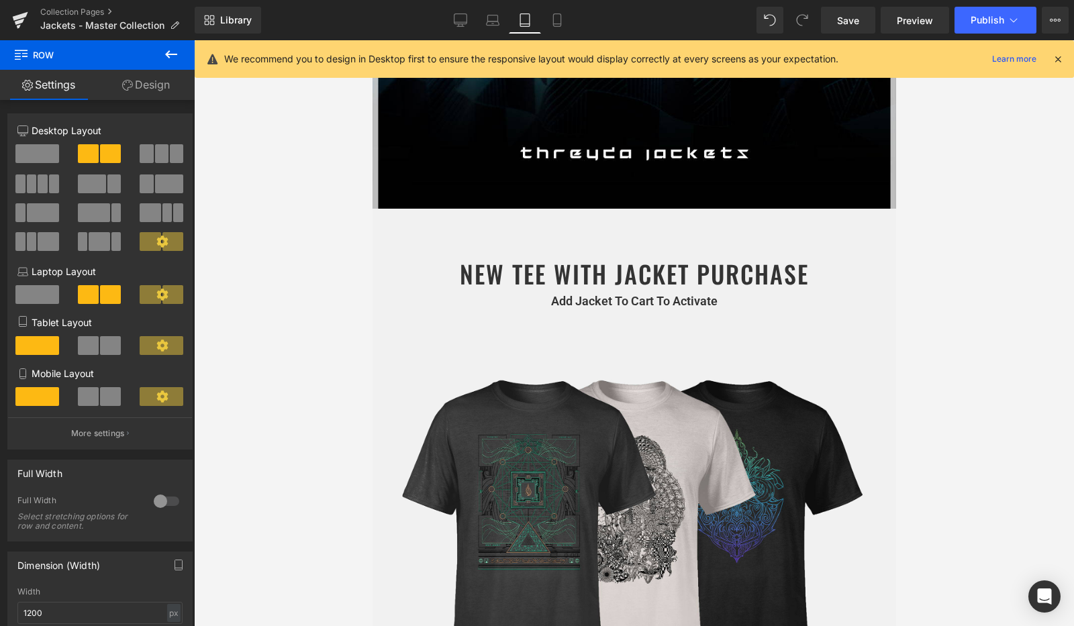
scroll to position [725, 0]
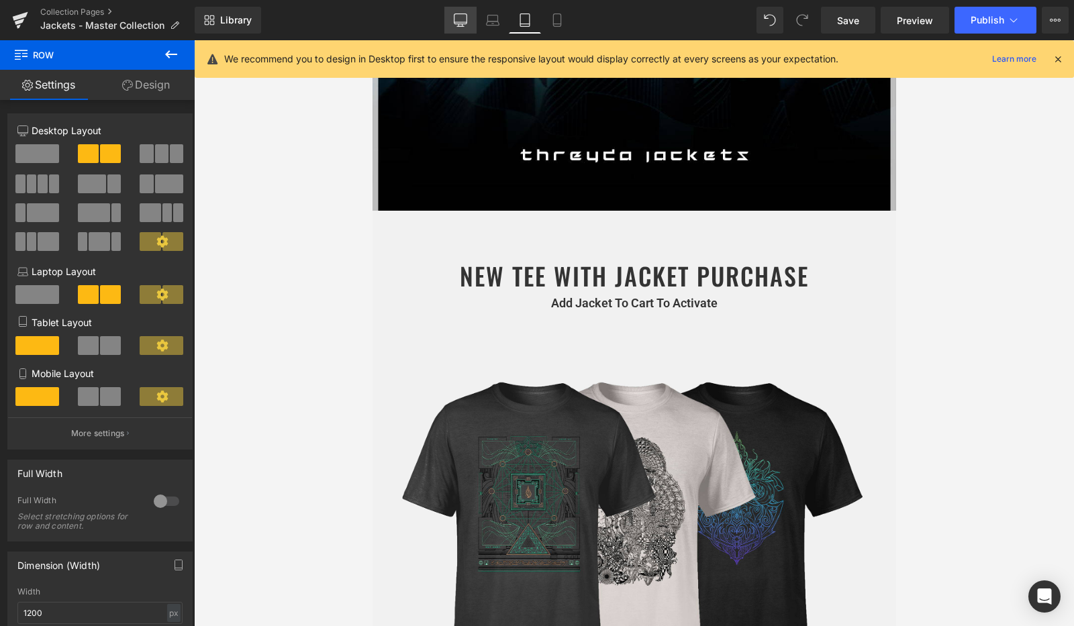
click at [446, 15] on link "Desktop" at bounding box center [460, 20] width 32 height 27
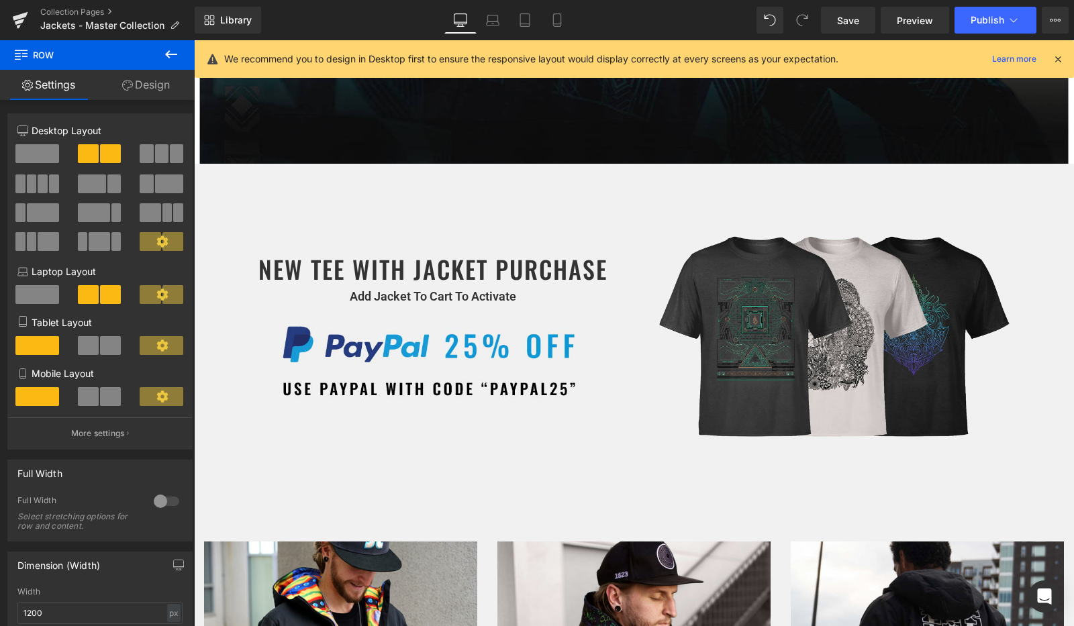
scroll to position [526, 0]
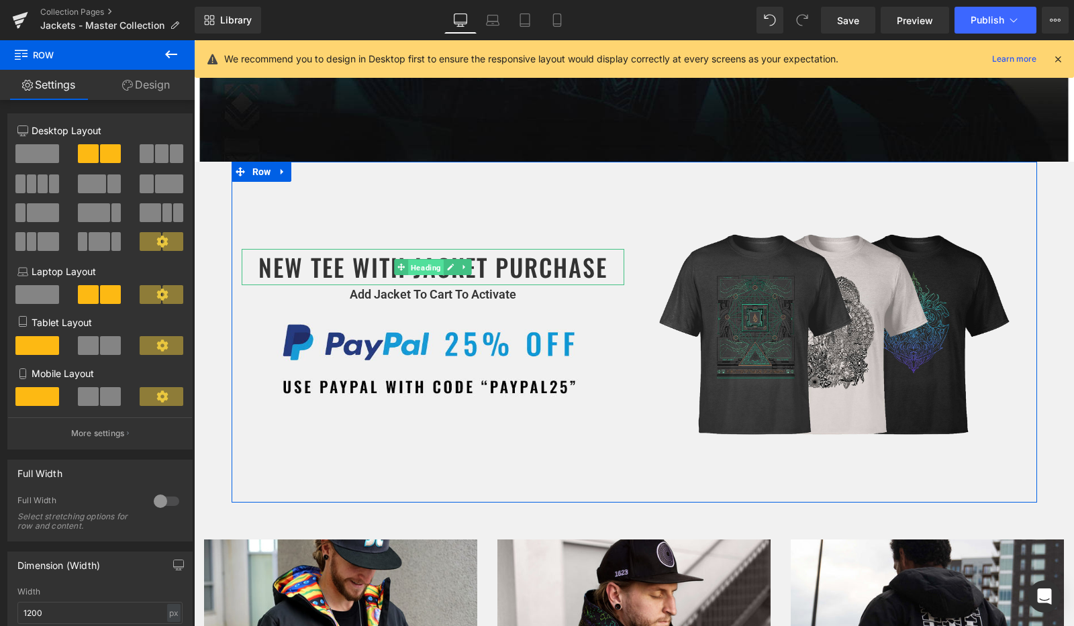
click at [420, 267] on span "Heading" at bounding box center [426, 268] width 36 height 16
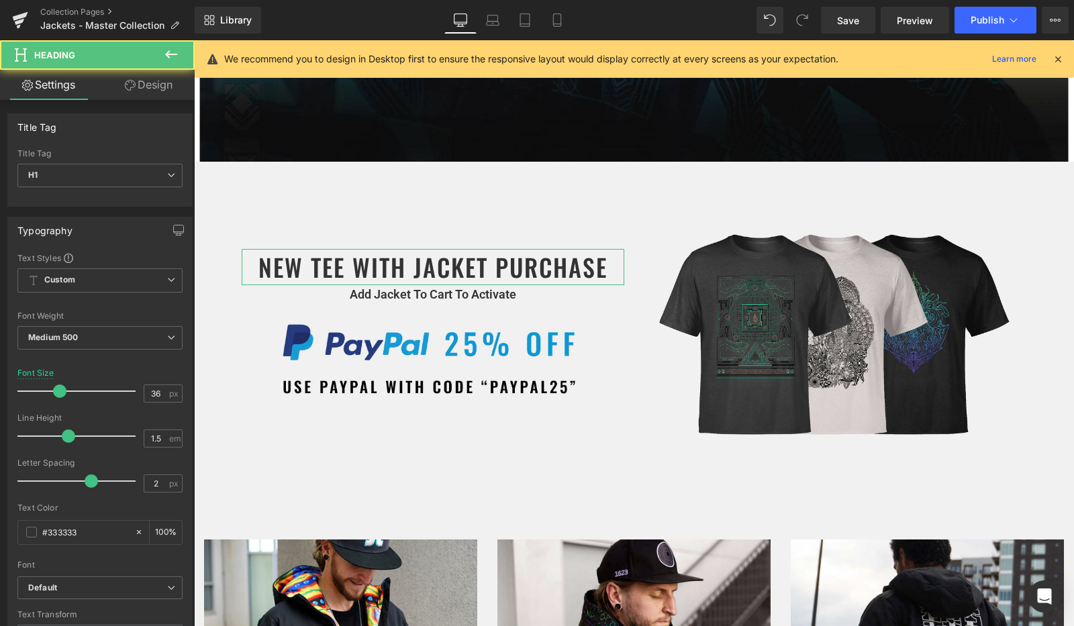
click at [141, 82] on link "Design" at bounding box center [148, 85] width 97 height 30
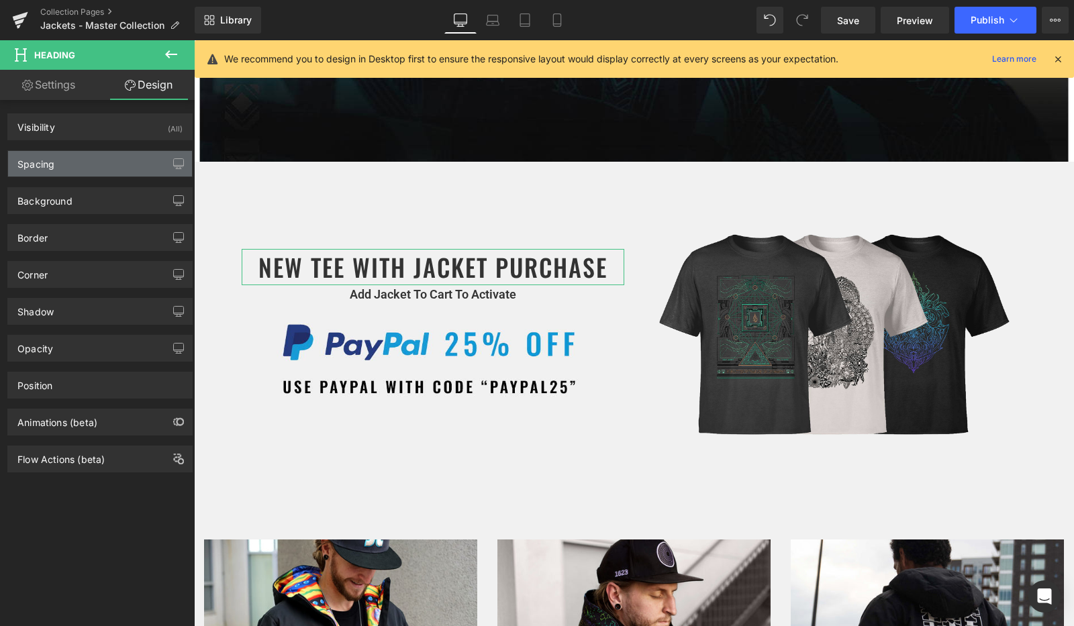
click at [106, 157] on div "Spacing" at bounding box center [100, 163] width 184 height 25
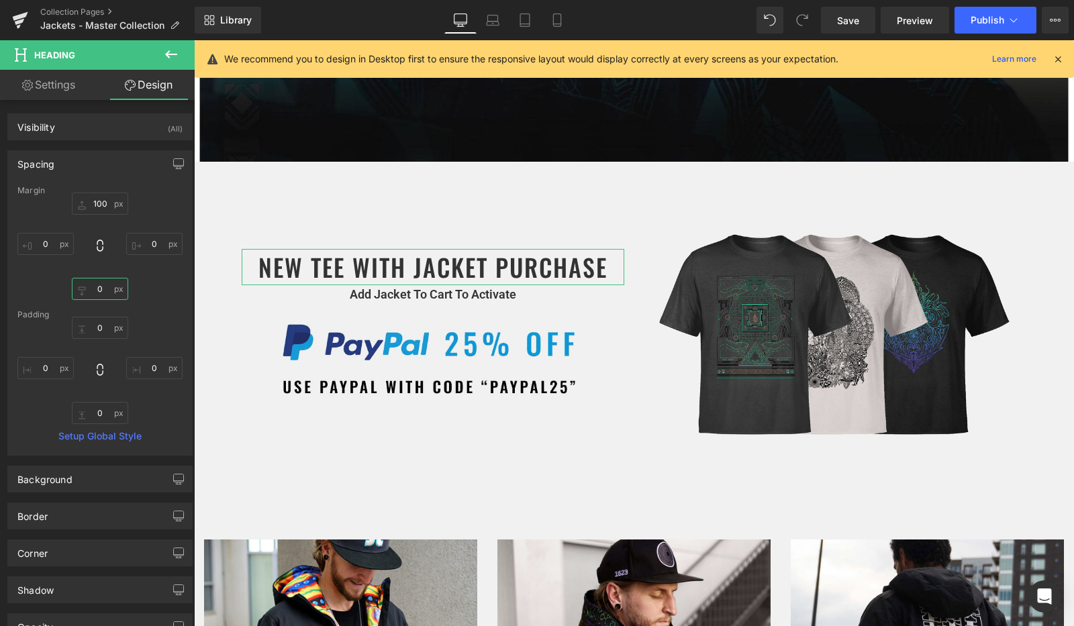
click at [99, 295] on input "0" at bounding box center [100, 289] width 56 height 22
type input "15"
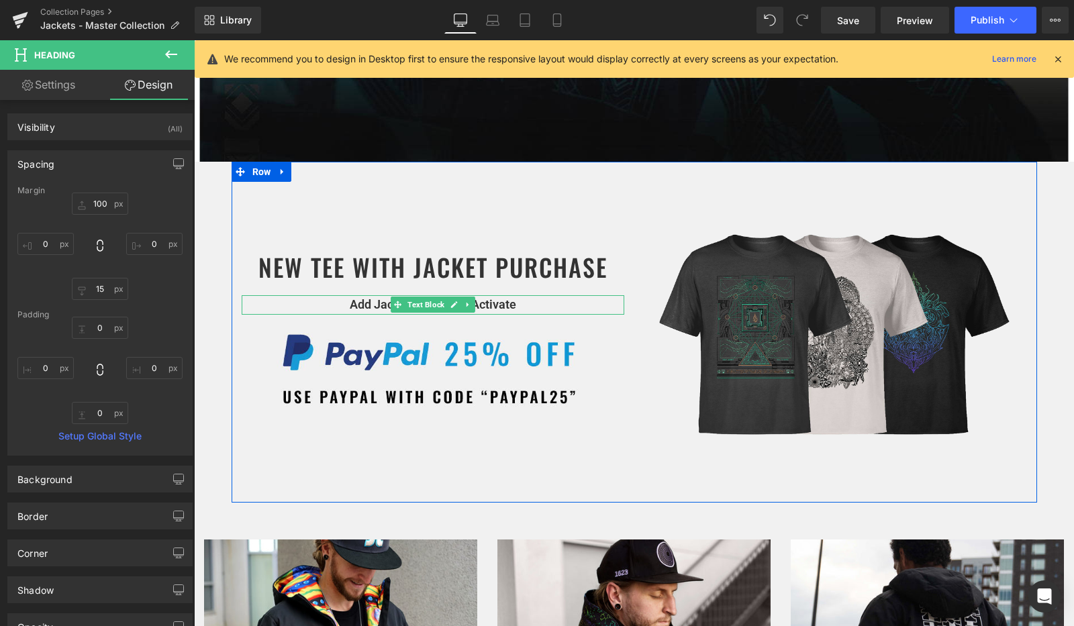
click at [354, 299] on p "Add Jacket To Cart To Activate" at bounding box center [433, 304] width 382 height 19
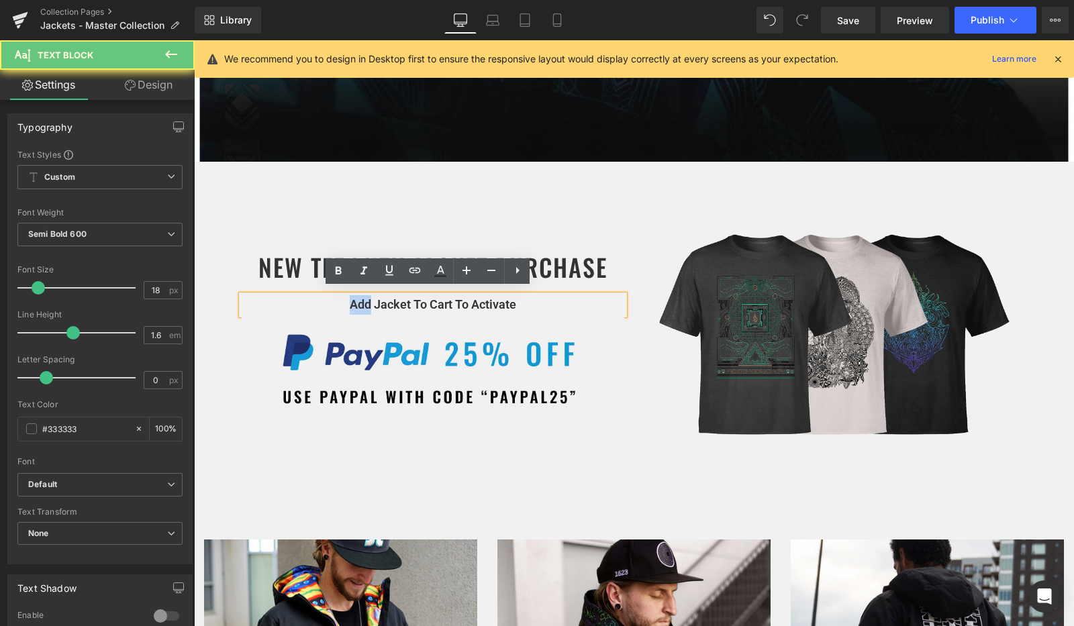
click at [354, 299] on p "Add Jacket To Cart To Activate" at bounding box center [433, 304] width 382 height 19
click at [344, 300] on p "Add Jacket To Cart To Activate" at bounding box center [433, 304] width 382 height 19
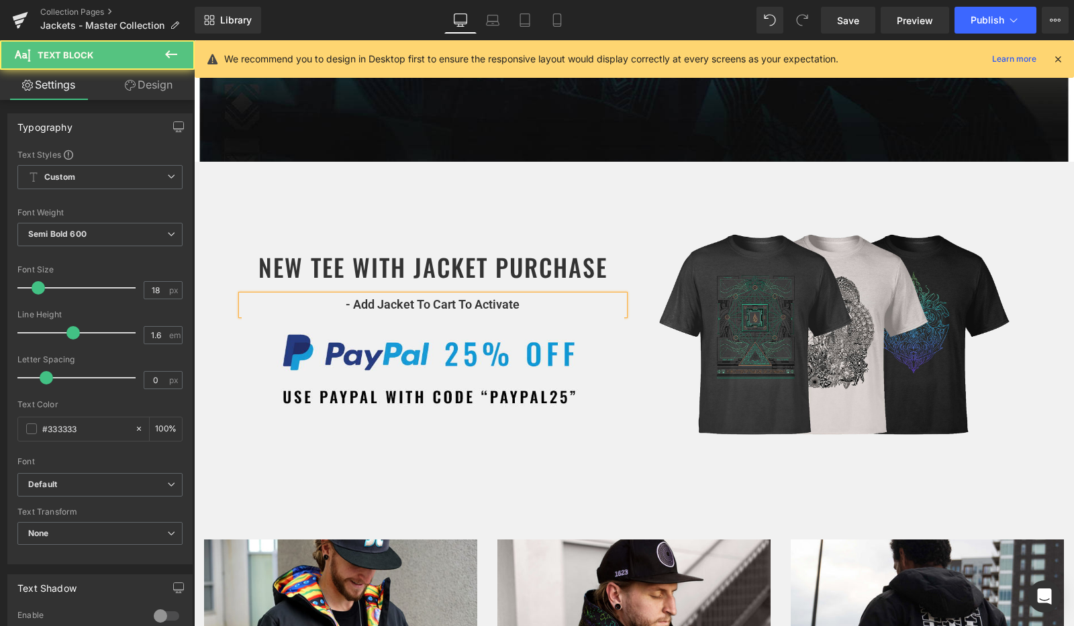
click at [523, 295] on p "- Add Jacket To Cart To Activate" at bounding box center [433, 304] width 382 height 19
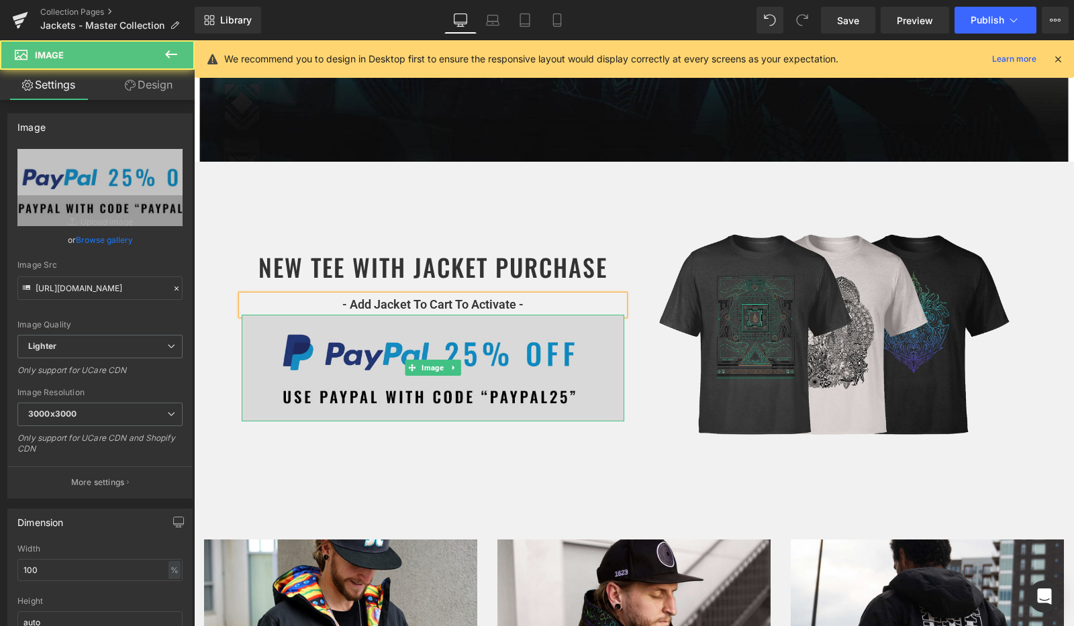
click at [592, 340] on img at bounding box center [433, 368] width 382 height 107
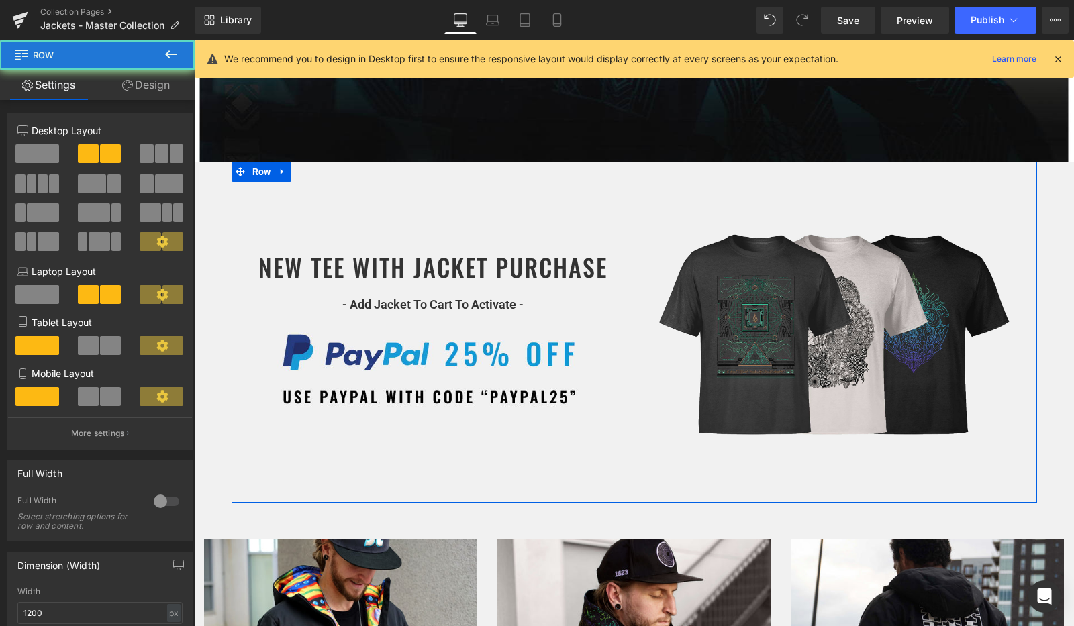
click at [559, 470] on div "NEW TEE WITH JACKET PURCHASE Heading - Add Jacket To Cart To Activate - Text Bl…" at bounding box center [633, 332] width 805 height 341
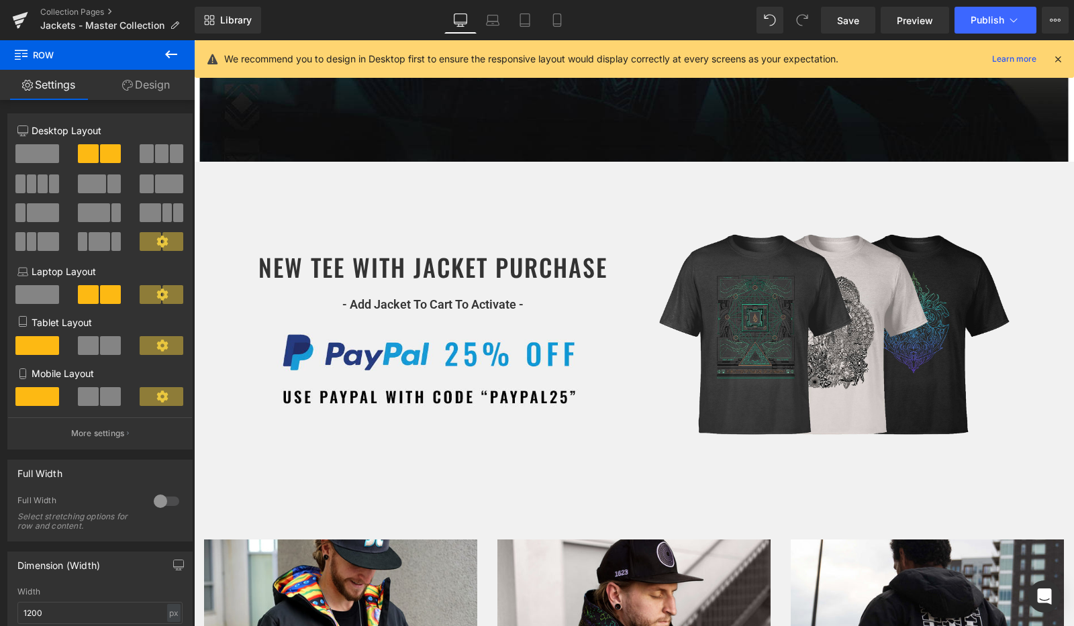
click at [527, 5] on div "Library Desktop Desktop Laptop Tablet Mobile Save Preview Publish Scheduled Vie…" at bounding box center [634, 20] width 879 height 40
click at [560, 15] on icon at bounding box center [556, 20] width 7 height 13
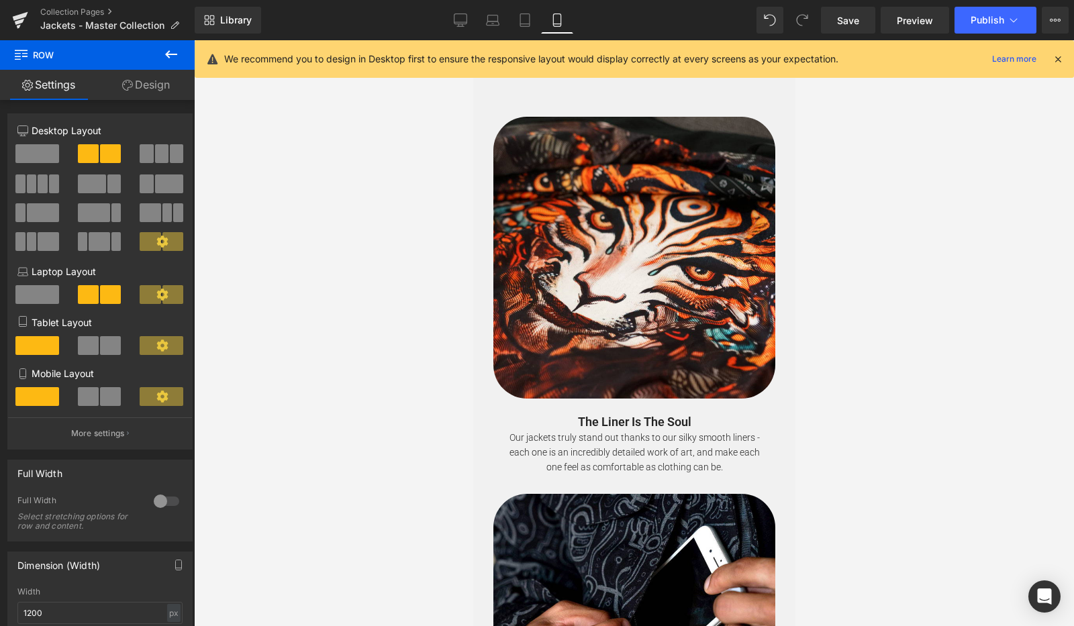
scroll to position [14968, 0]
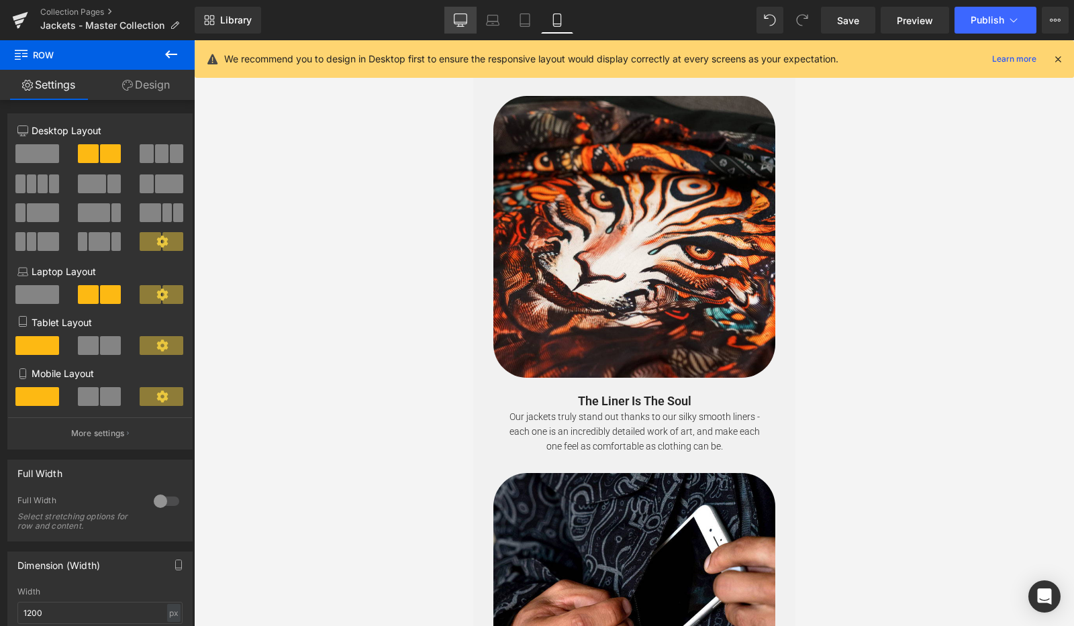
click at [464, 25] on icon at bounding box center [460, 19] width 13 height 13
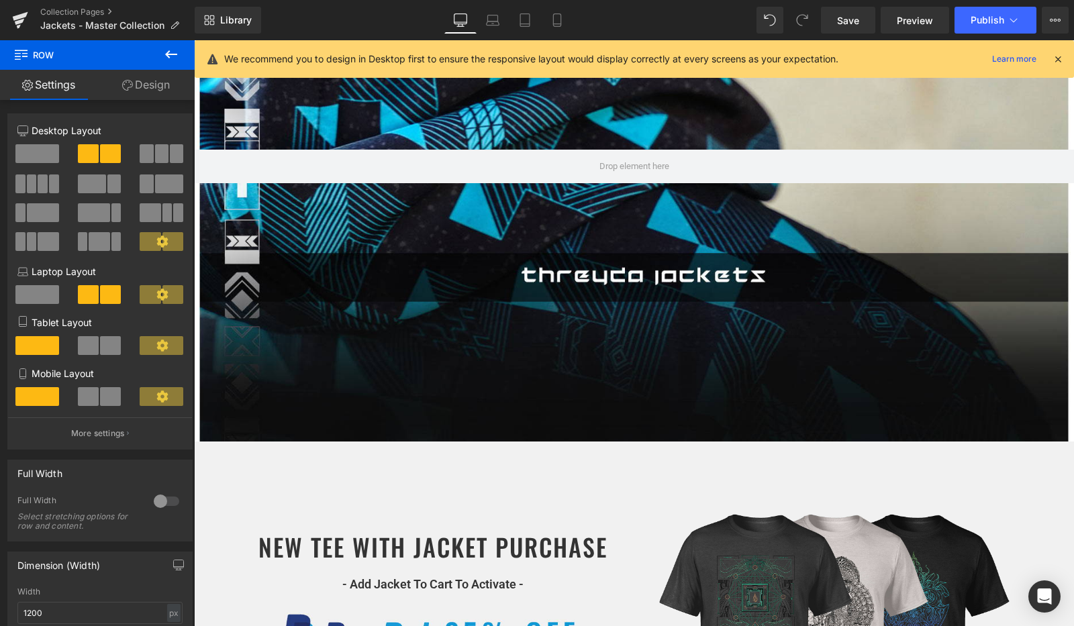
scroll to position [0, 0]
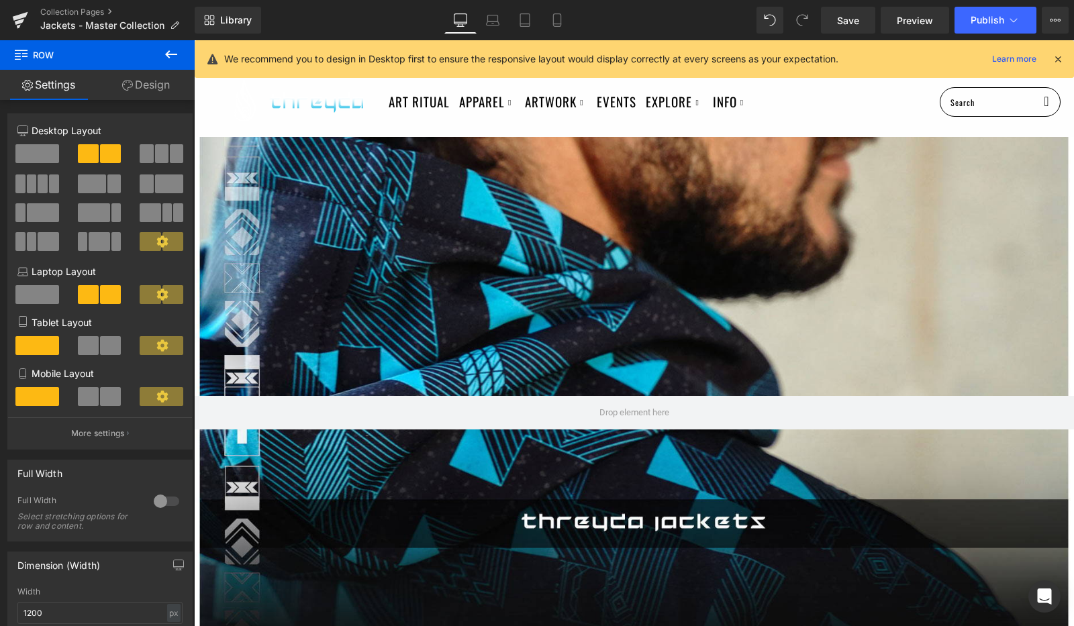
click at [849, 38] on div "Library Desktop Desktop Laptop Tablet Mobile Save Preview Publish Scheduled Vie…" at bounding box center [634, 20] width 879 height 40
click at [843, 29] on link "Save" at bounding box center [848, 20] width 54 height 27
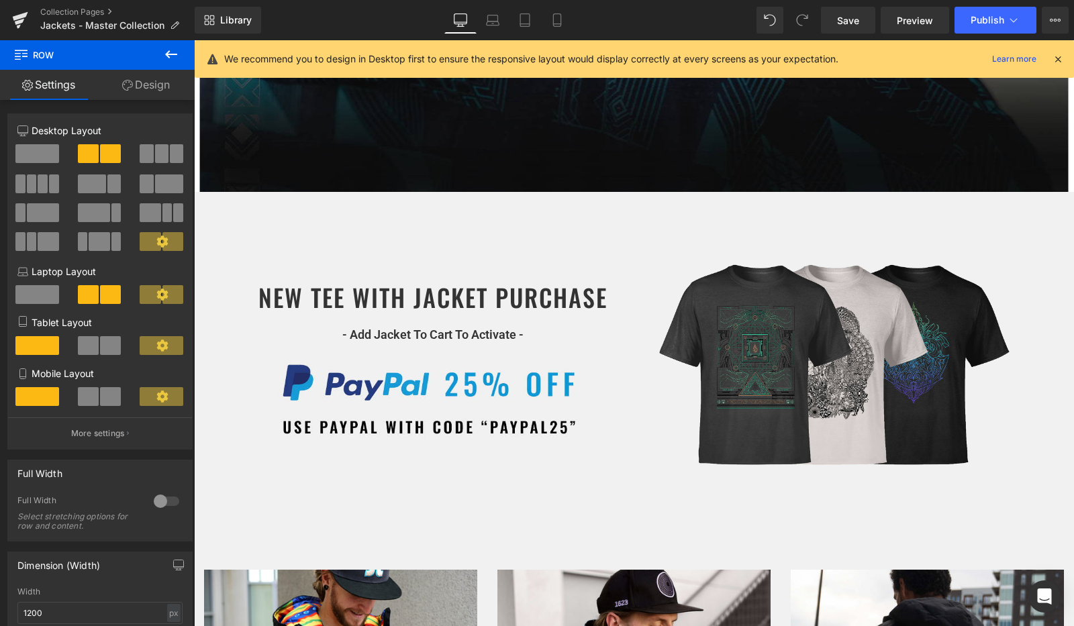
scroll to position [481, 0]
